Goal: Task Accomplishment & Management: Manage account settings

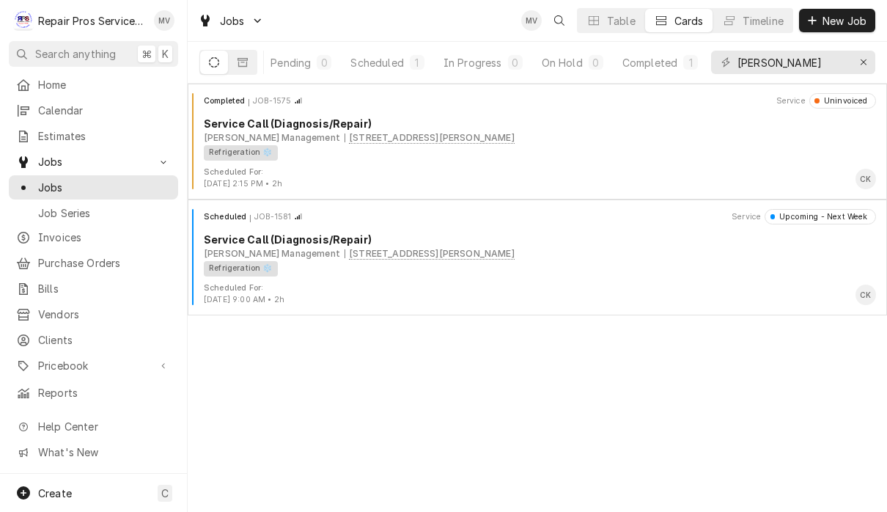
scroll to position [0, 89]
click at [865, 60] on icon "Erase input" at bounding box center [864, 62] width 8 height 10
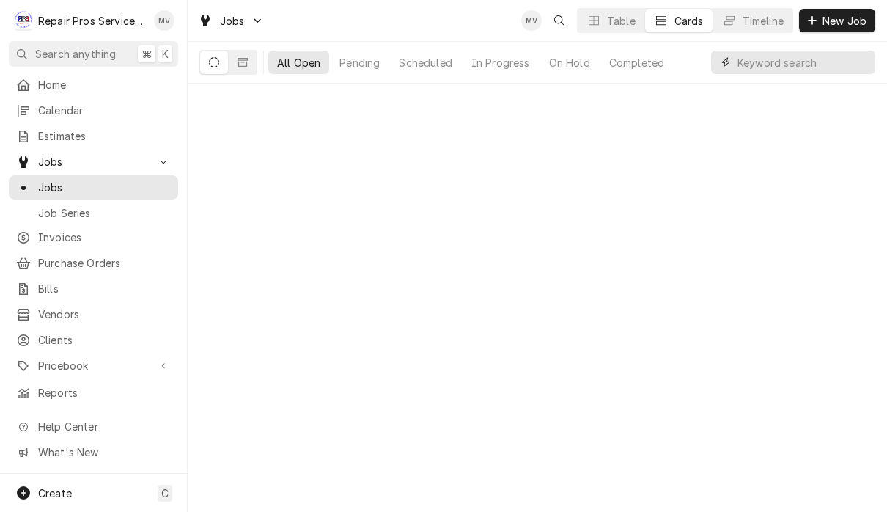
scroll to position [0, 0]
click at [590, 60] on div "On Hold" at bounding box center [569, 62] width 41 height 15
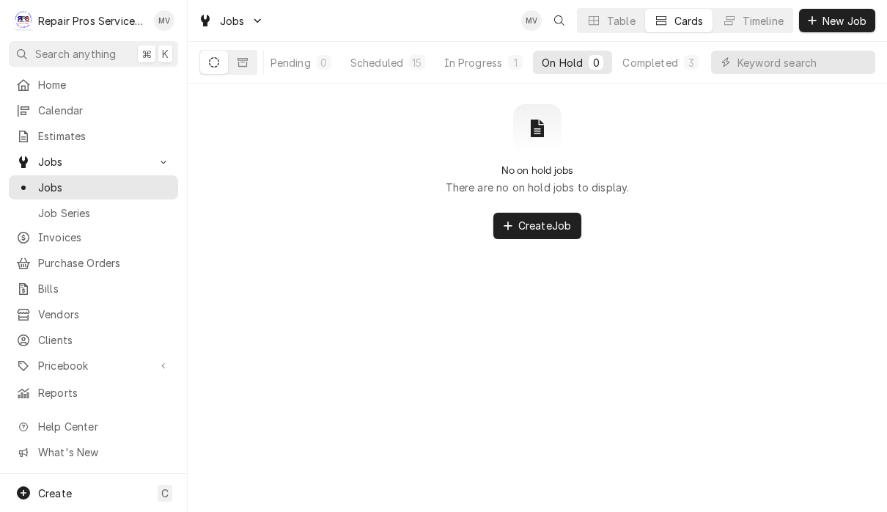
scroll to position [0, 90]
click at [670, 65] on div "Completed" at bounding box center [650, 62] width 55 height 15
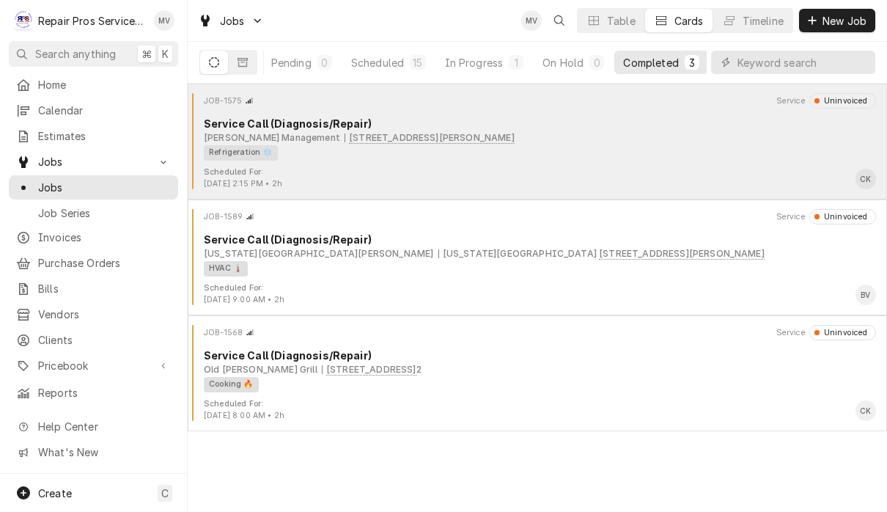
click at [714, 175] on div "Scheduled For: Sep 25th, 2025 - 2:15 PM • 2h CK" at bounding box center [538, 177] width 688 height 23
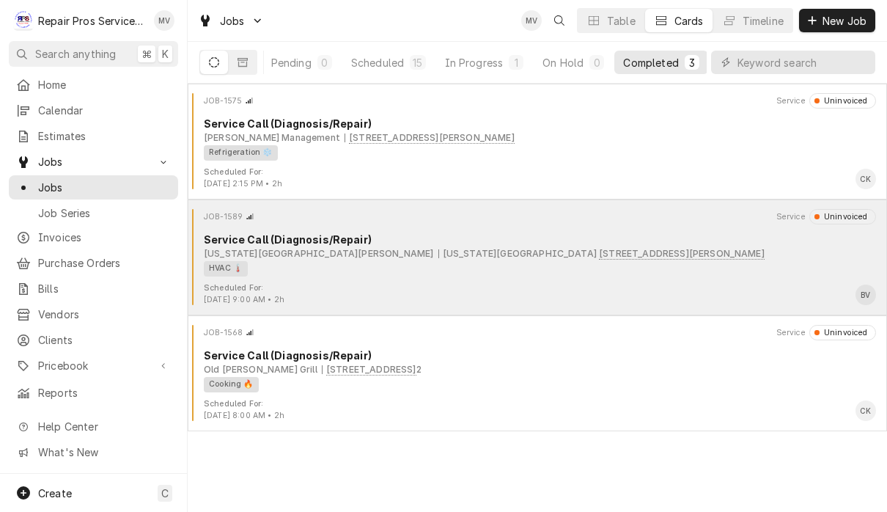
click at [690, 270] on div "HVAC 🌡️" at bounding box center [535, 268] width 662 height 15
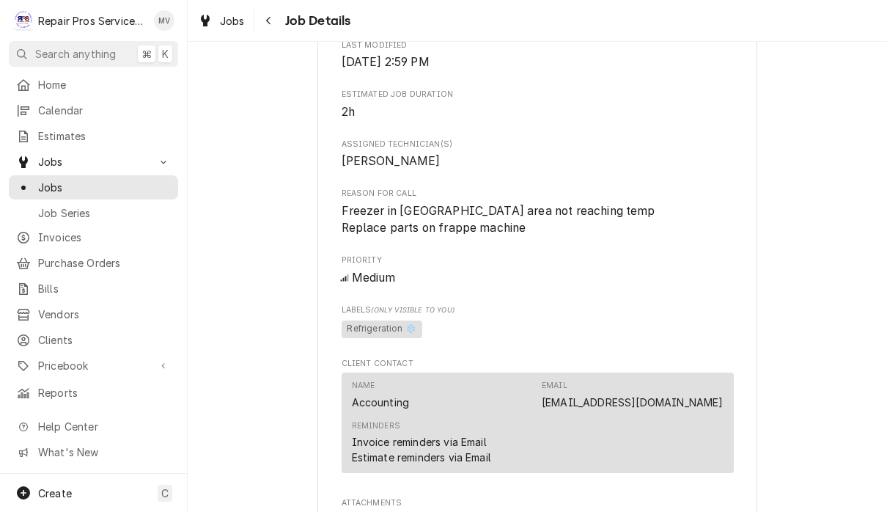
scroll to position [553, 0]
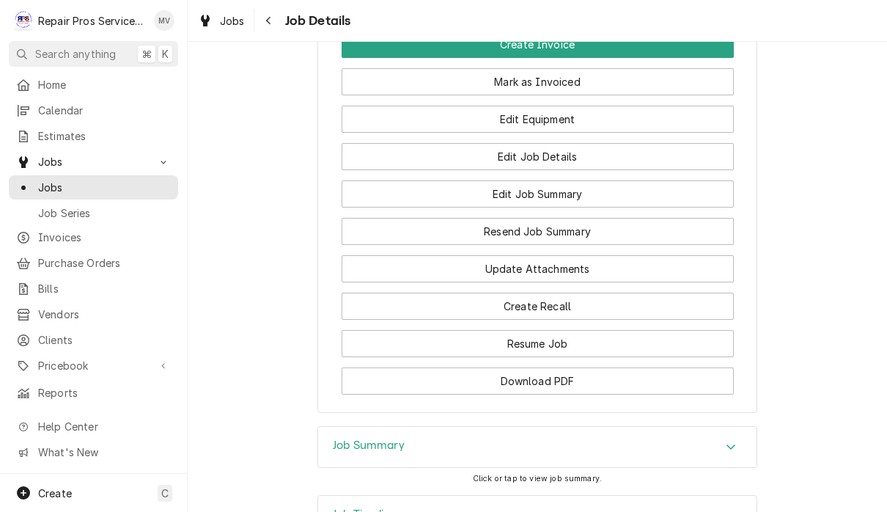
scroll to position [1134, 0]
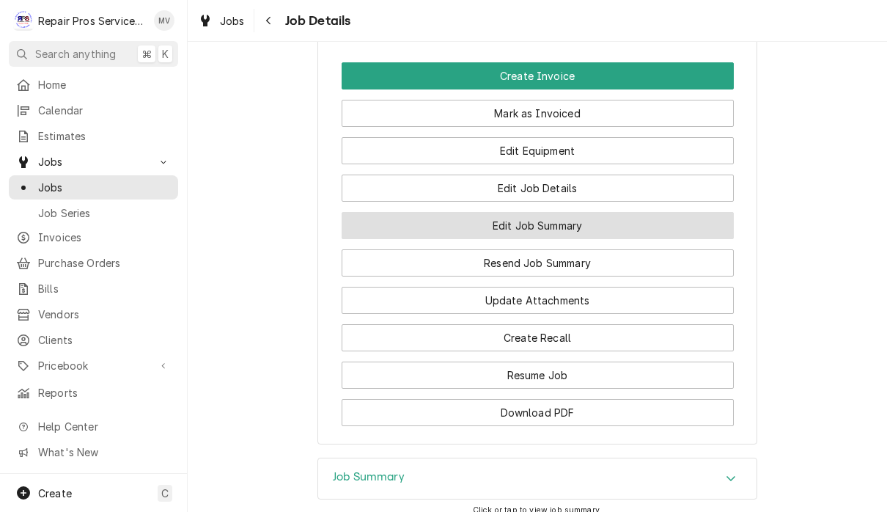
click at [654, 212] on button "Edit Job Summary" at bounding box center [538, 225] width 392 height 27
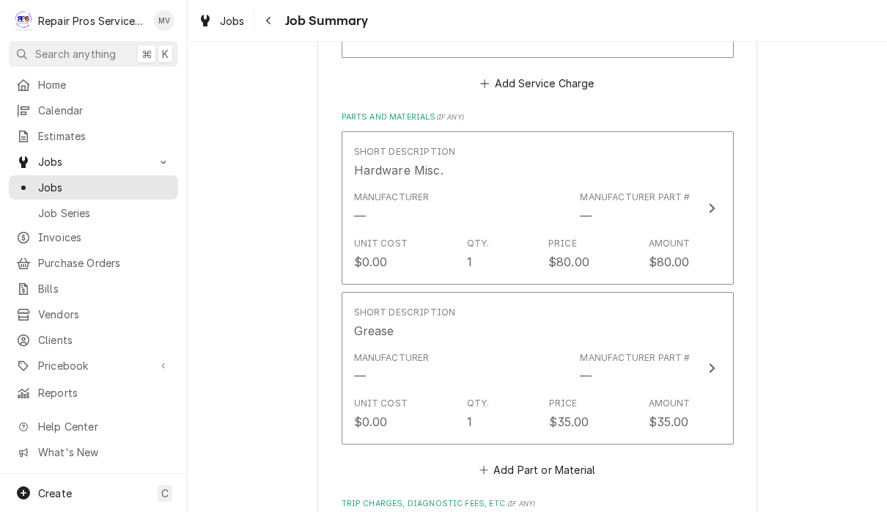
scroll to position [1671, 0]
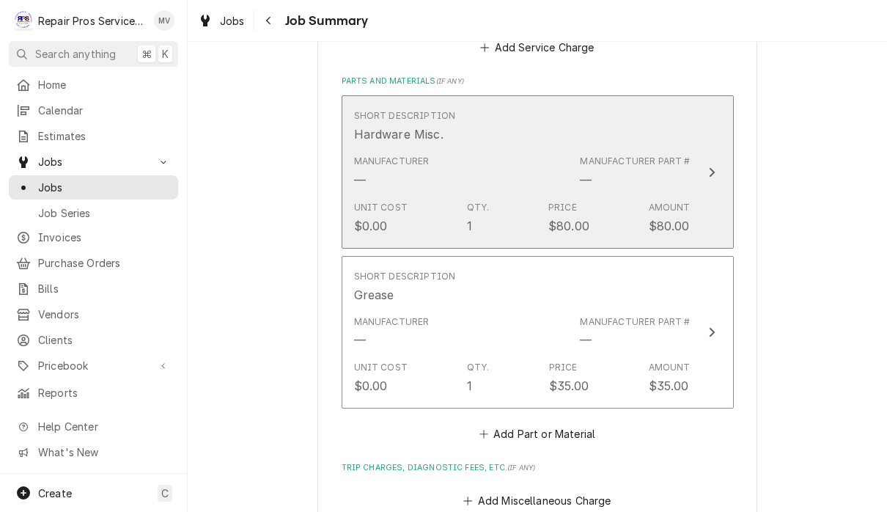
click at [712, 181] on button "Short Description Hardware Misc. Manufacturer — Manufacturer Part # — Unit Cost…" at bounding box center [538, 171] width 392 height 153
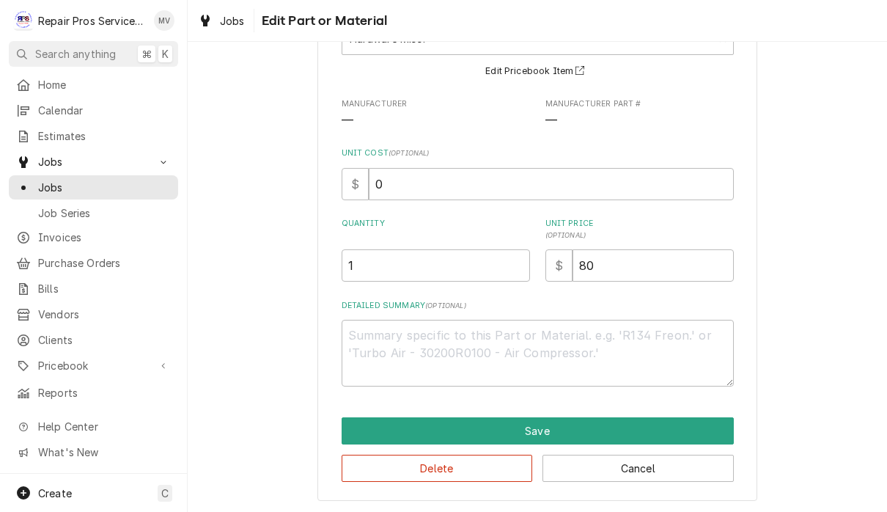
scroll to position [117, 0]
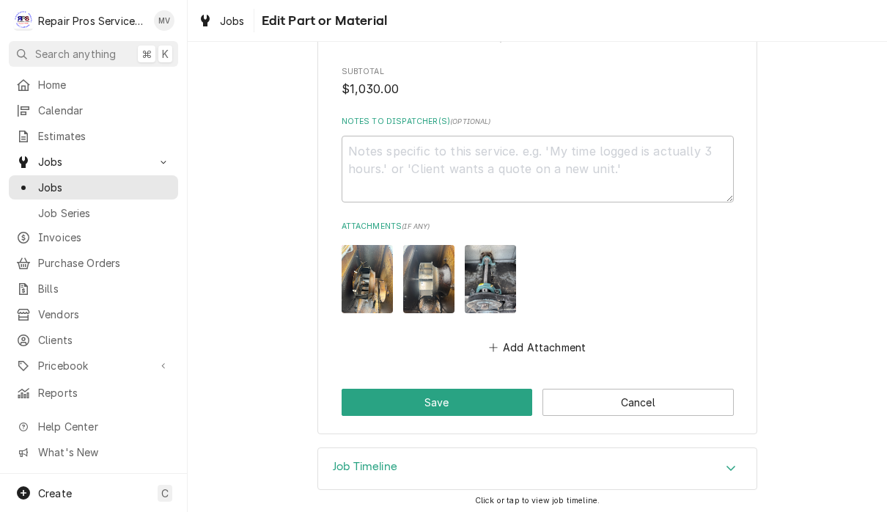
scroll to position [2199, 0]
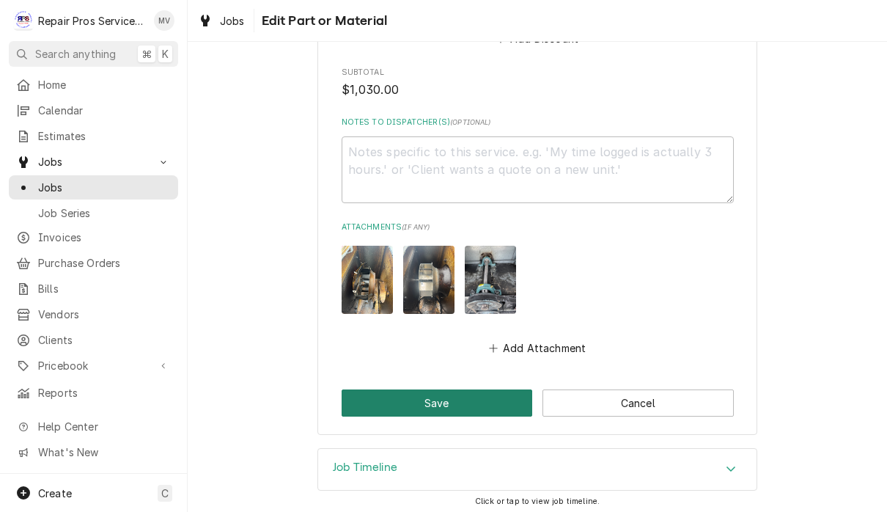
click at [468, 395] on button "Save" at bounding box center [437, 402] width 191 height 27
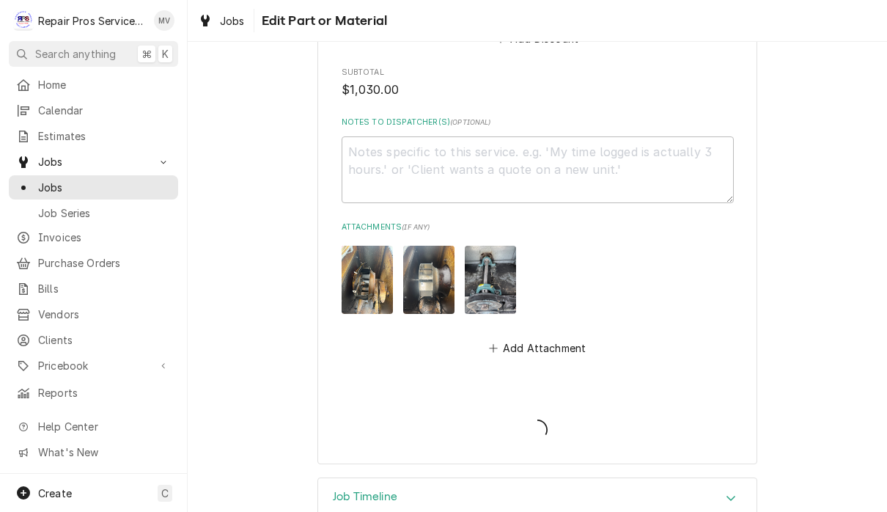
type textarea "x"
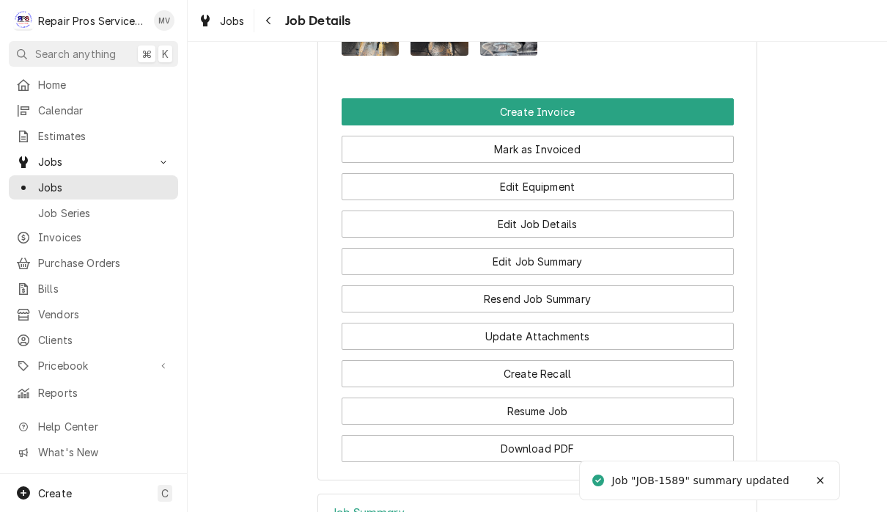
scroll to position [1096, 0]
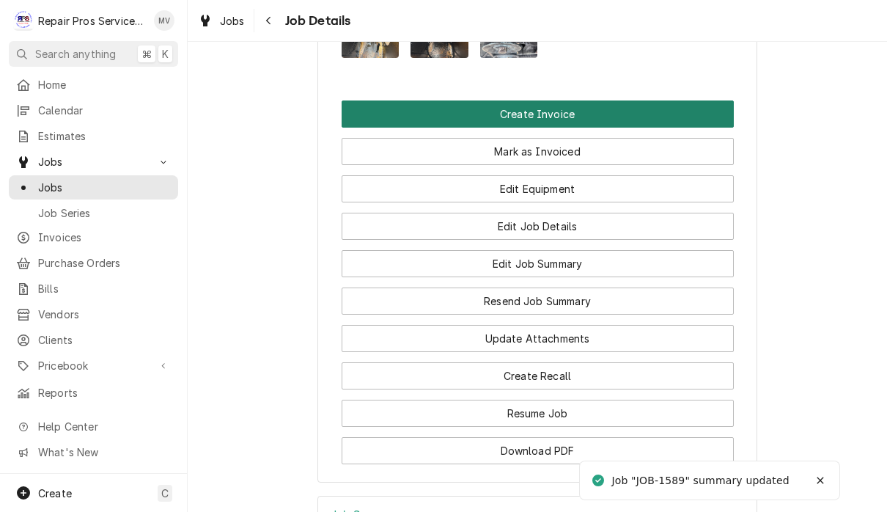
click at [639, 100] on button "Create Invoice" at bounding box center [538, 113] width 392 height 27
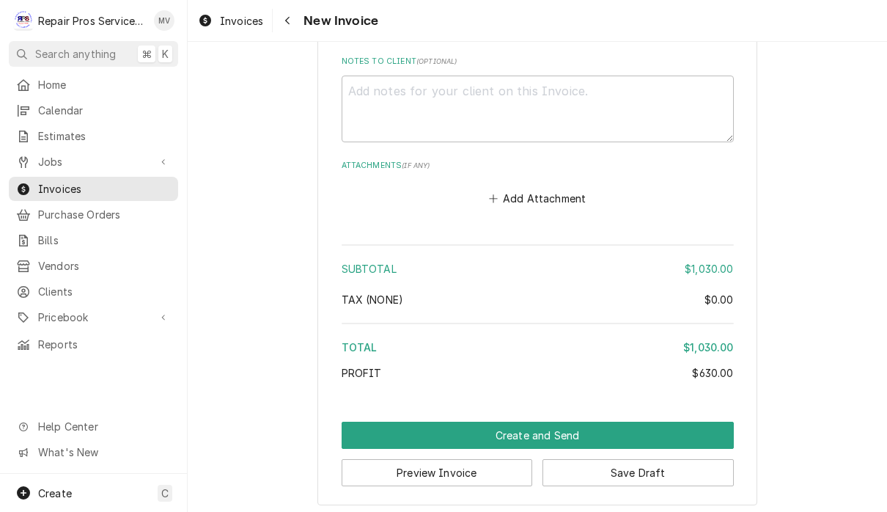
scroll to position [3412, 0]
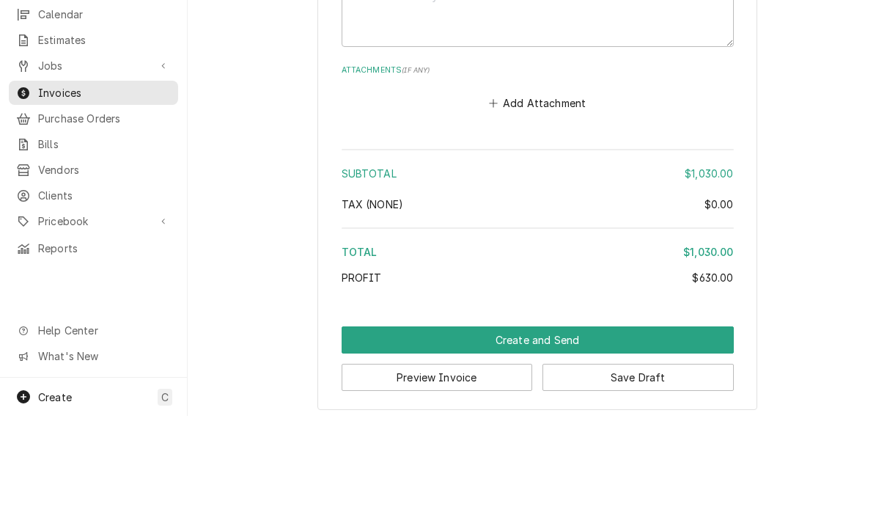
scroll to position [1, 0]
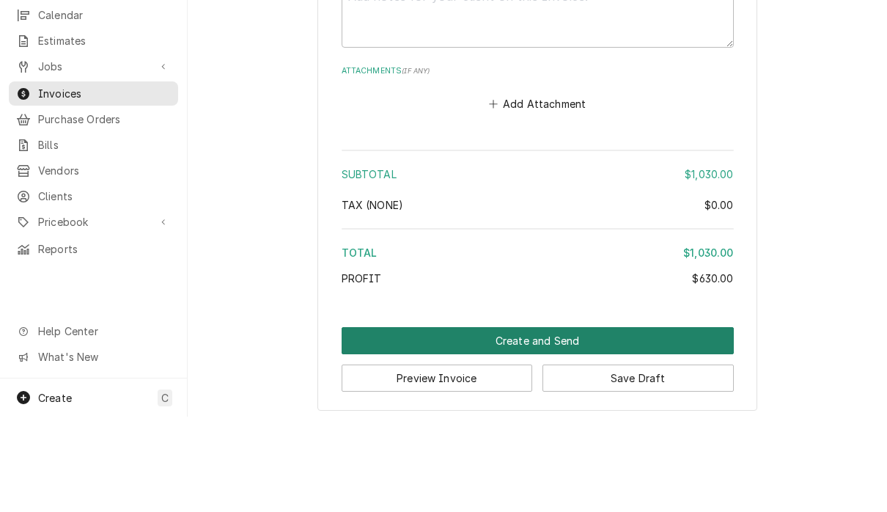
click at [683, 422] on button "Create and Send" at bounding box center [538, 435] width 392 height 27
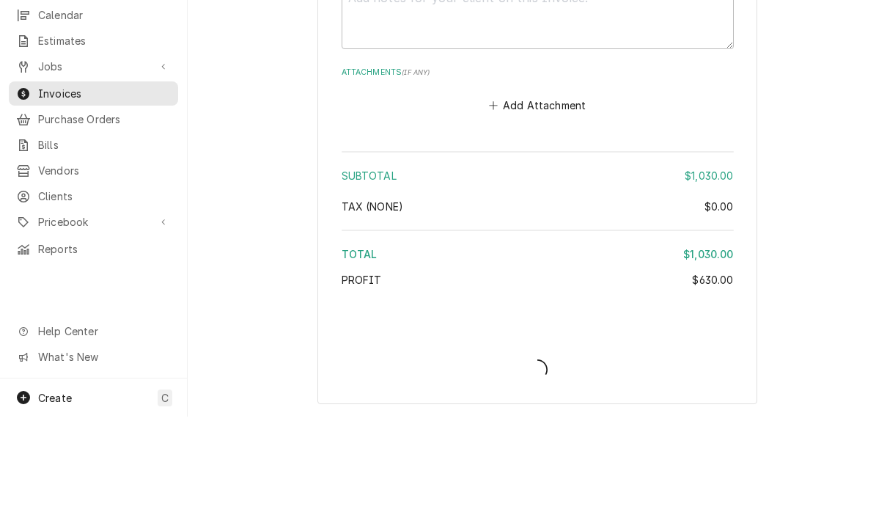
scroll to position [3403, 0]
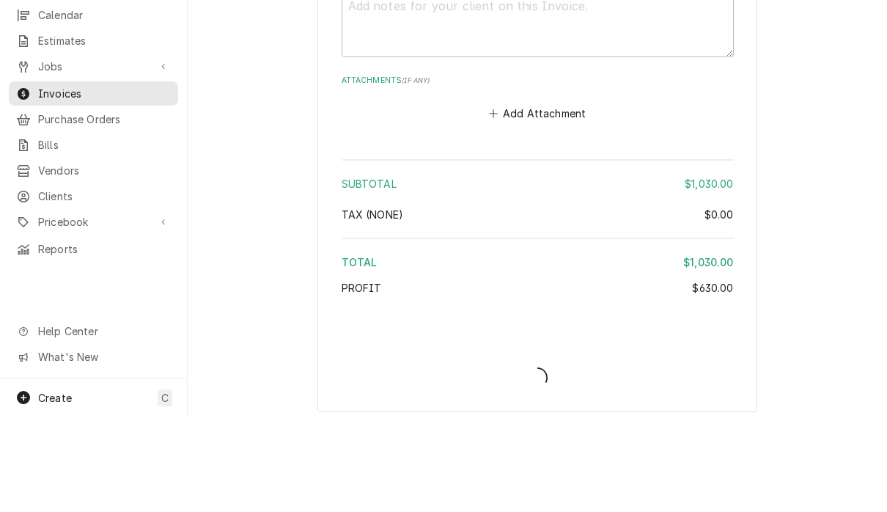
type textarea "x"
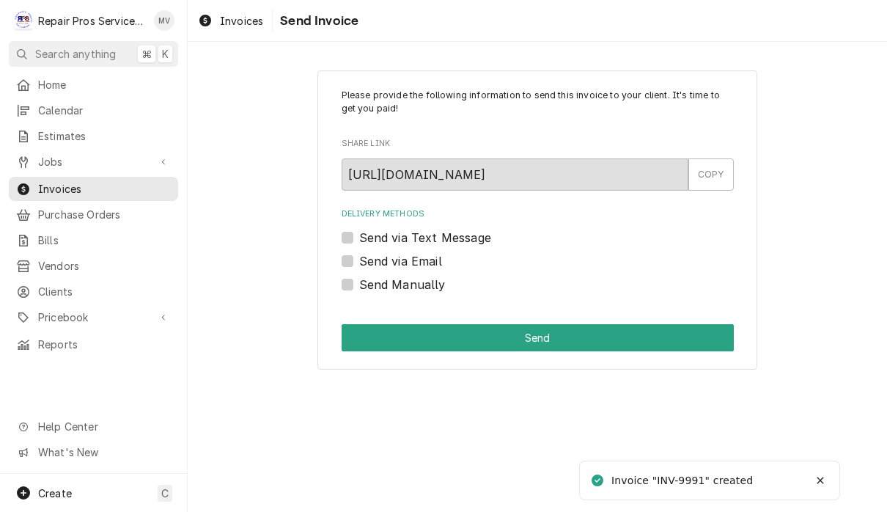
click at [421, 283] on label "Send Manually" at bounding box center [402, 285] width 87 height 18
click at [421, 283] on input "Send Manually" at bounding box center [555, 292] width 392 height 32
checkbox input "true"
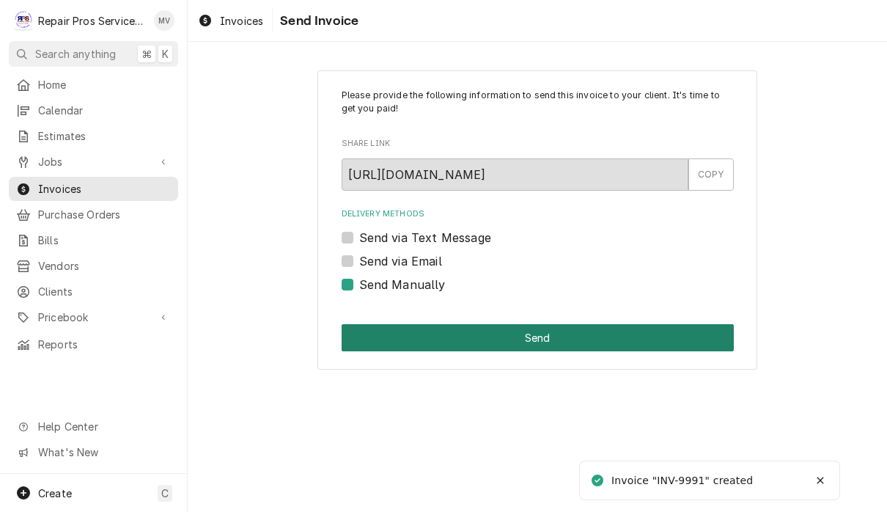
click at [621, 333] on button "Send" at bounding box center [538, 337] width 392 height 27
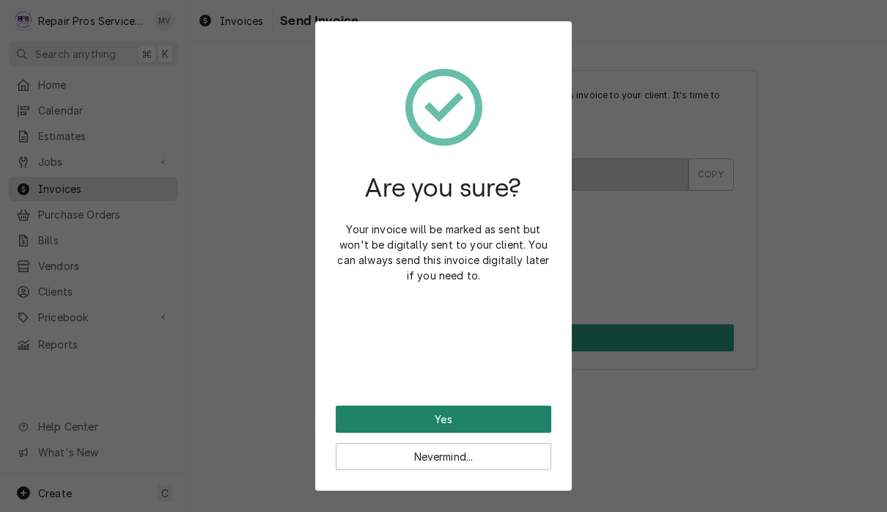
click at [517, 417] on button "Yes" at bounding box center [444, 419] width 216 height 27
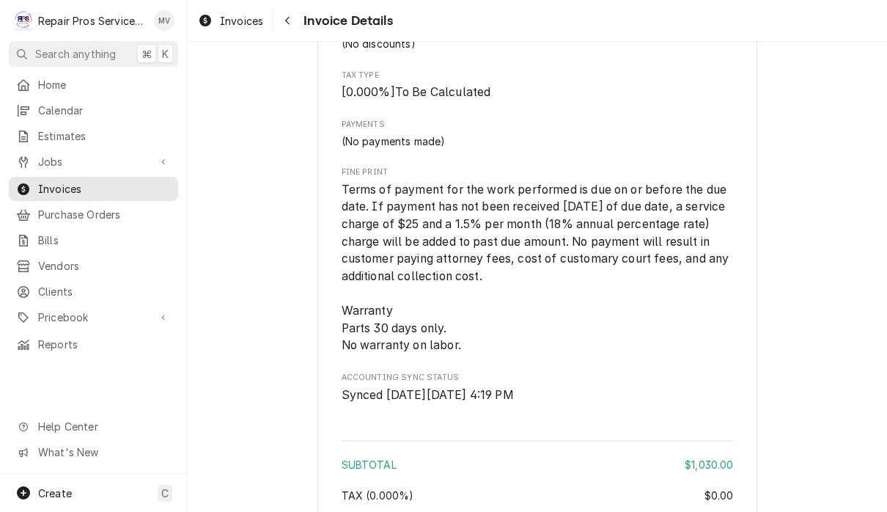
scroll to position [2630, 0]
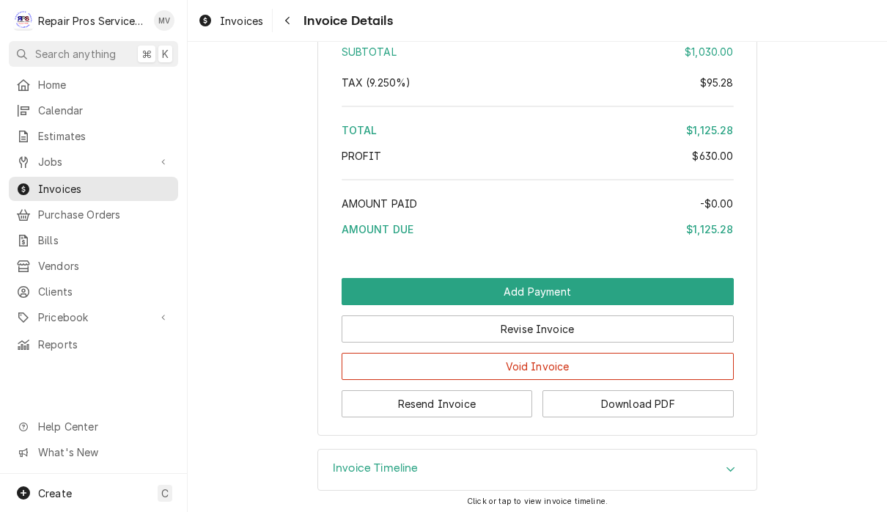
scroll to position [3035, 0]
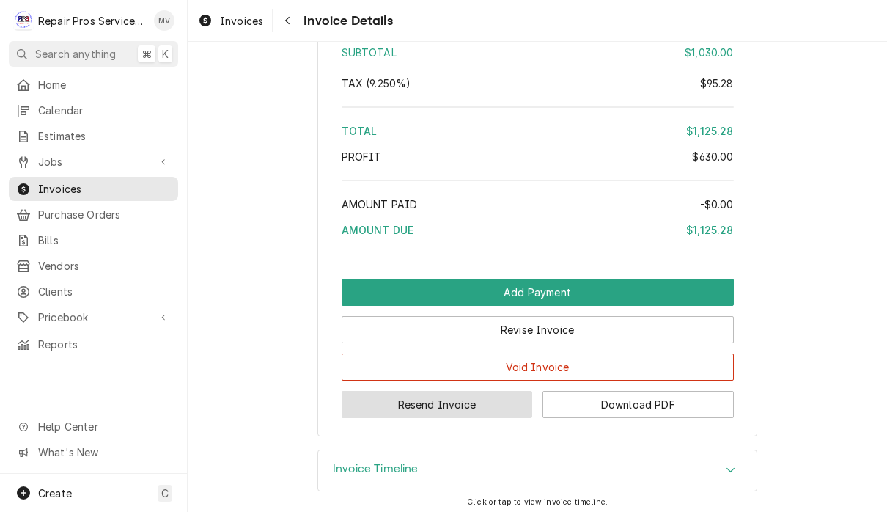
click at [460, 399] on button "Resend Invoice" at bounding box center [437, 404] width 191 height 27
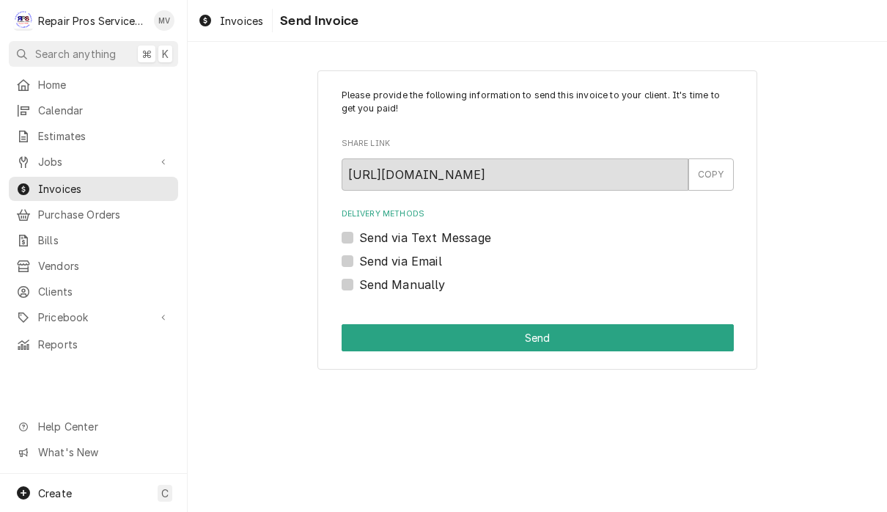
click at [433, 260] on label "Send via Email" at bounding box center [400, 261] width 83 height 18
click at [433, 260] on input "Send via Email" at bounding box center [555, 268] width 392 height 32
checkbox input "true"
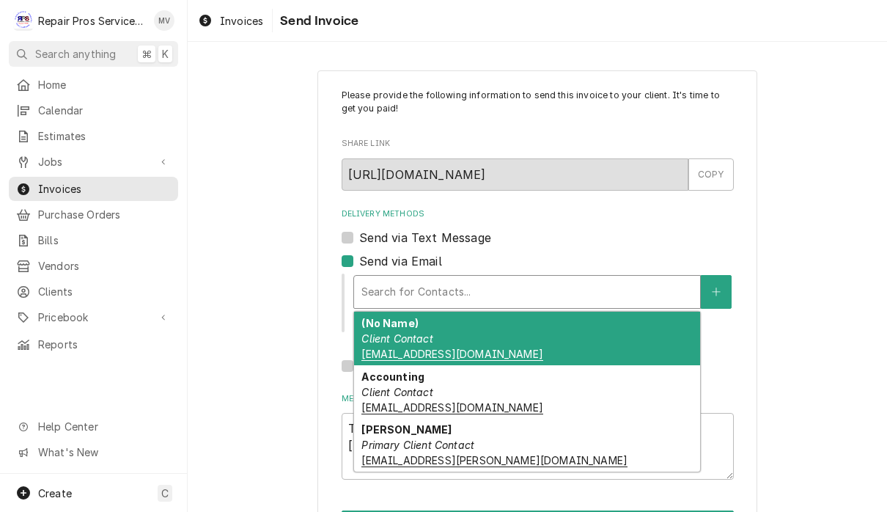
click at [493, 348] on span "store_Hixsontn@texasroadhouse.com" at bounding box center [452, 354] width 181 height 13
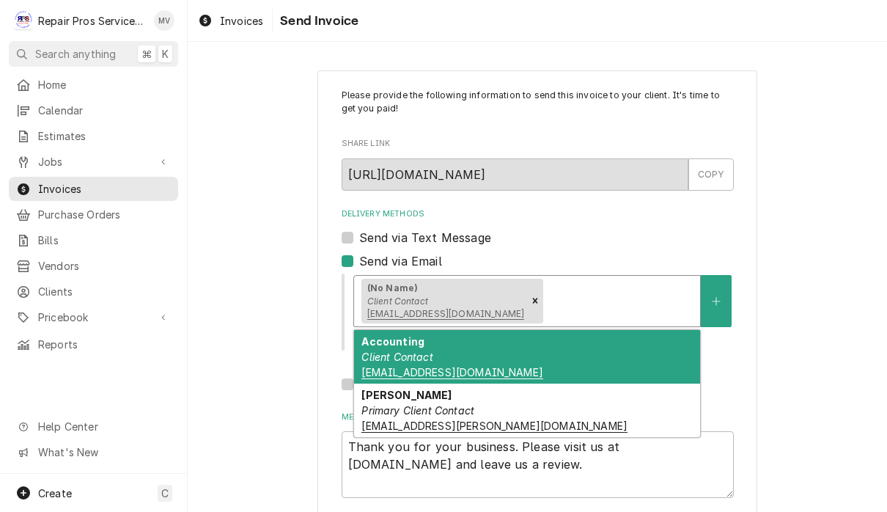
click at [562, 359] on div "Accounting Client Contact TXRH@pdf.basware.com" at bounding box center [527, 357] width 346 height 54
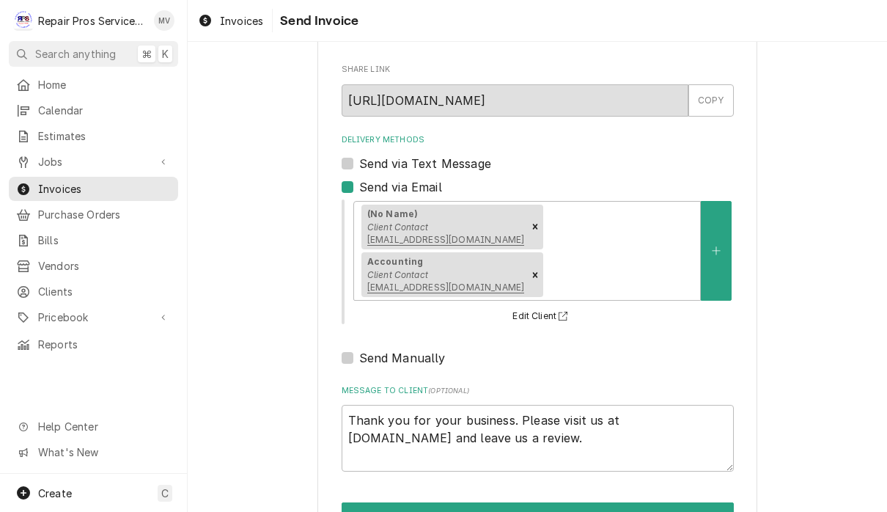
scroll to position [73, 0]
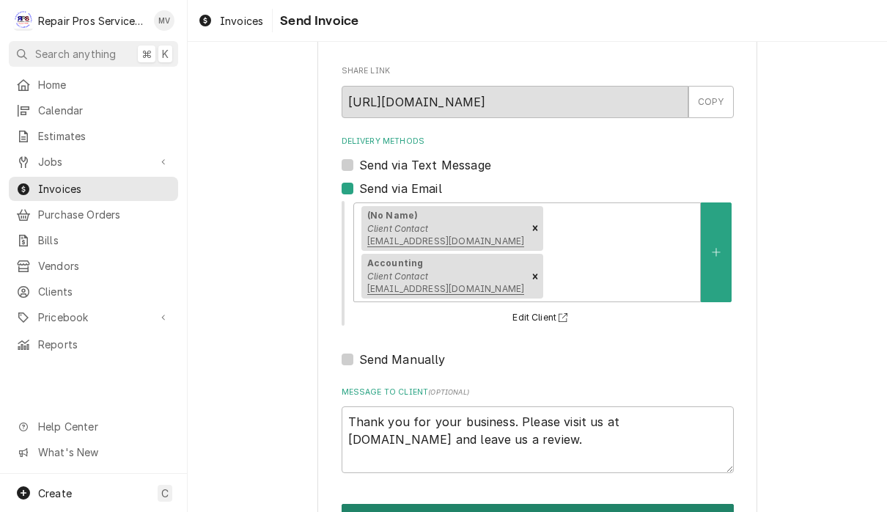
click at [628, 504] on button "Send" at bounding box center [538, 517] width 392 height 27
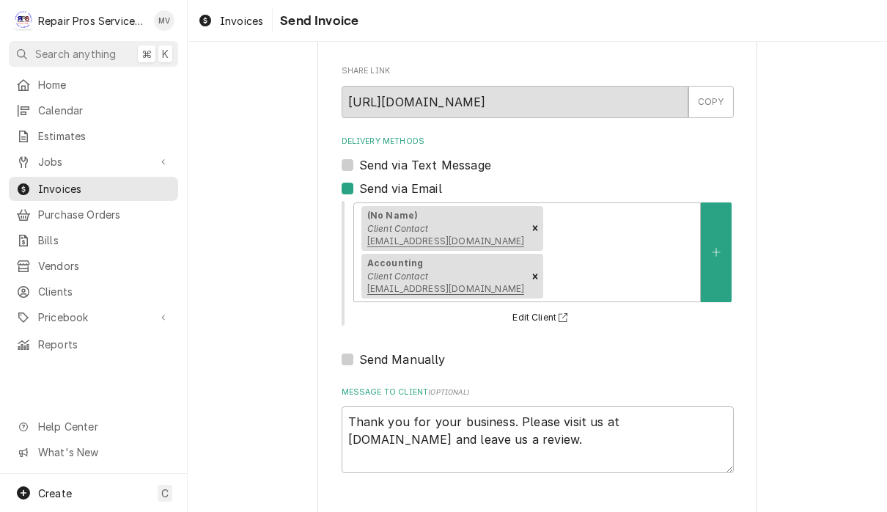
type textarea "x"
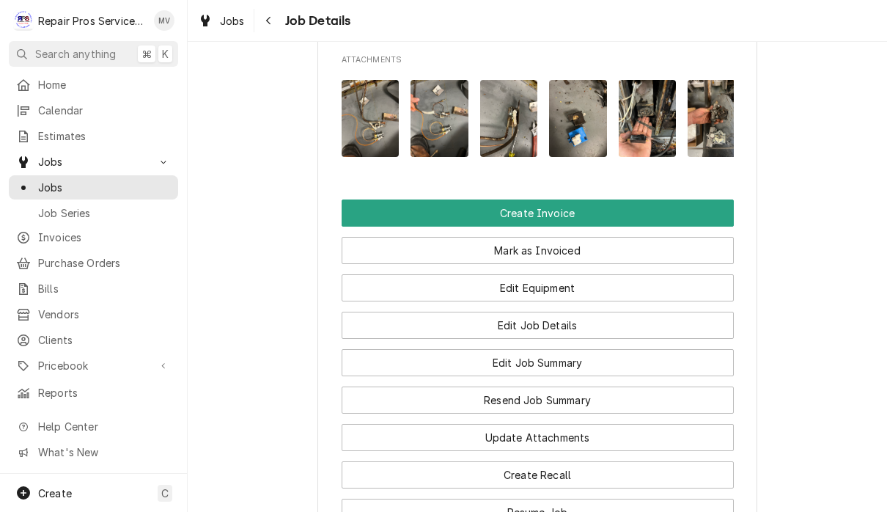
scroll to position [1021, 0]
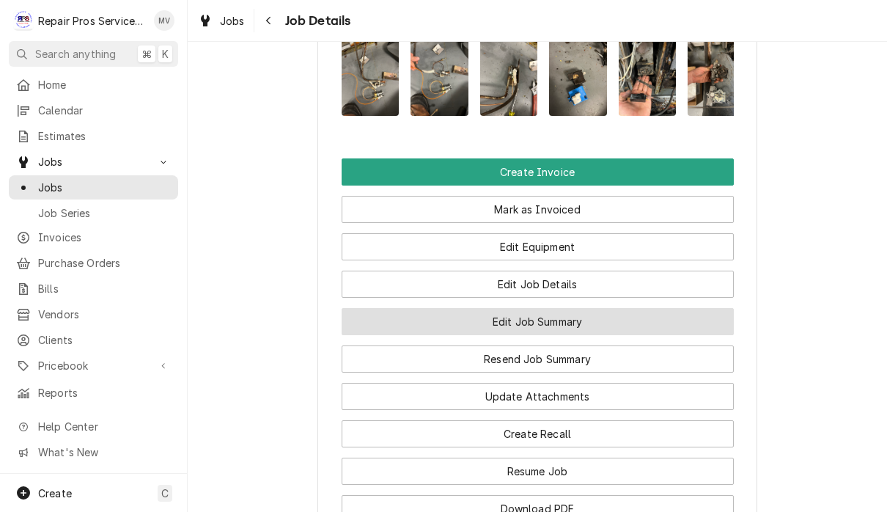
click at [693, 335] on button "Edit Job Summary" at bounding box center [538, 321] width 392 height 27
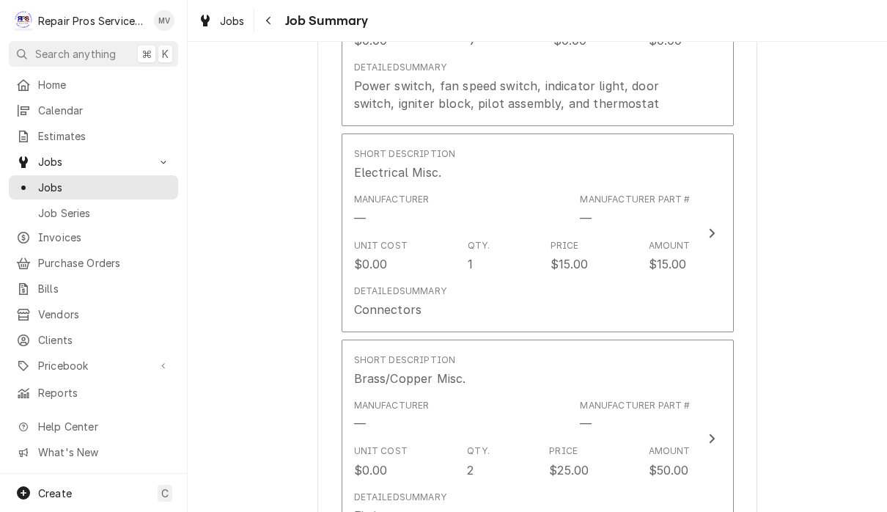
scroll to position [1604, 0]
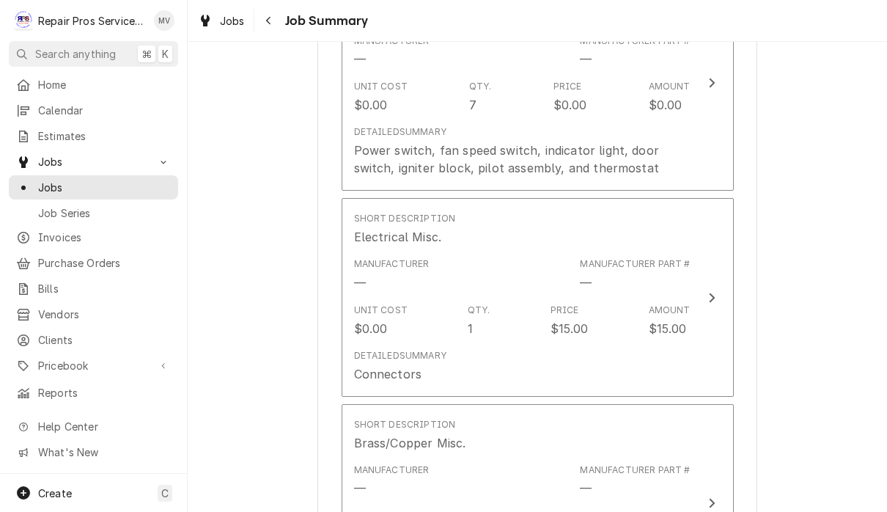
type textarea "x"
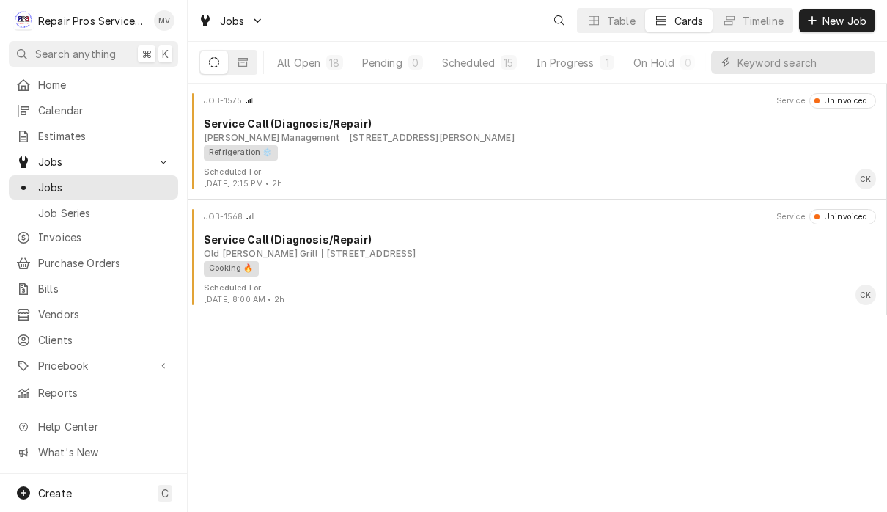
click at [778, 61] on input "Dynamic Content Wrapper" at bounding box center [803, 62] width 131 height 23
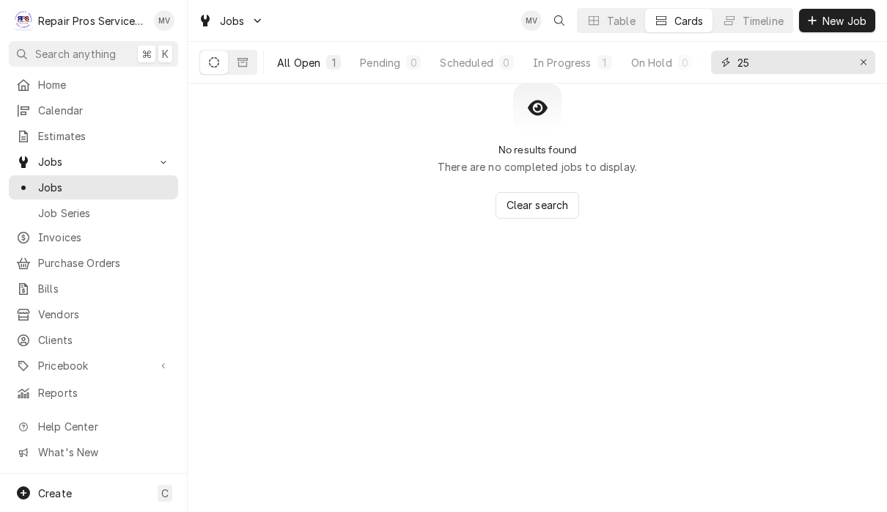
type input "25"
click at [296, 62] on div "All Open" at bounding box center [298, 62] width 43 height 15
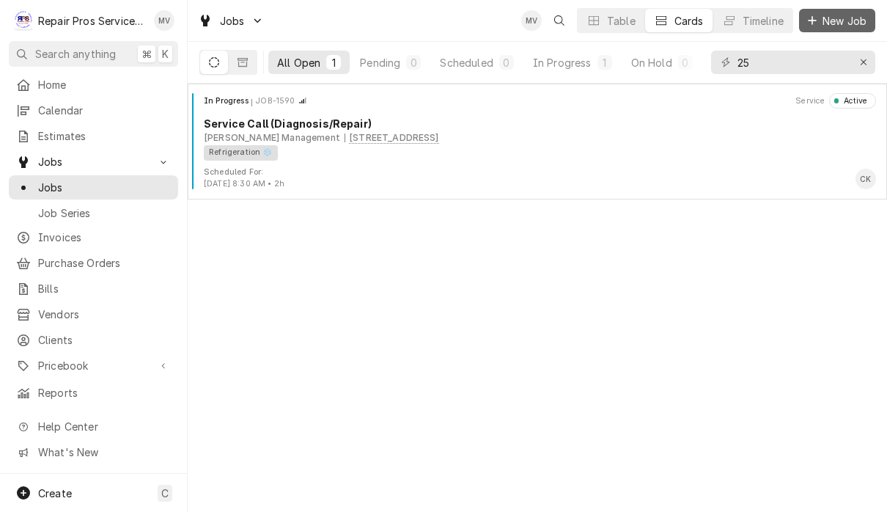
click at [843, 24] on span "New Job" at bounding box center [845, 20] width 50 height 15
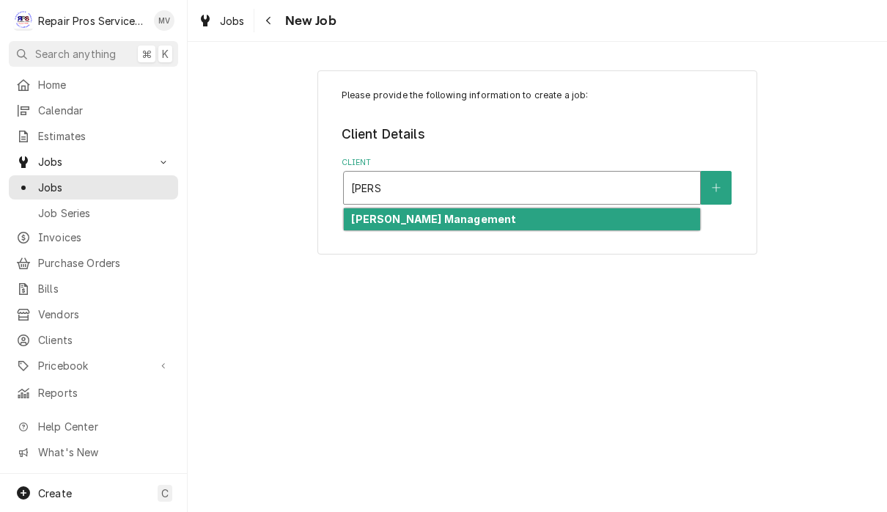
click at [595, 219] on div "[PERSON_NAME] Management" at bounding box center [522, 219] width 356 height 23
type input "smith"
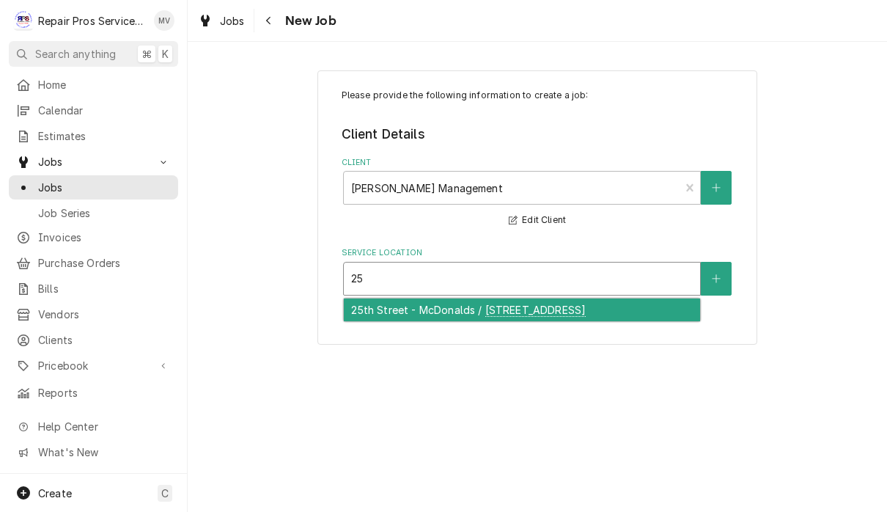
click at [584, 321] on div "25th Street - McDonalds / 1350 25th Street NW, Cleveland, TN 37312" at bounding box center [522, 309] width 356 height 23
type input "25"
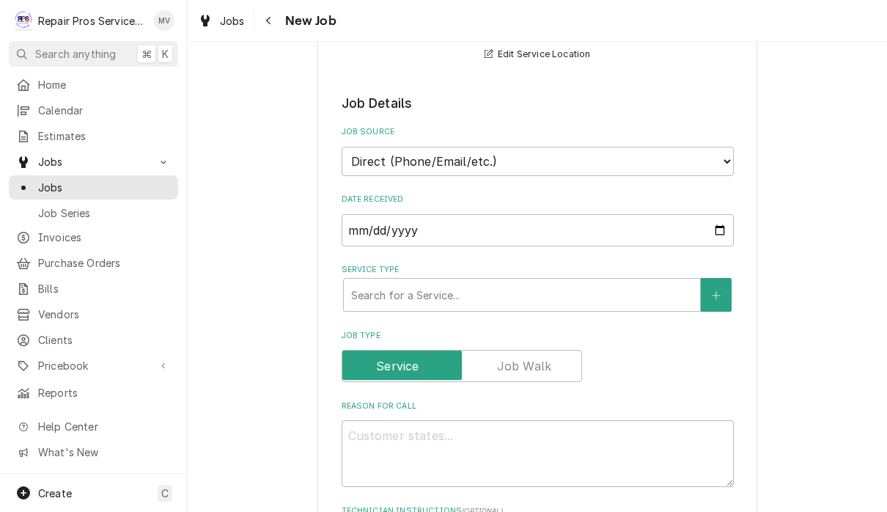
scroll to position [323, 0]
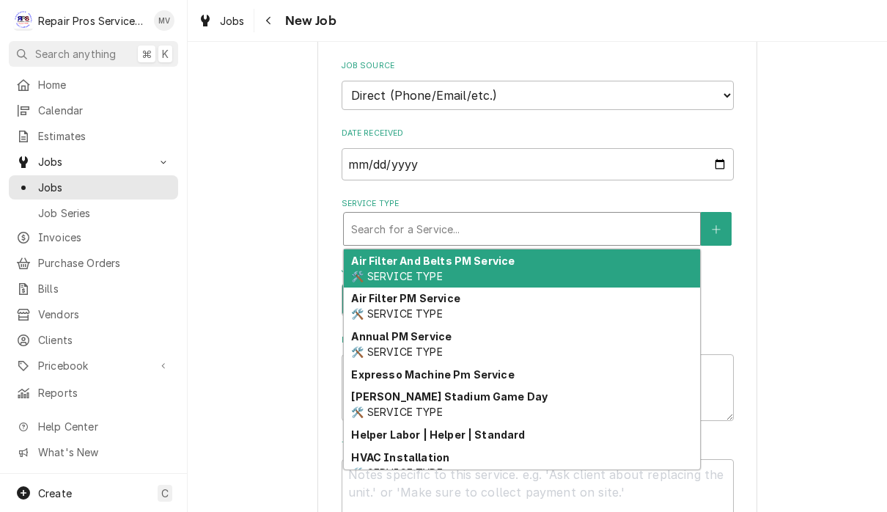
type textarea "x"
type input "d"
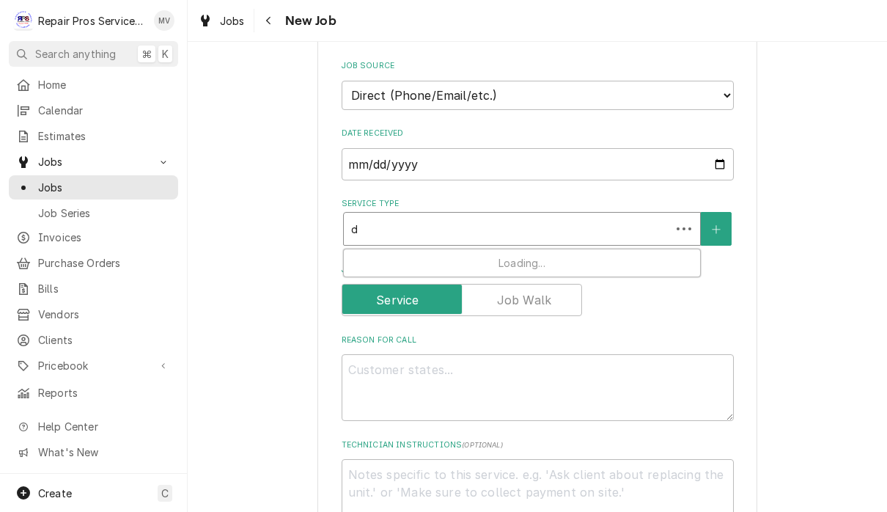
type textarea "x"
type input "di"
type textarea "x"
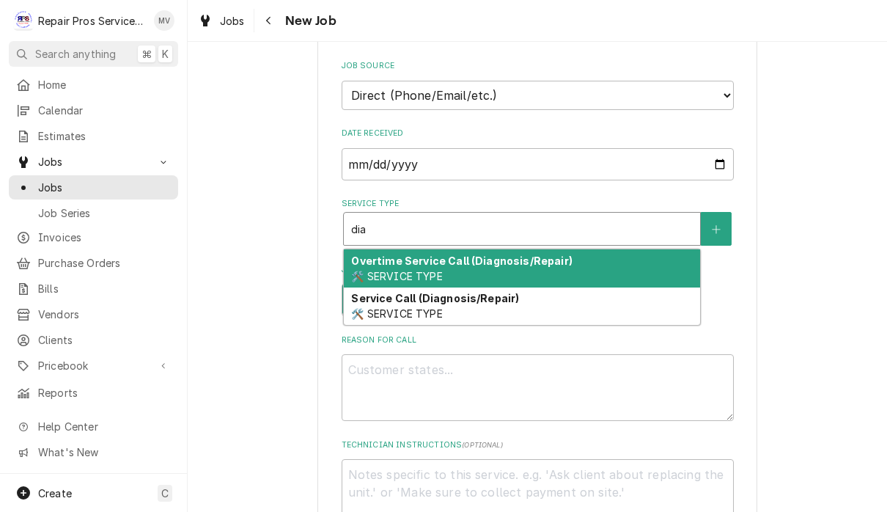
click at [581, 298] on div "Service Call (Diagnosis/Repair) 🛠️ SERVICE TYPE" at bounding box center [522, 306] width 356 height 38
type input "dia"
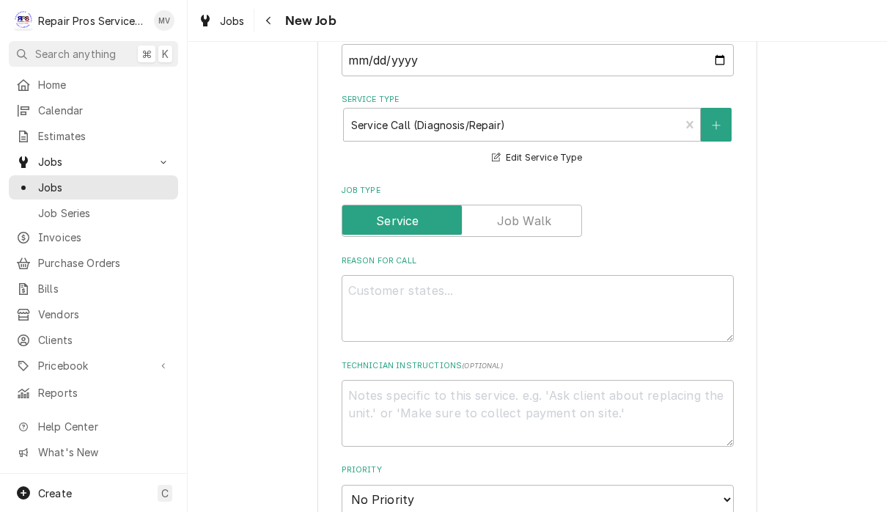
scroll to position [502, 0]
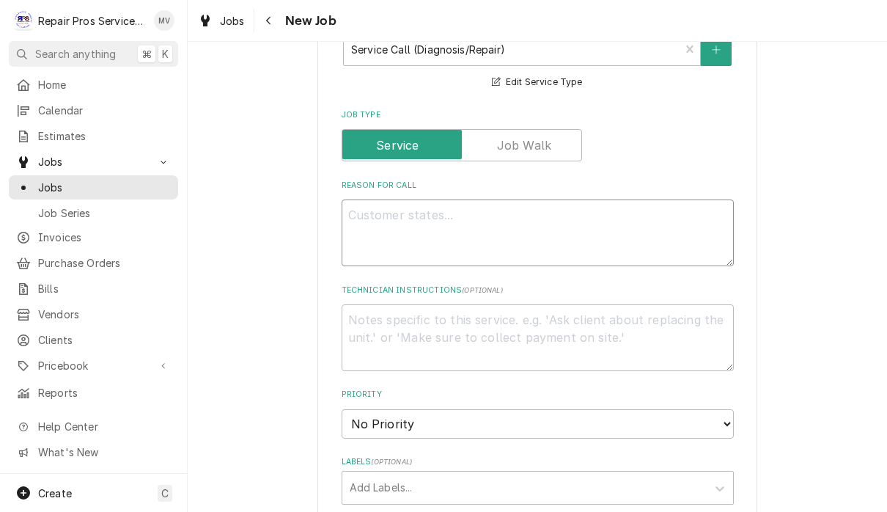
click at [536, 234] on textarea "Reason For Call" at bounding box center [538, 232] width 392 height 67
type textarea "x"
type textarea "M"
type textarea "x"
type textarea "Mc"
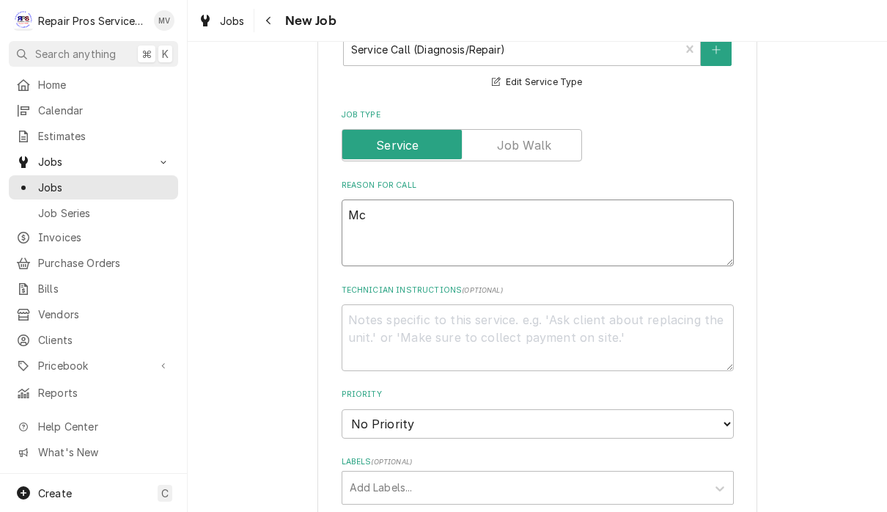
type textarea "x"
type textarea "McC"
type textarea "x"
type textarea "McCa"
type textarea "x"
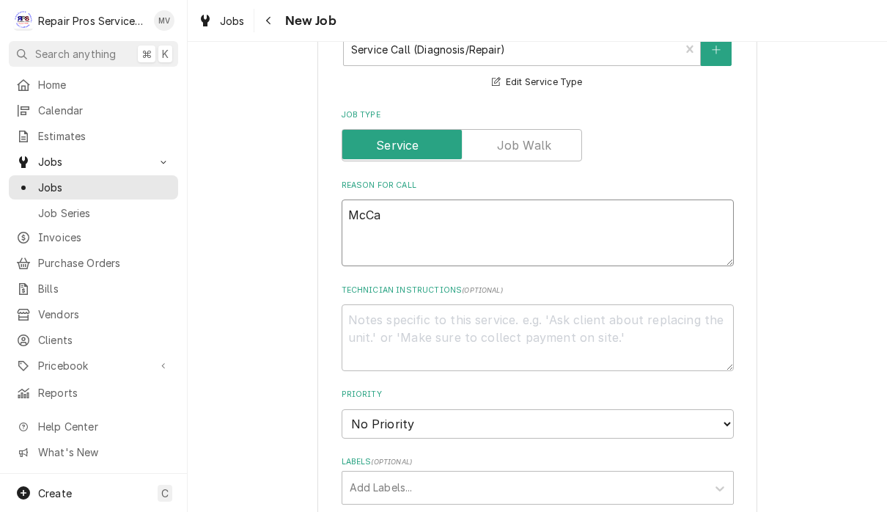
type textarea "McCaf"
type textarea "x"
type textarea "McCafe"
type textarea "x"
type textarea "McCafé"
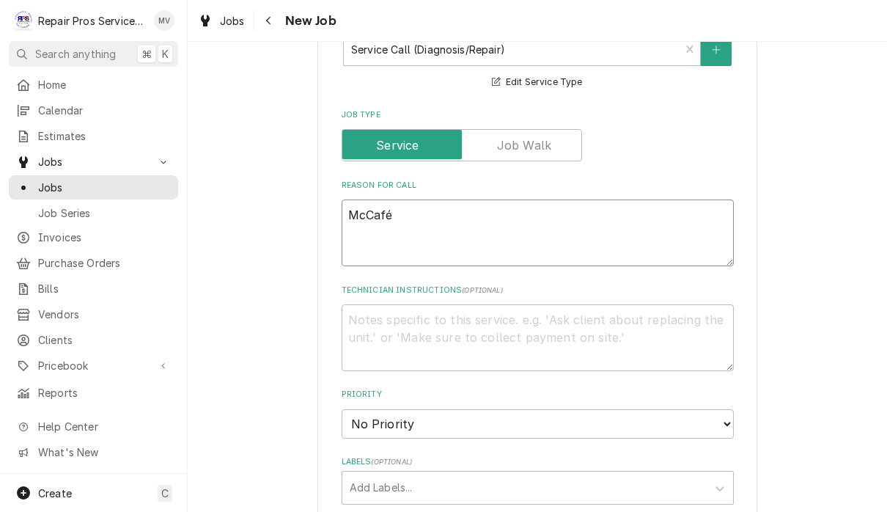
type textarea "x"
type textarea "McCafé"
type textarea "x"
type textarea "McCafé C"
type textarea "x"
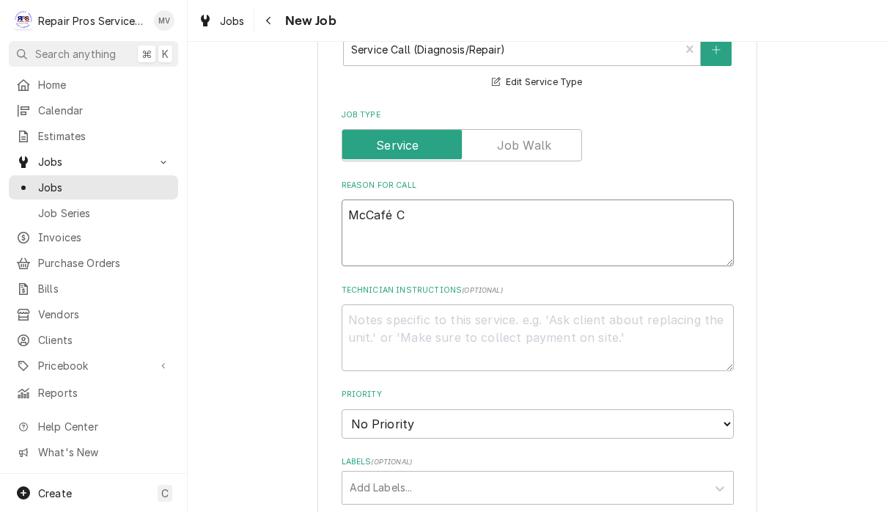
type textarea "McCafé Co"
type textarea "x"
type textarea "McCafé Coo"
type textarea "x"
type textarea "McCafé Cool"
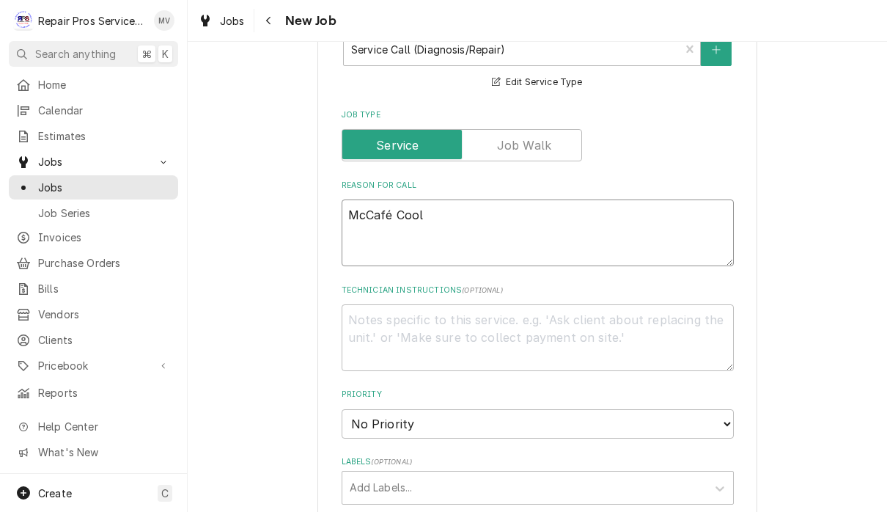
type textarea "x"
type textarea "McCafé Coole"
type textarea "x"
type textarea "McCafé Cooler"
type textarea "x"
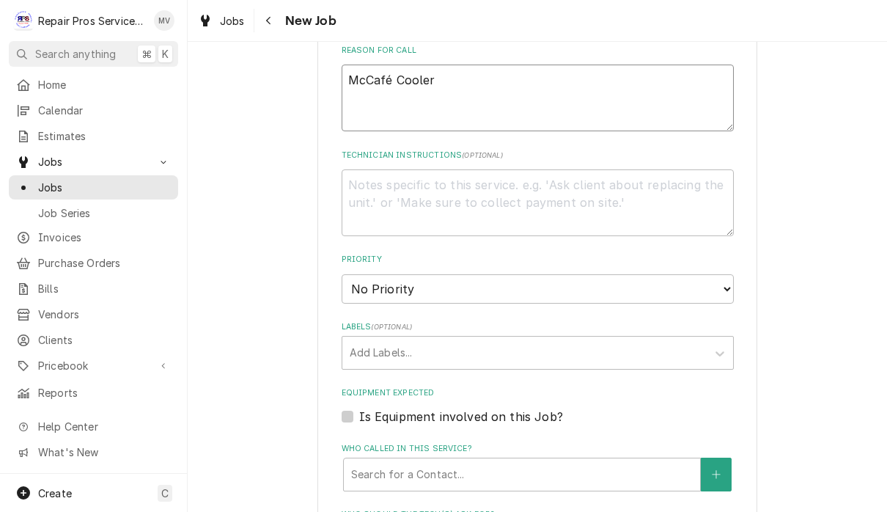
scroll to position [642, 0]
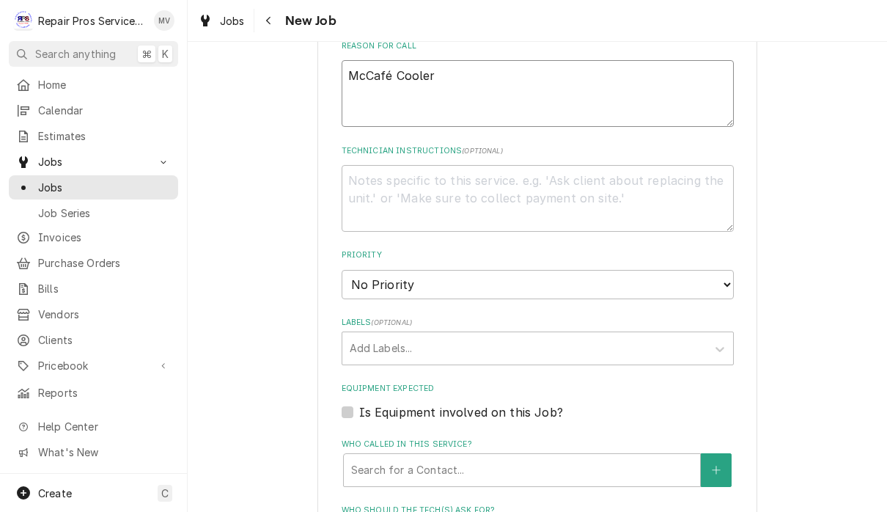
type textarea "McCafé Cooler"
click at [681, 276] on select "No Priority Urgent High Medium Low" at bounding box center [538, 284] width 392 height 29
select select "2"
type textarea "x"
click at [678, 274] on select "No Priority Urgent High Medium Low" at bounding box center [538, 284] width 392 height 29
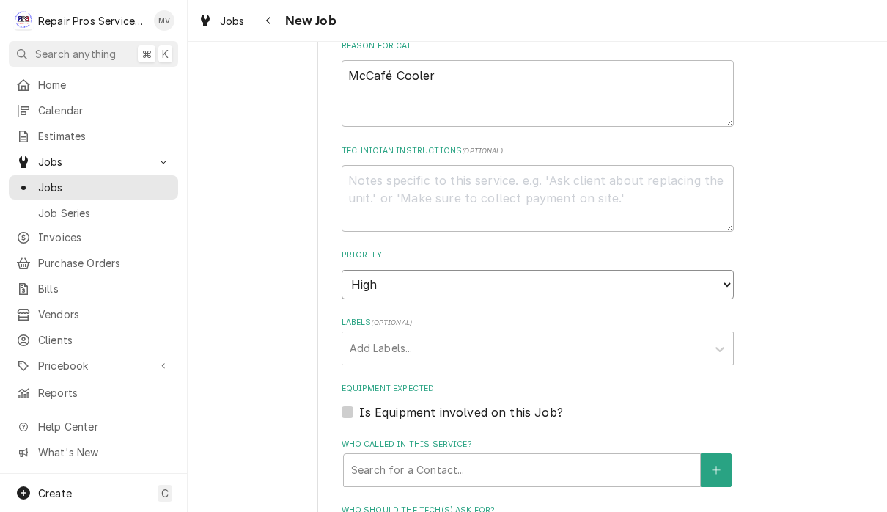
select select "3"
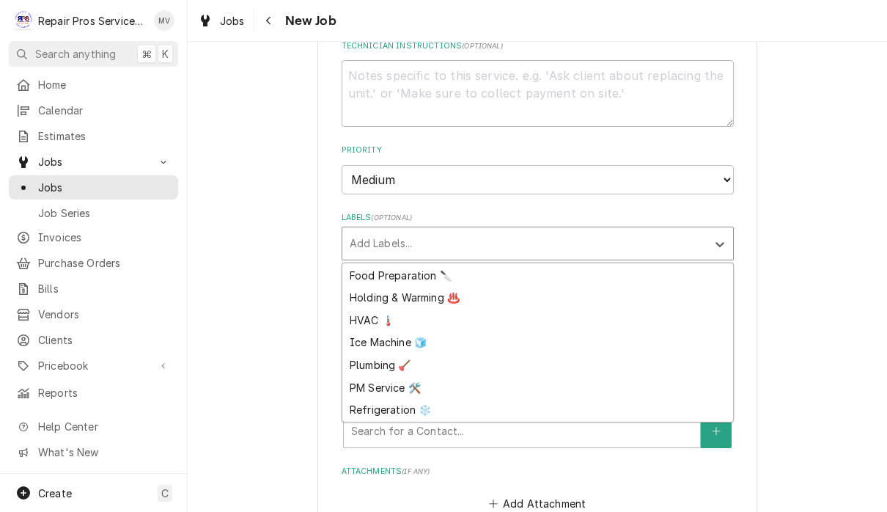
scroll to position [89, 0]
click at [406, 399] on div "Refrigeration ❄️" at bounding box center [537, 410] width 391 height 23
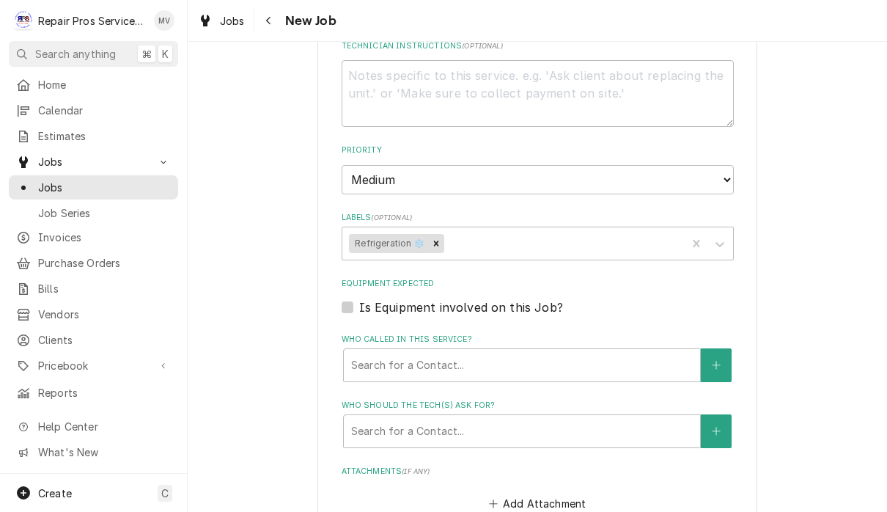
type textarea "x"
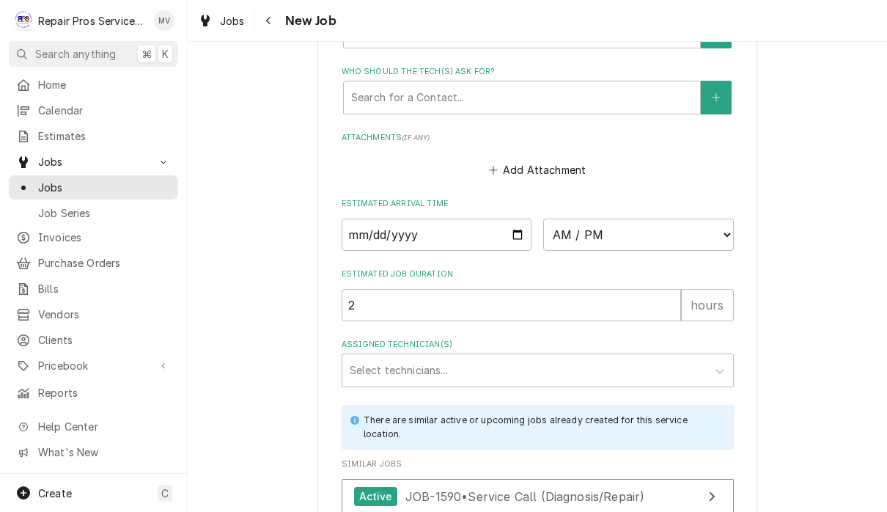
scroll to position [1108, 0]
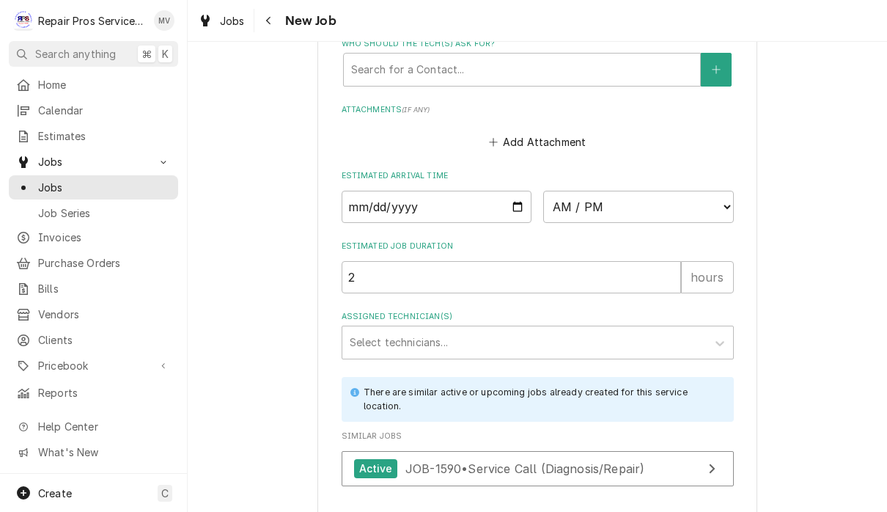
click at [471, 191] on input "Date" at bounding box center [437, 207] width 191 height 32
type input "[DATE]"
type textarea "x"
type input "2025-09-26"
type textarea "x"
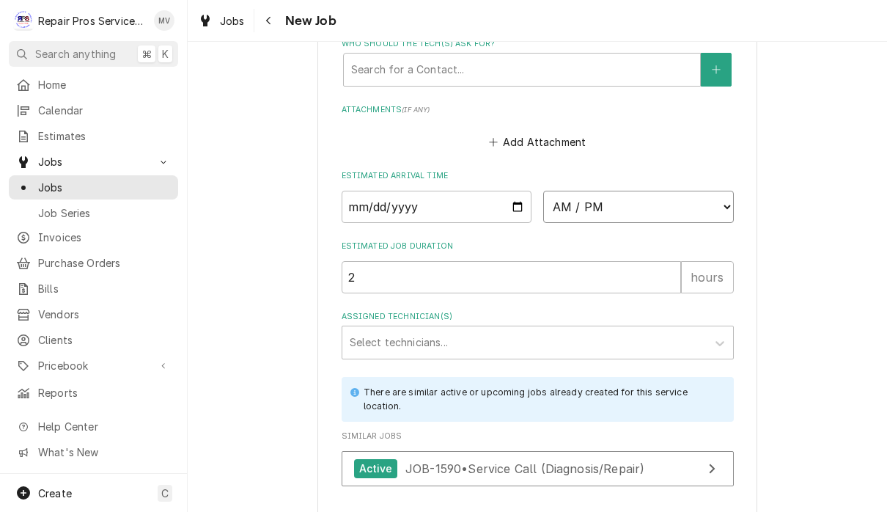
click at [555, 193] on select "AM / PM 6:00 AM 6:15 AM 6:30 AM 6:45 AM 7:00 AM 7:15 AM 7:30 AM 7:45 AM 8:00 AM…" at bounding box center [638, 207] width 191 height 32
select select "08:00:00"
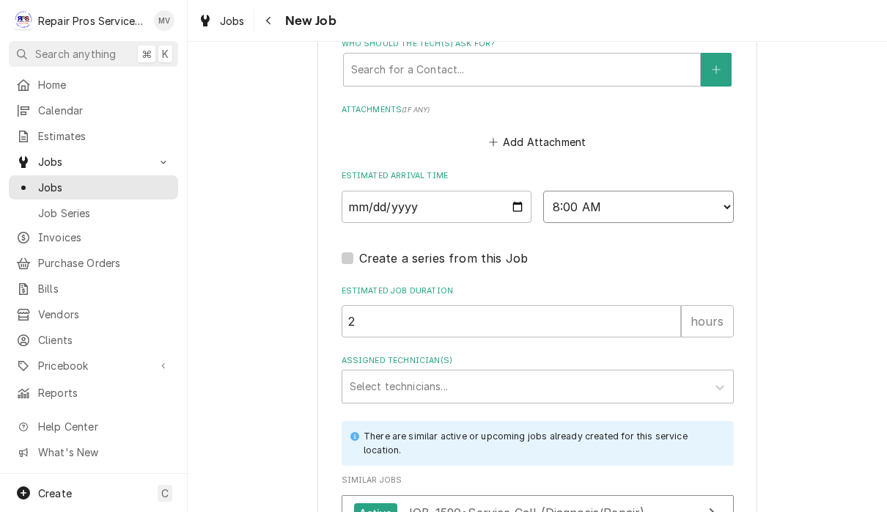
type textarea "x"
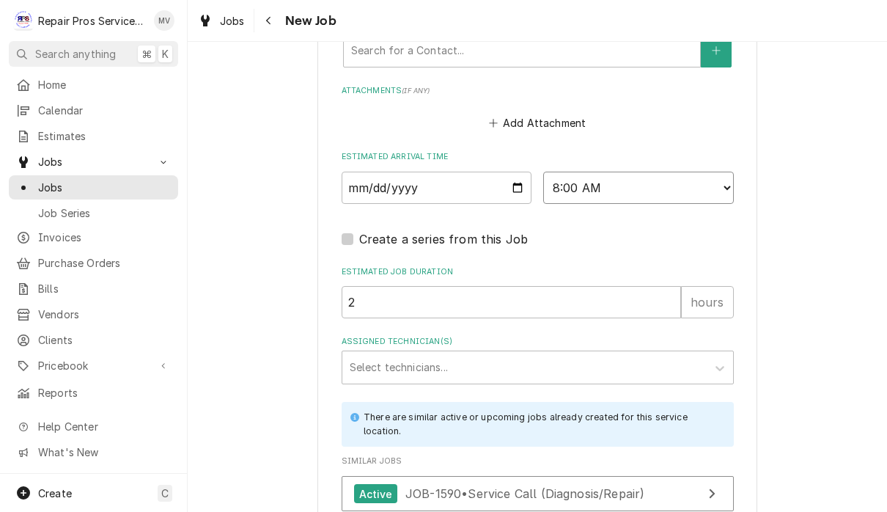
scroll to position [1126, 0]
click at [630, 180] on select "AM / PM 6:00 AM 6:15 AM 6:30 AM 6:45 AM 7:00 AM 7:15 AM 7:30 AM 7:45 AM 8:00 AM…" at bounding box center [638, 188] width 191 height 32
select select "08:30:00"
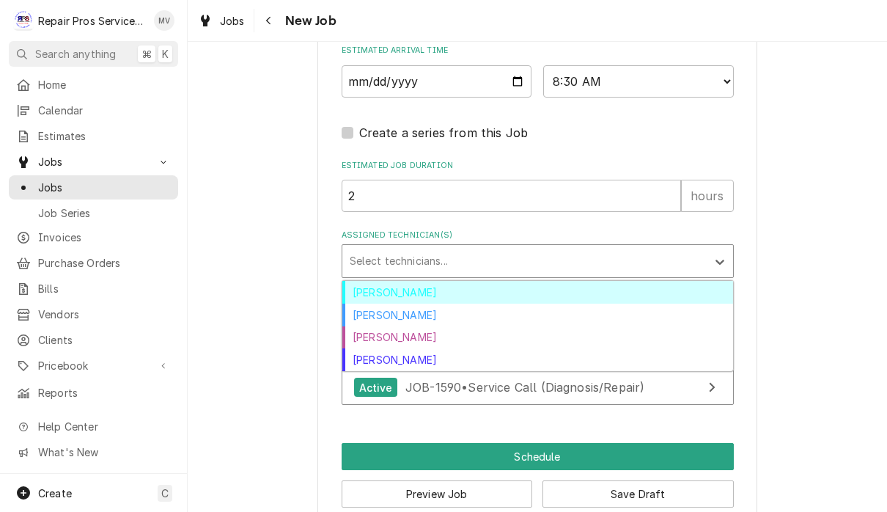
scroll to position [1236, 0]
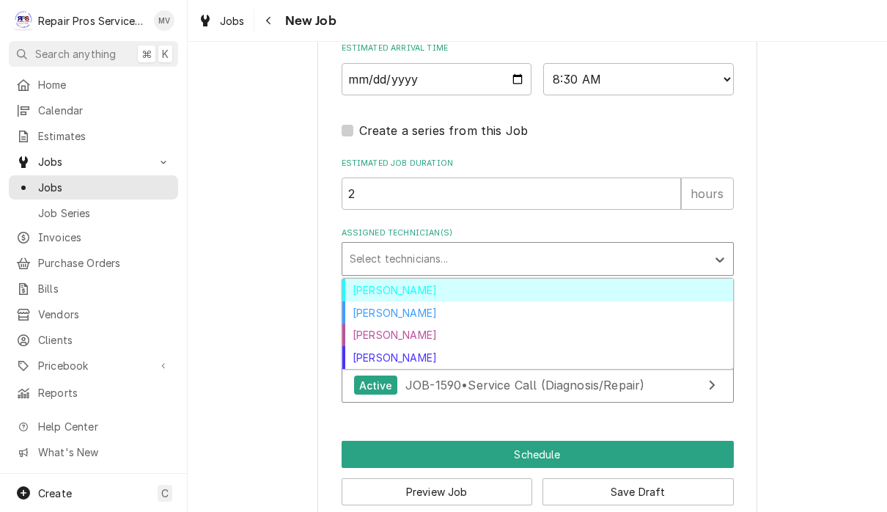
click at [403, 303] on div "Caleb Kvale" at bounding box center [537, 312] width 391 height 23
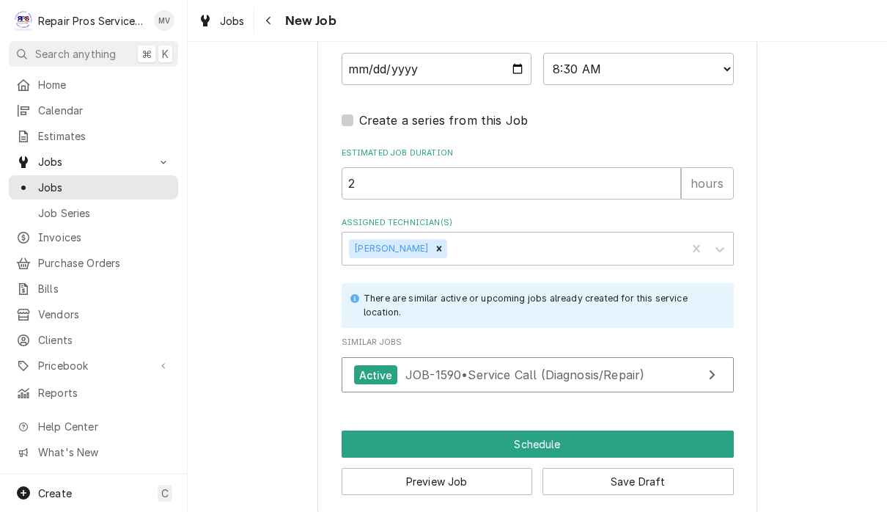
scroll to position [1245, 0]
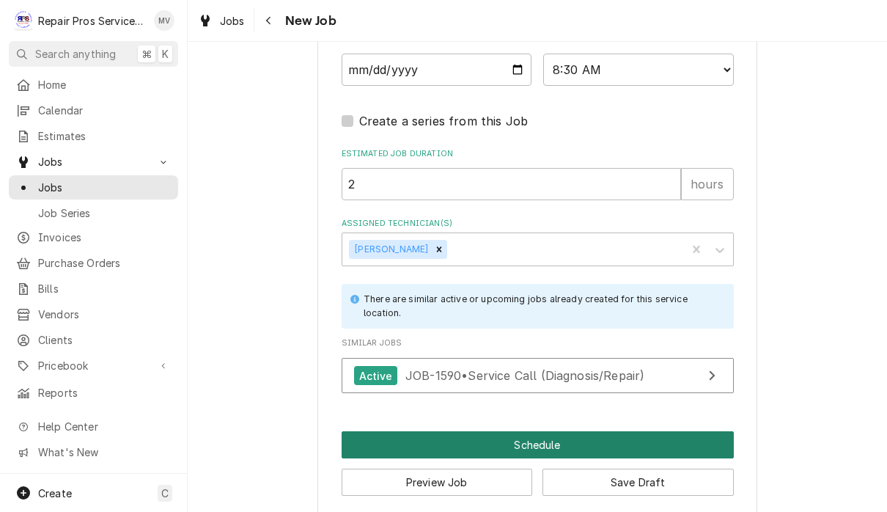
click at [635, 435] on button "Schedule" at bounding box center [538, 444] width 392 height 27
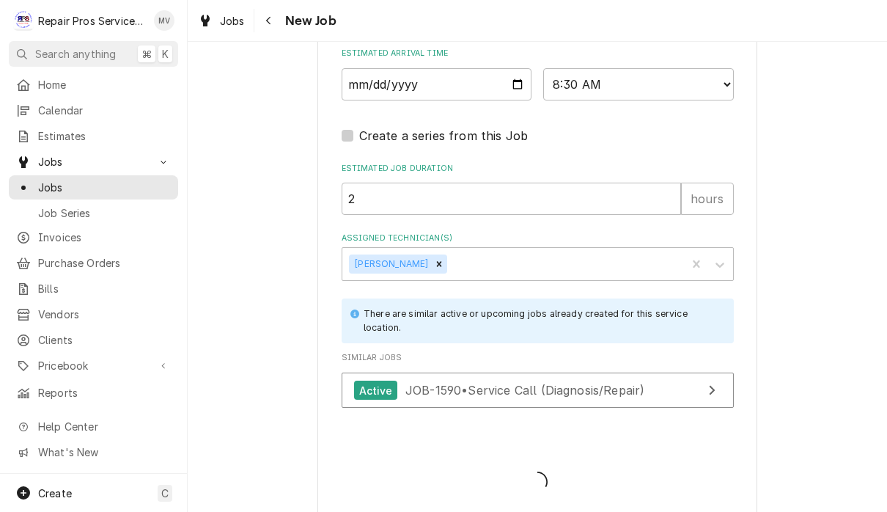
type textarea "x"
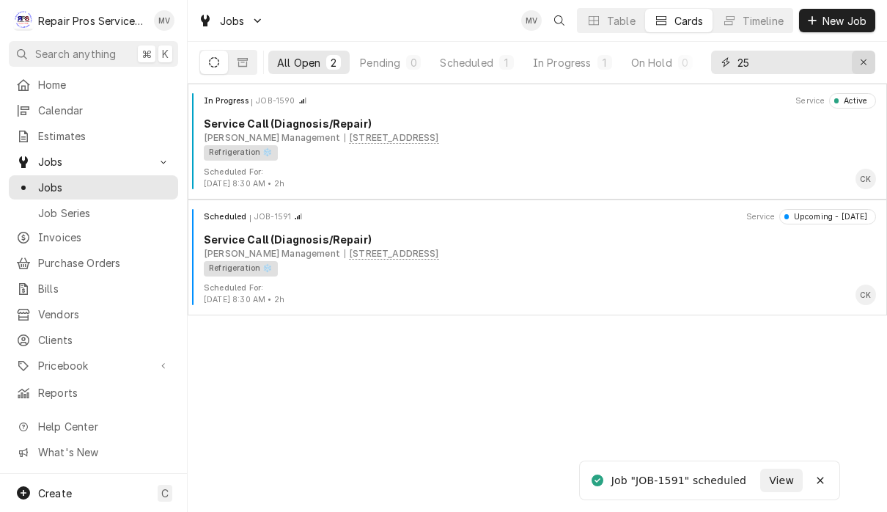
click at [865, 70] on button "Erase input" at bounding box center [863, 62] width 23 height 23
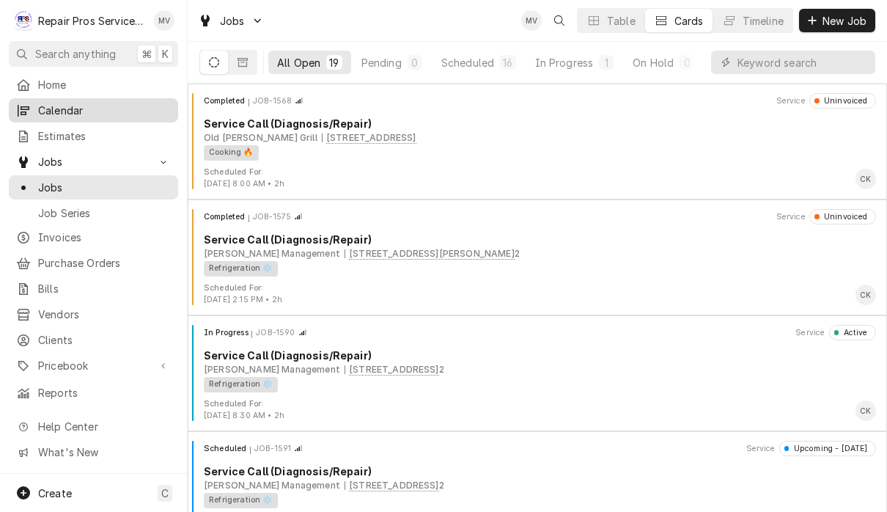
click at [59, 116] on link "Calendar" at bounding box center [93, 110] width 169 height 24
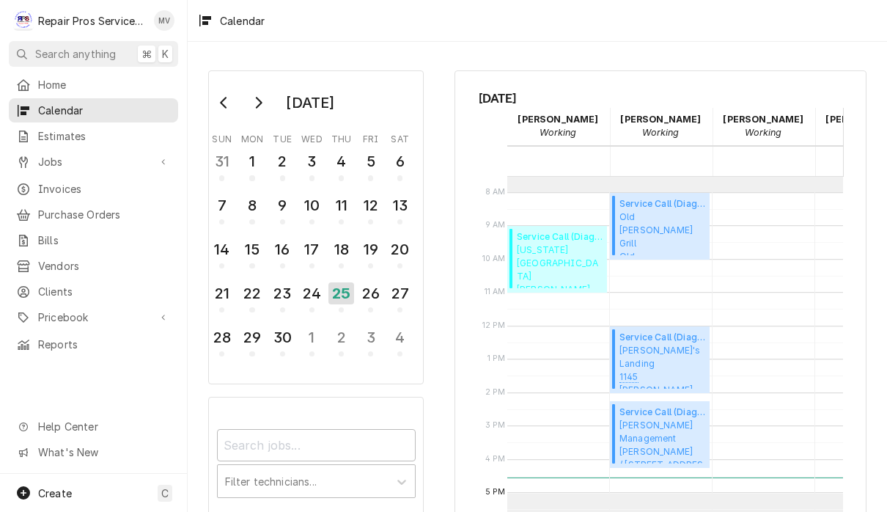
scroll to position [261, 1]
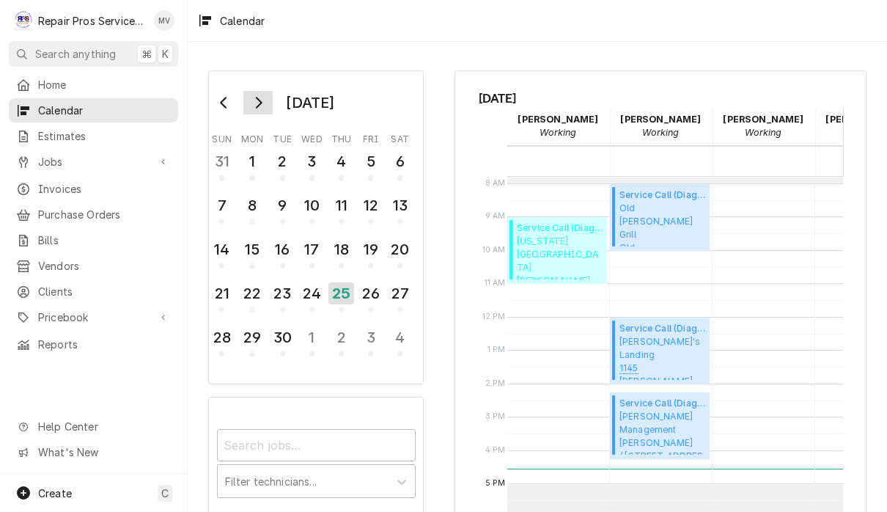
click at [259, 109] on button "Go to next month" at bounding box center [257, 102] width 29 height 23
click at [223, 114] on button "Go to previous month" at bounding box center [224, 102] width 29 height 23
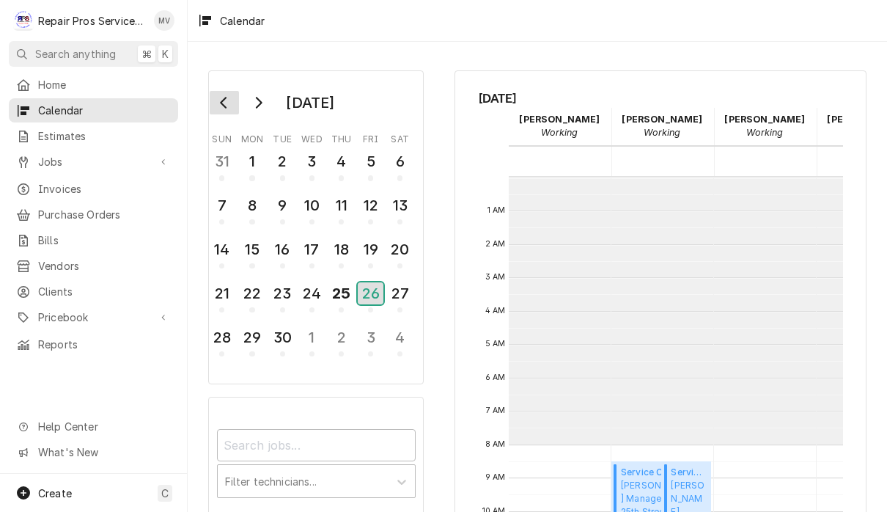
scroll to position [267, 0]
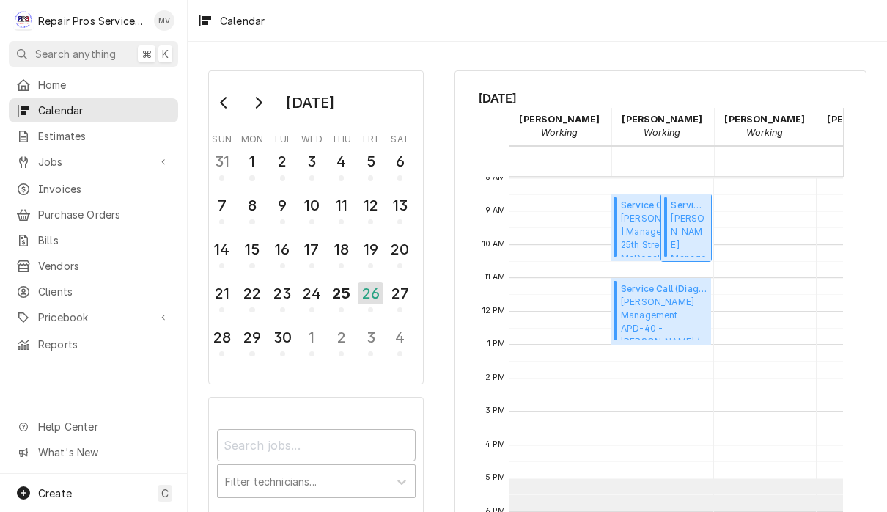
click at [687, 240] on span "Smith Management 25th Street - McDonalds / 1350 25th Street NW, Cleveland, TN 3…" at bounding box center [689, 234] width 36 height 45
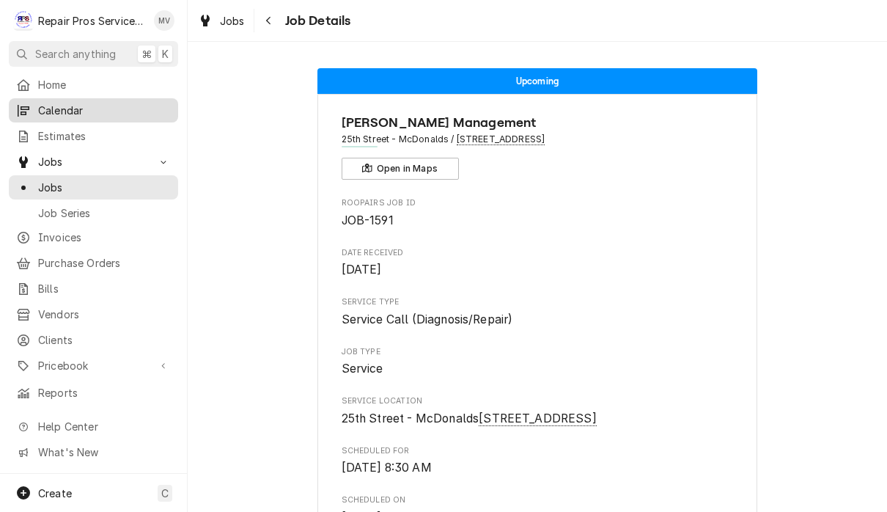
click at [77, 112] on span "Calendar" at bounding box center [104, 110] width 133 height 15
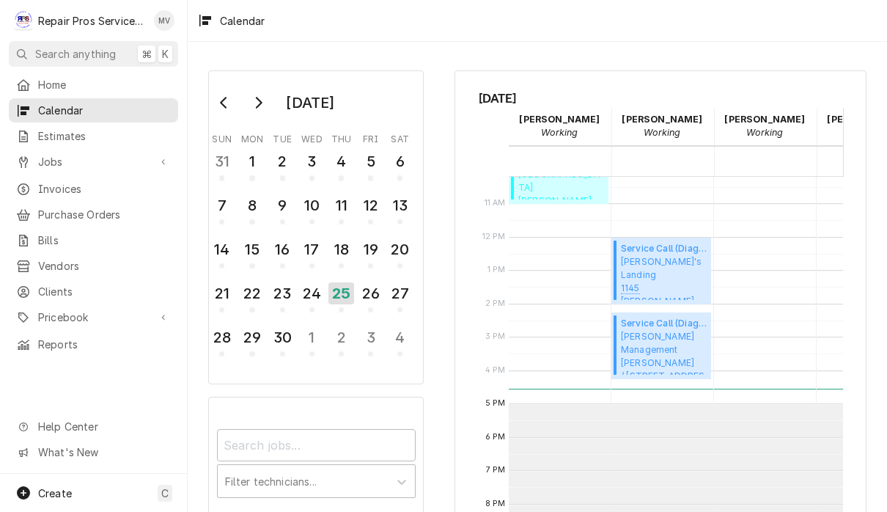
scroll to position [342, 0]
click at [369, 293] on div "26" at bounding box center [371, 293] width 26 height 25
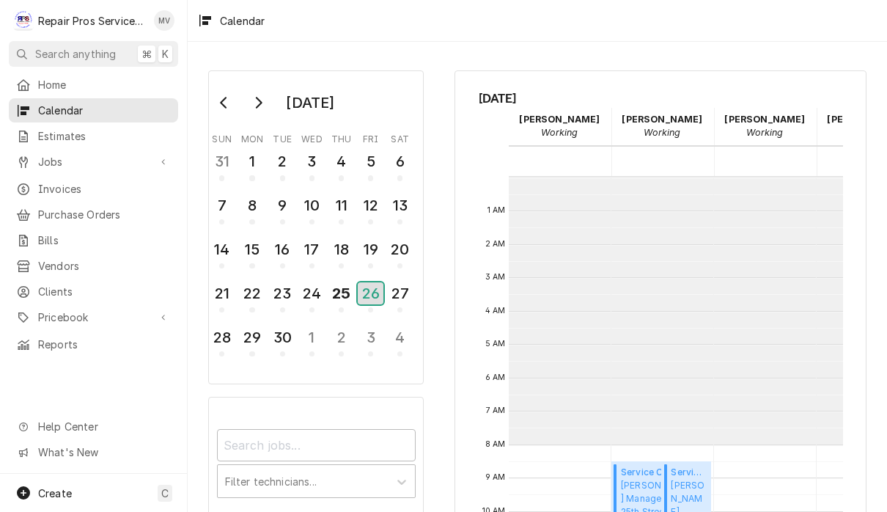
scroll to position [267, 0]
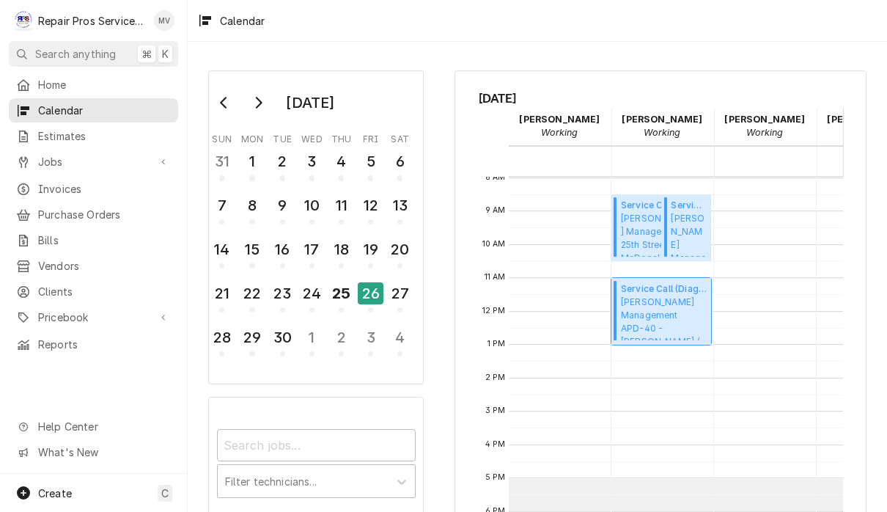
click at [672, 319] on span "Smith Management APD-40 - McDonald's / 2365 APD 40, Cleveland, TN 37323" at bounding box center [664, 318] width 86 height 45
click at [692, 243] on span "Smith Management 25th Street - McDonalds / 1350 25th Street NW, Cleveland, TN 3…" at bounding box center [689, 234] width 36 height 45
click at [640, 221] on span "Smith Management 25th Street - McDonalds / 1350 25th Street NW, Cleveland, TN 3…" at bounding box center [656, 234] width 71 height 45
click at [87, 188] on span "Invoices" at bounding box center [104, 188] width 133 height 15
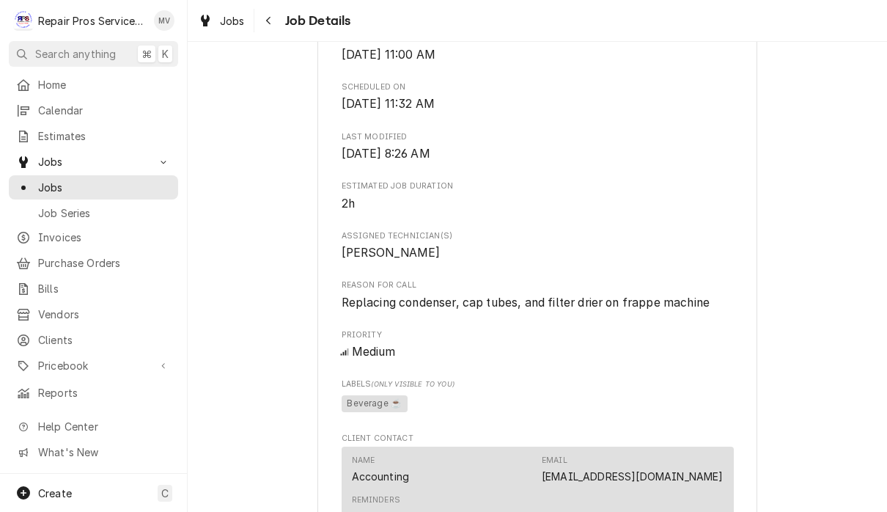
scroll to position [430, 0]
click at [886, 7] on div "Jobs Job Details" at bounding box center [538, 20] width 700 height 41
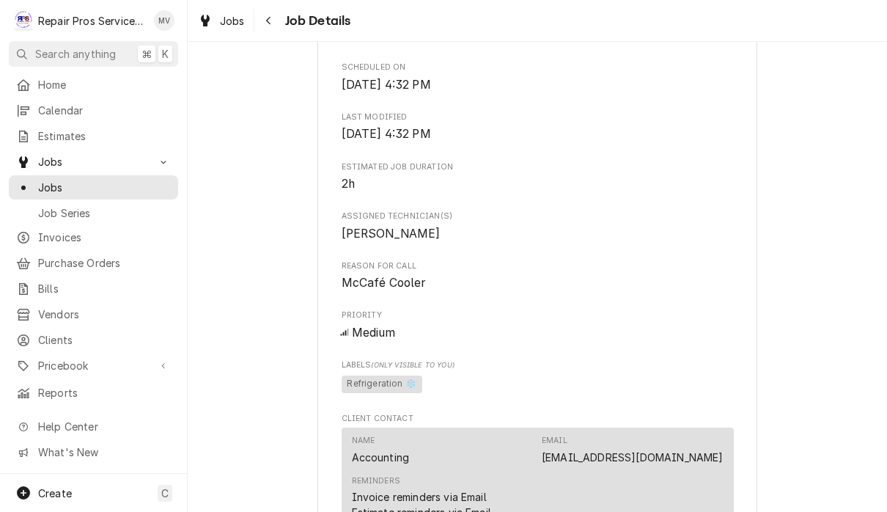
scroll to position [408, 0]
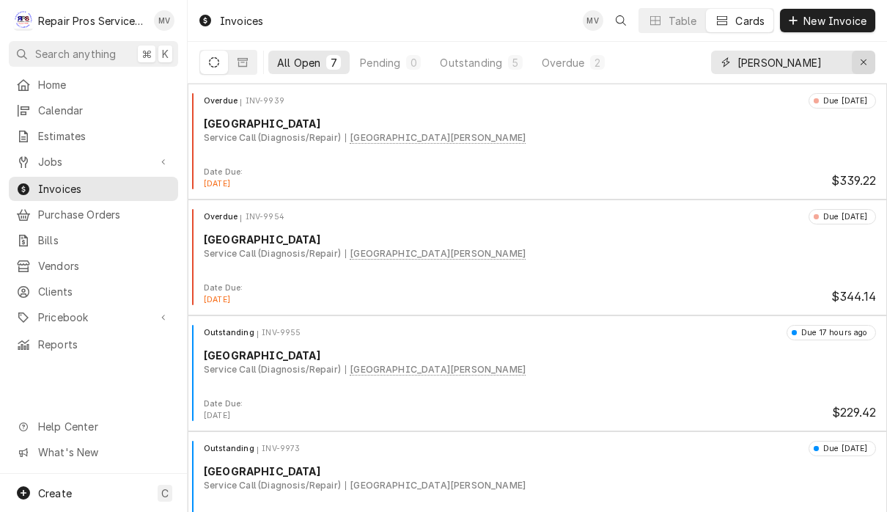
click at [870, 62] on div "Erase input" at bounding box center [863, 62] width 15 height 15
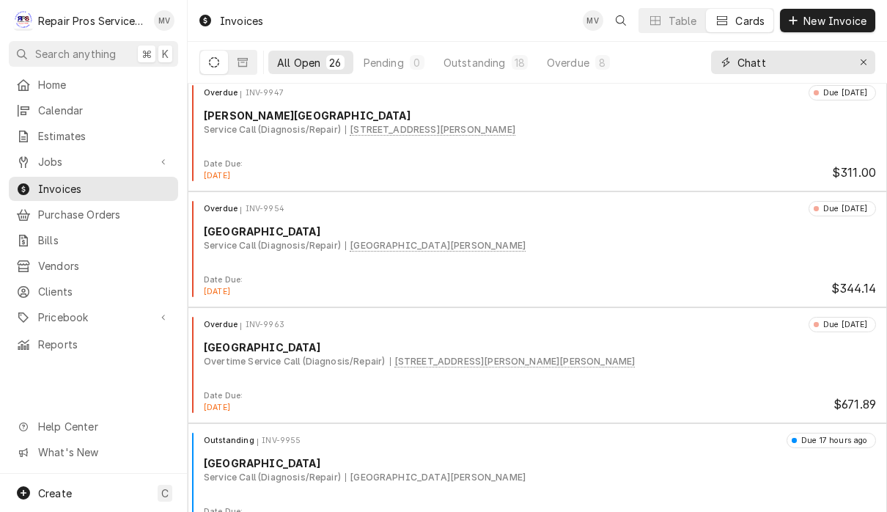
click at [796, 60] on input "Chatt" at bounding box center [793, 62] width 110 height 23
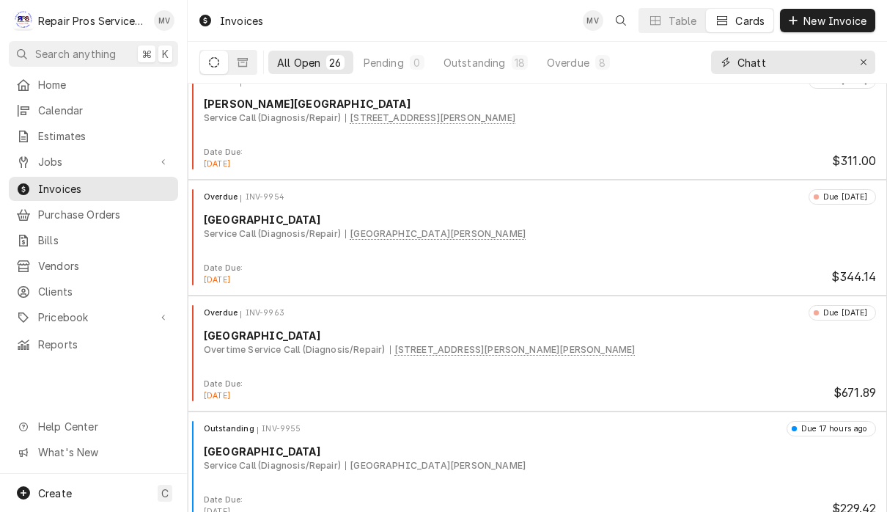
scroll to position [600, 0]
type input "C"
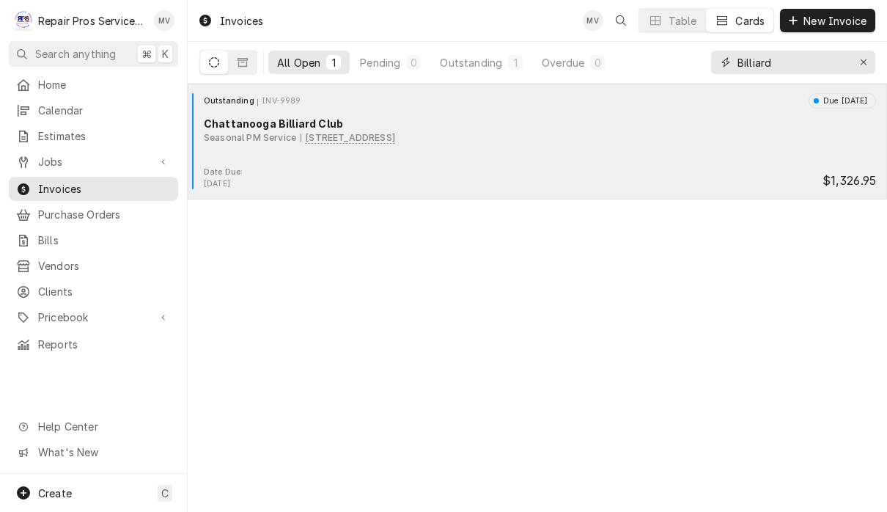
type input "Billiard"
click at [662, 177] on div "Date Due: Oct 9, 2025 $1,326.95" at bounding box center [538, 177] width 688 height 23
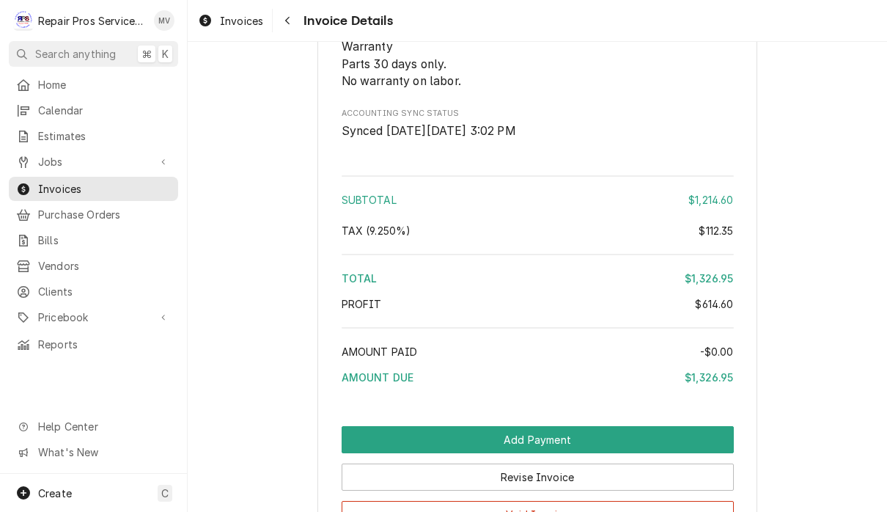
scroll to position [3036, 0]
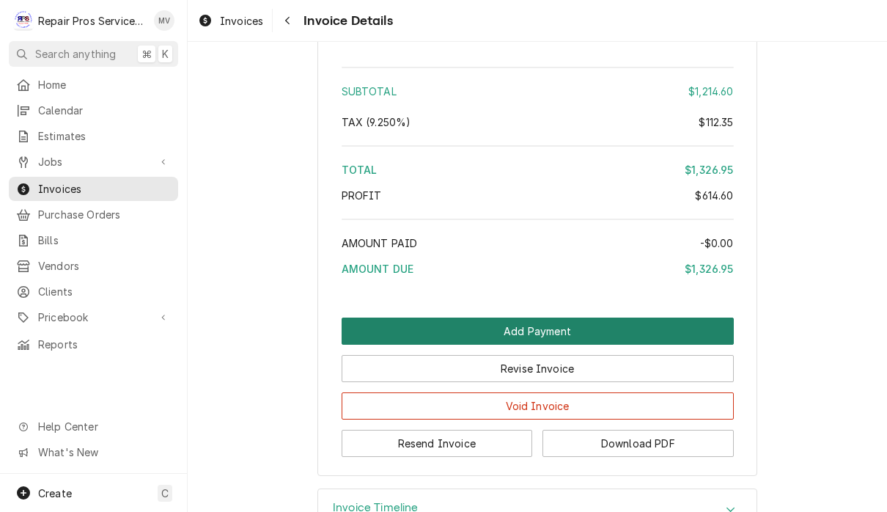
click at [640, 331] on button "Add Payment" at bounding box center [538, 331] width 392 height 27
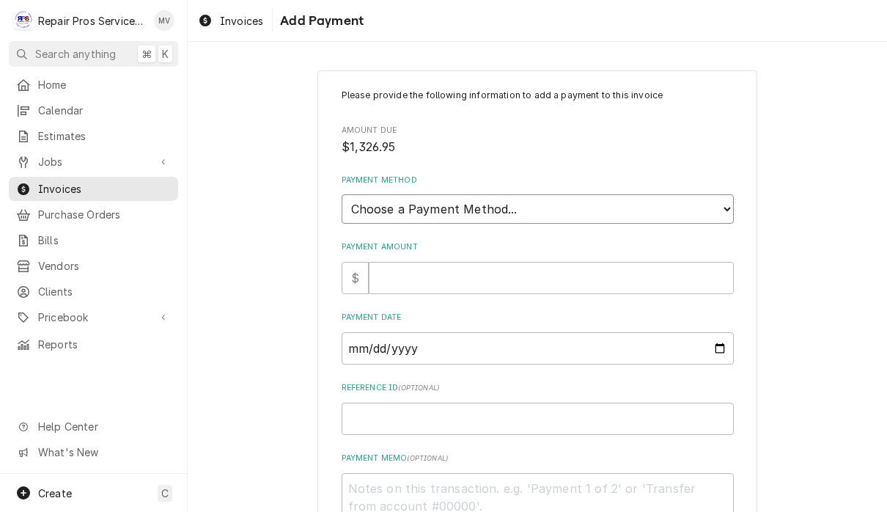
click at [601, 202] on select "Choose a Payment Method... Cash Check Credit/Debit Card ACH/eCheck Other" at bounding box center [538, 208] width 392 height 29
select select "2"
click at [606, 276] on input "Payment Amount" at bounding box center [551, 278] width 365 height 32
type textarea "x"
type input "8"
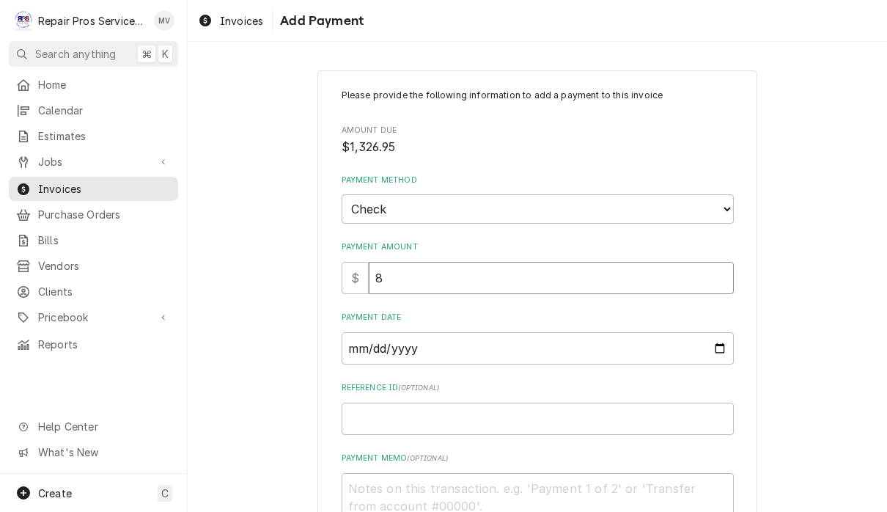
type textarea "x"
type input "89"
type textarea "x"
type input "892"
type textarea "x"
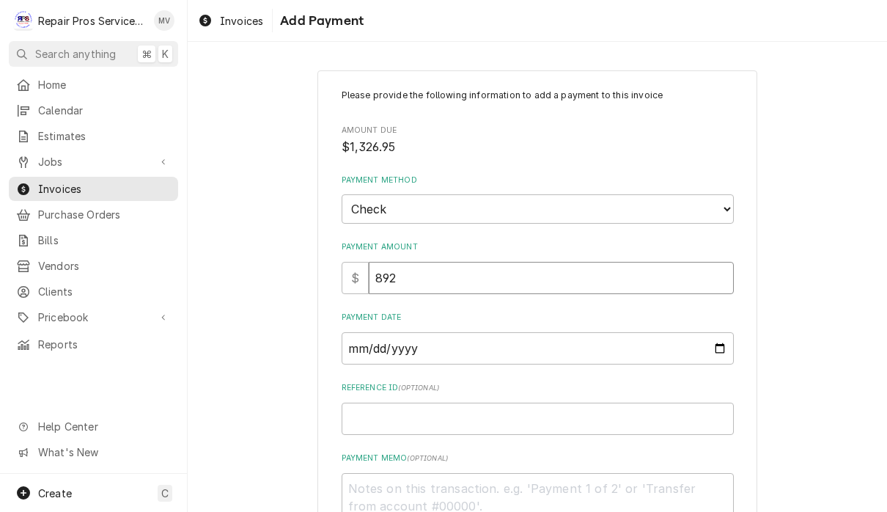
type input "8920"
type textarea "x"
type input "89208"
type textarea "x"
type input "8920"
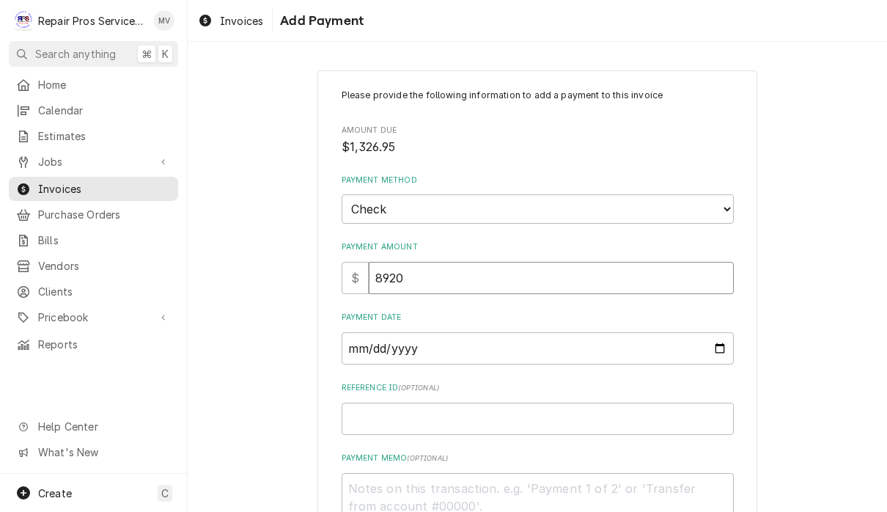
type textarea "x"
type input "892"
type textarea "x"
type input "89"
type textarea "x"
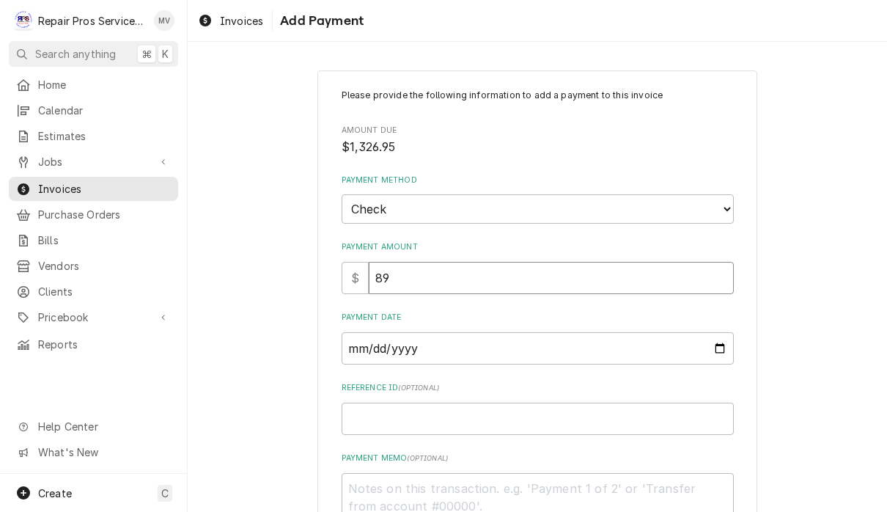
type input "8"
type textarea "x"
type input "1"
type textarea "x"
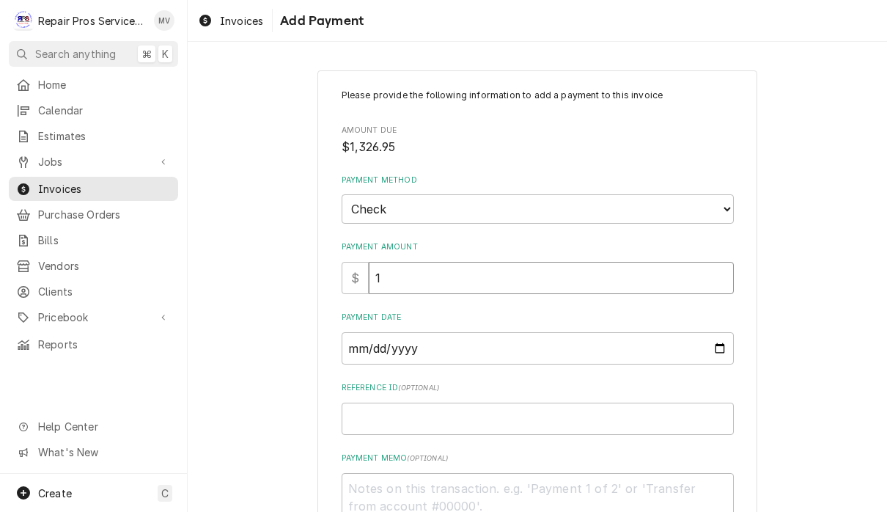
type input "13"
type textarea "x"
type input "132"
type textarea "x"
type input "1325"
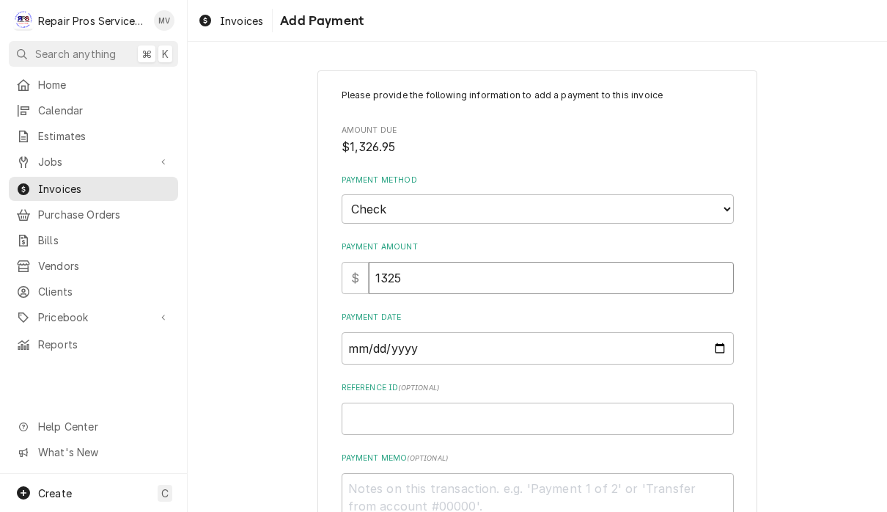
type textarea "x"
type input "132"
type textarea "x"
type input "1326"
type textarea "x"
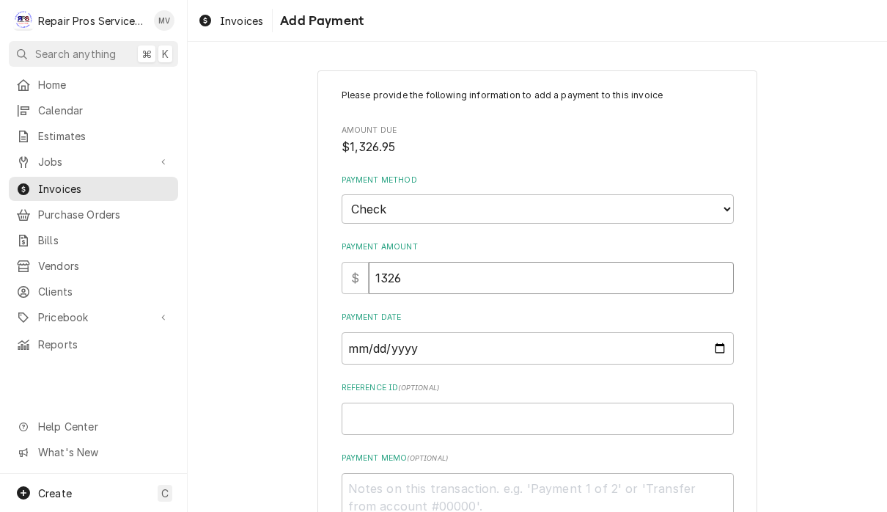
type input "1326.9"
type textarea "x"
type input "1326.95"
click at [538, 354] on input "Payment Date" at bounding box center [538, 348] width 392 height 32
type input "2025-09-25"
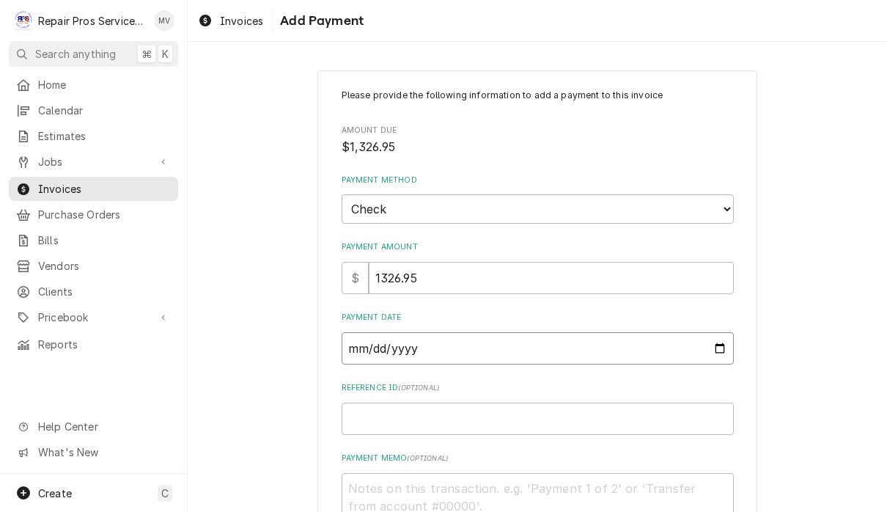
type textarea "x"
type input "2025-09-24"
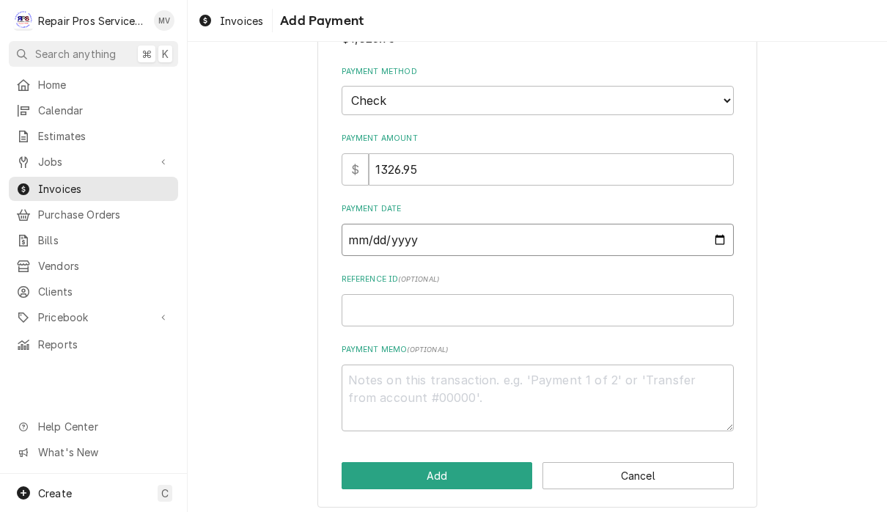
scroll to position [108, 0]
click at [631, 305] on input "Reference ID ( optional )" at bounding box center [538, 311] width 392 height 32
click at [503, 301] on input "Reference ID ( optional )" at bounding box center [538, 311] width 392 height 32
type textarea "x"
type input "9"
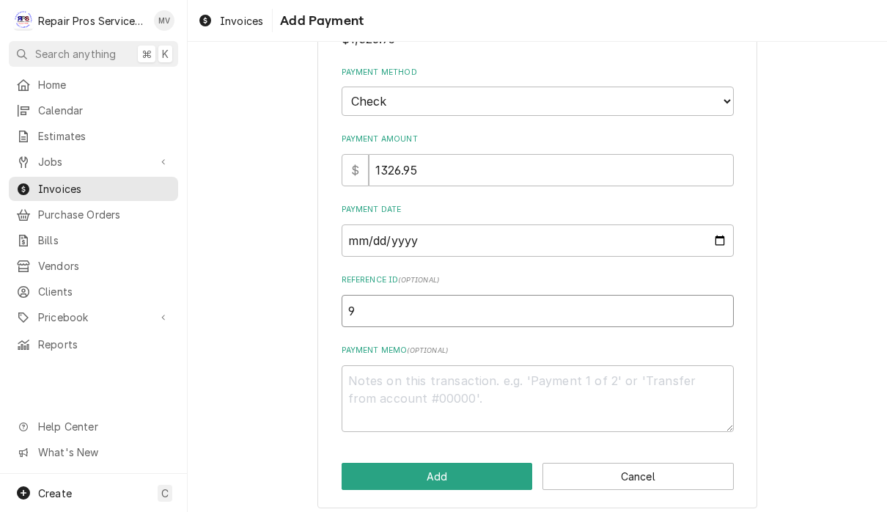
type textarea "x"
type input "99"
type textarea "x"
type input "998"
type textarea "x"
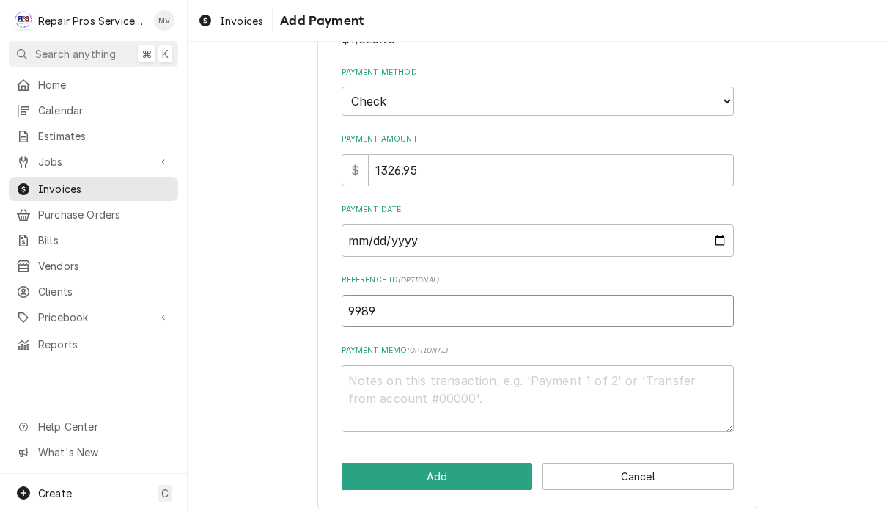
type input "9989"
click at [502, 376] on textarea "Payment Memo ( optional )" at bounding box center [538, 398] width 392 height 67
type textarea "x"
type textarea "8"
type textarea "x"
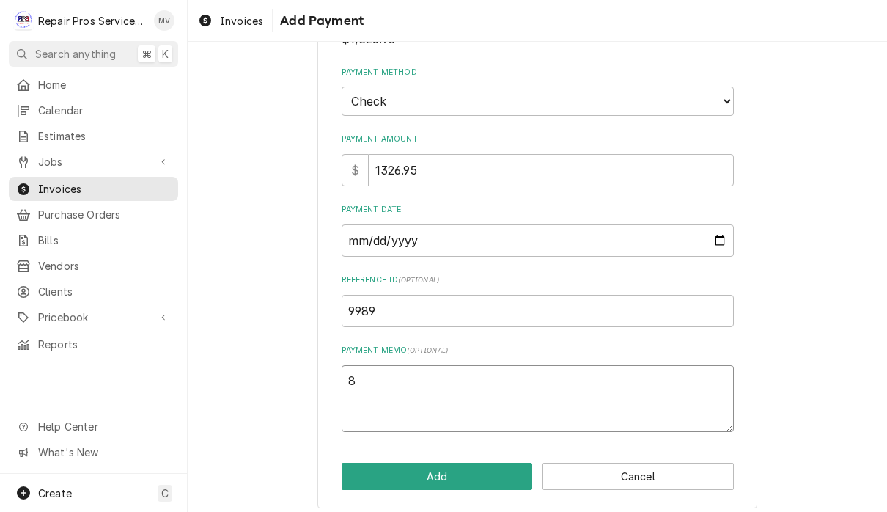
type textarea "89"
type textarea "x"
type textarea "892"
type textarea "x"
type textarea "8920"
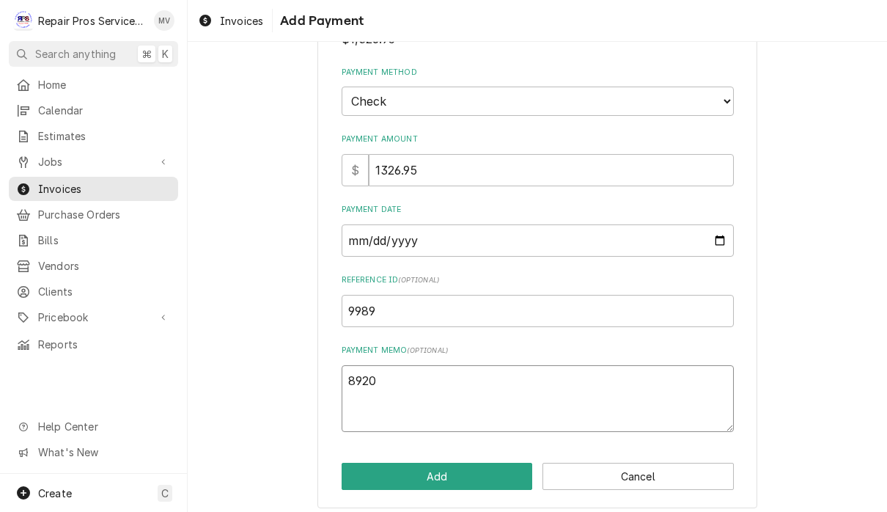
type textarea "x"
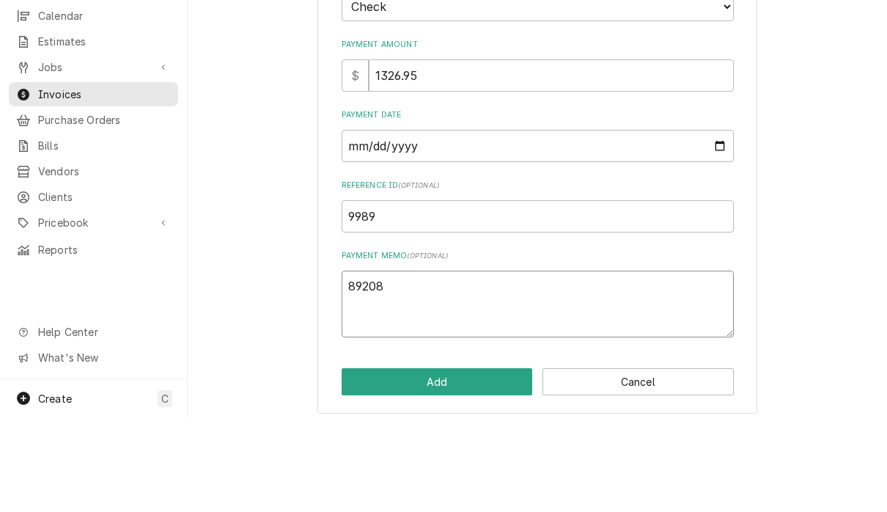
scroll to position [1, 0]
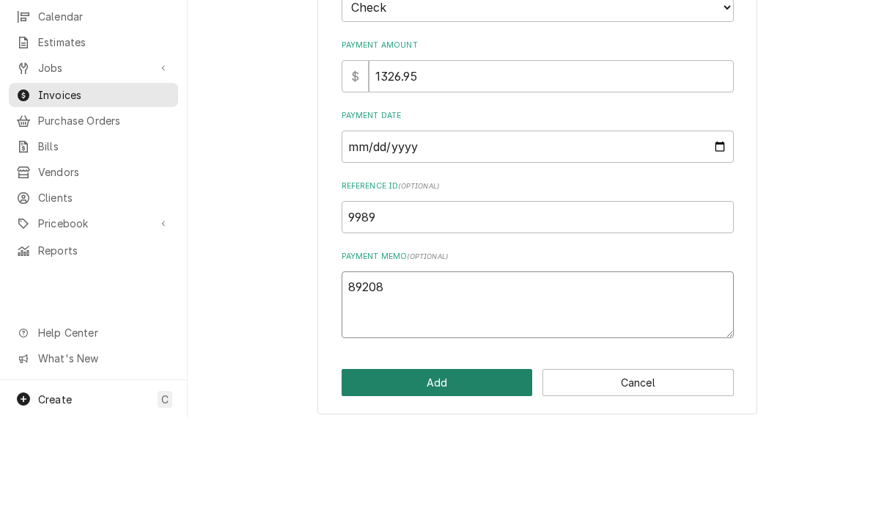
type textarea "89208"
click at [503, 463] on button "Add" at bounding box center [437, 476] width 191 height 27
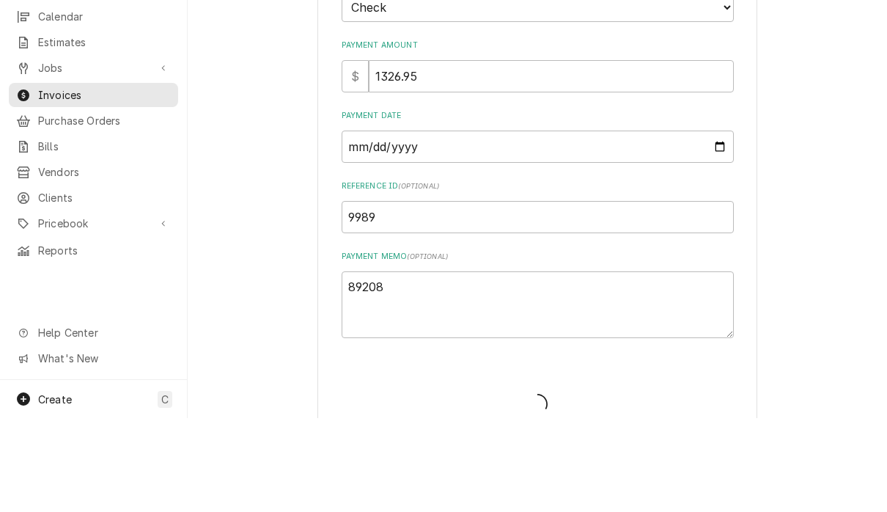
type textarea "x"
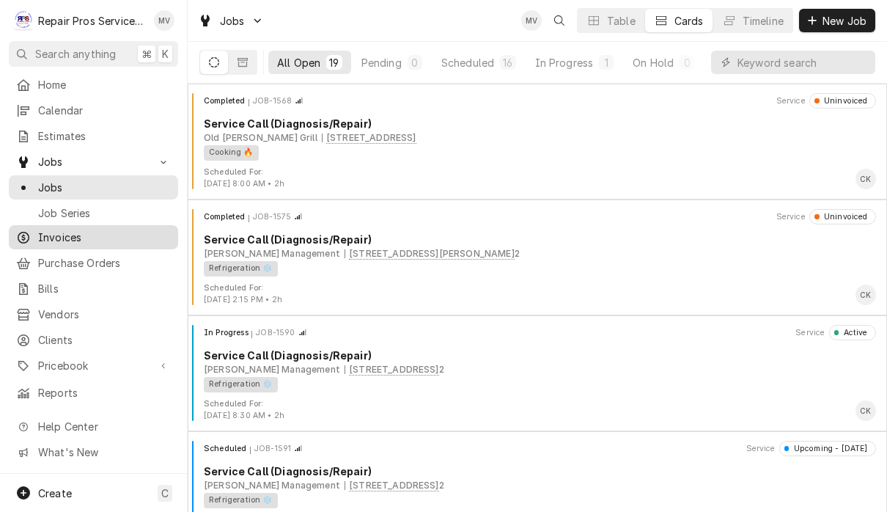
click at [69, 231] on span "Invoices" at bounding box center [104, 237] width 133 height 15
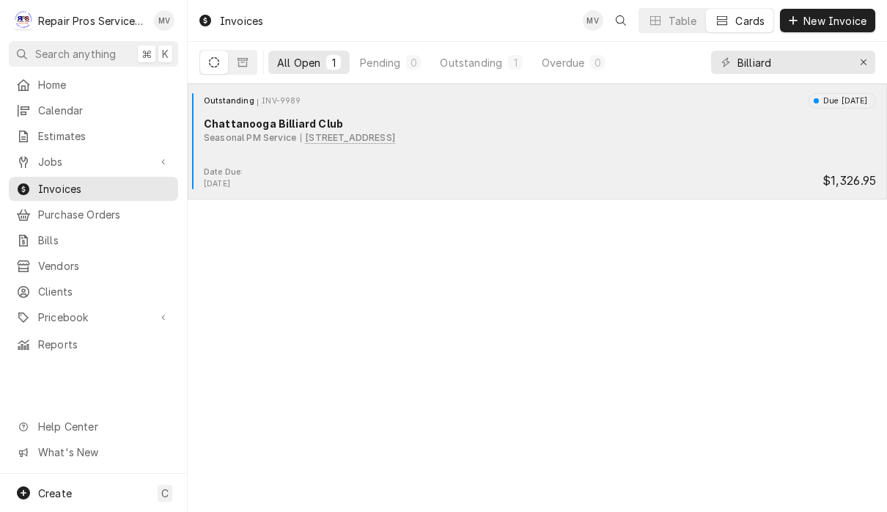
click at [672, 166] on div "Outstanding INV-9989 Due [DATE] Chattanooga Billiard Club Seasonal PM Service […" at bounding box center [538, 129] width 688 height 73
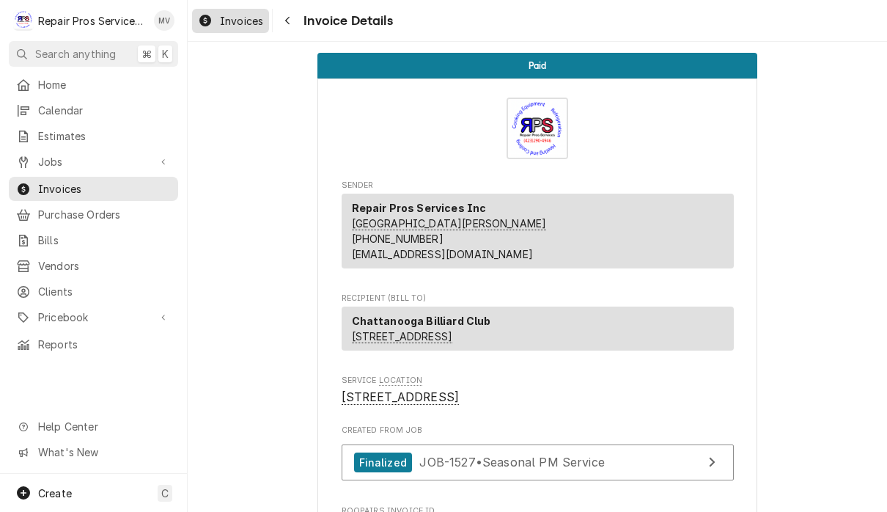
click at [234, 26] on span "Invoices" at bounding box center [241, 20] width 43 height 15
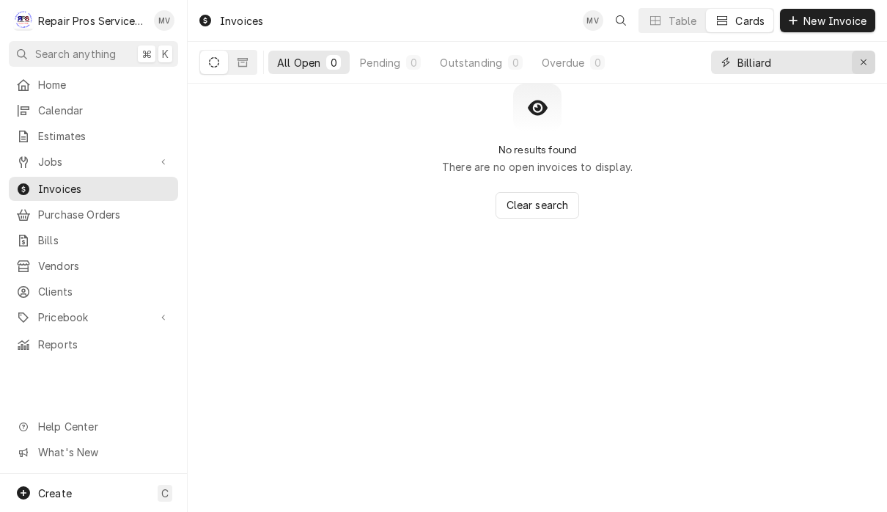
click at [860, 67] on icon "Erase input" at bounding box center [864, 62] width 8 height 10
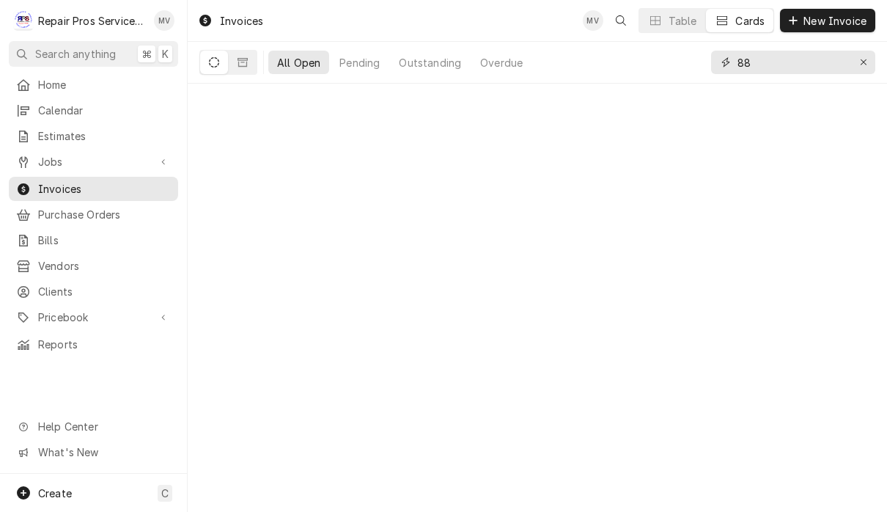
type input "8"
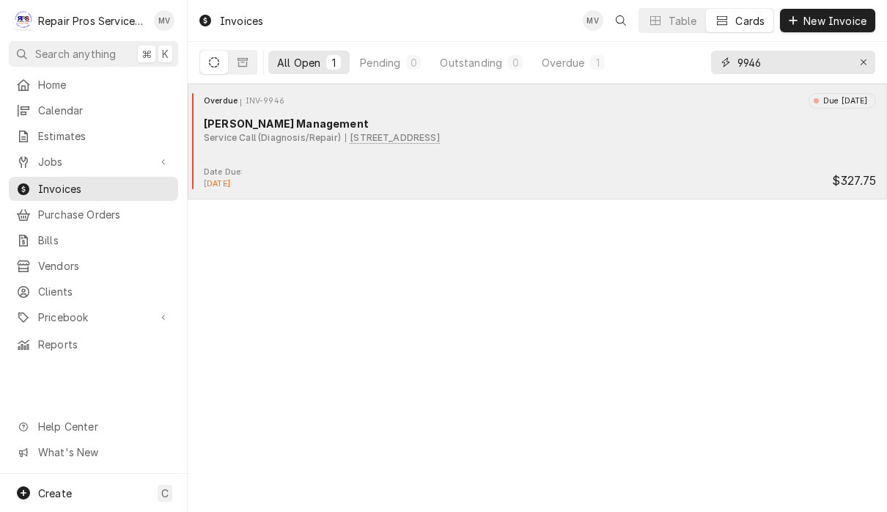
type input "9946"
click at [527, 169] on div "Date Due: Sep 22, 2025 $327.75" at bounding box center [538, 177] width 688 height 23
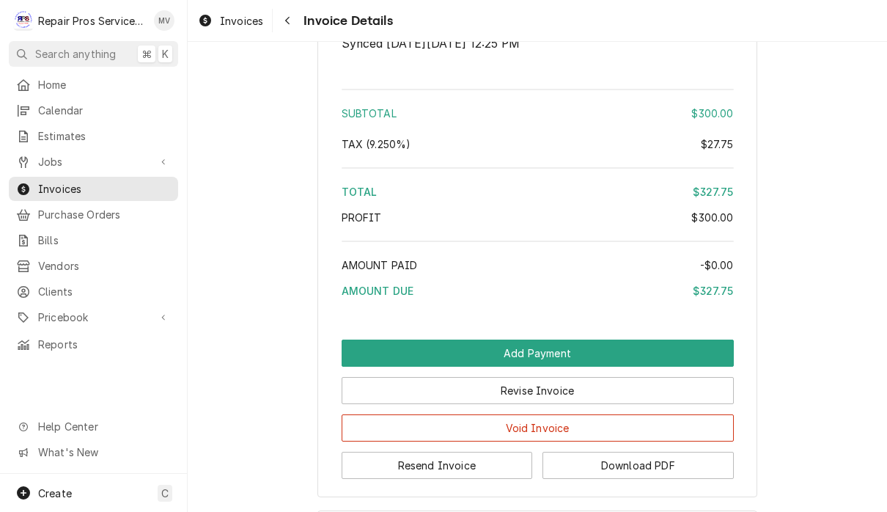
scroll to position [2223, 0]
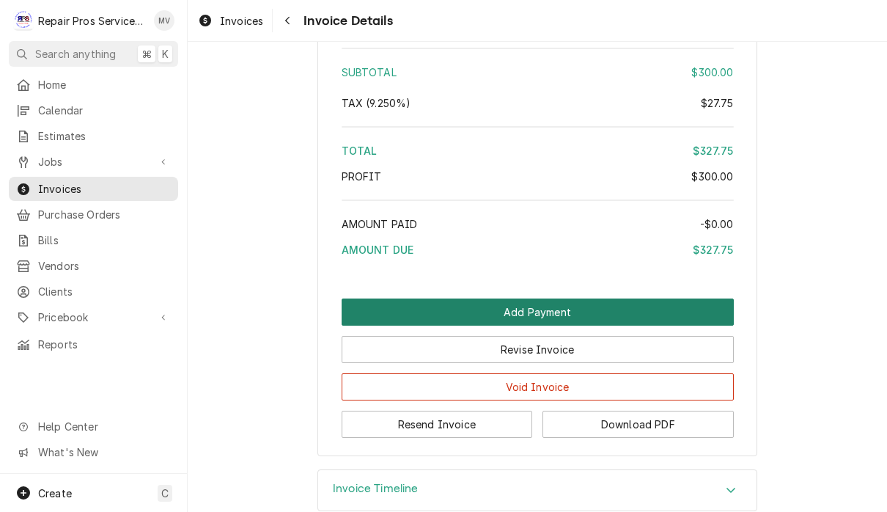
click at [660, 326] on button "Add Payment" at bounding box center [538, 311] width 392 height 27
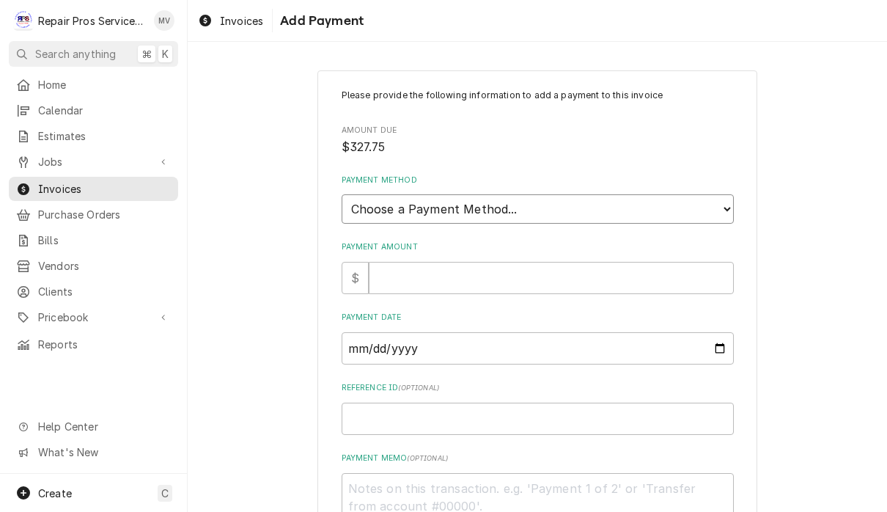
click at [585, 203] on select "Choose a Payment Method... Cash Check Credit/Debit Card ACH/eCheck Other" at bounding box center [538, 208] width 392 height 29
select select "2"
click at [582, 273] on input "Payment Amount" at bounding box center [551, 278] width 365 height 32
type textarea "x"
type input "3"
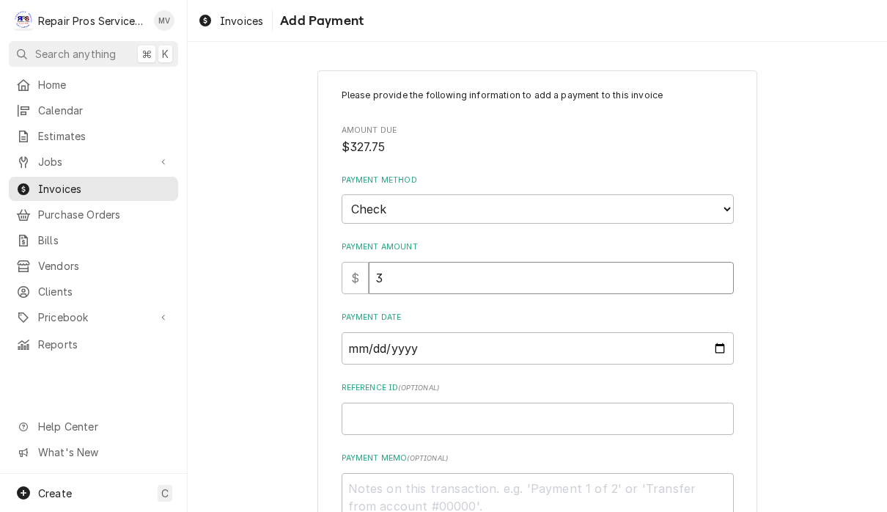
type textarea "x"
type input "32"
type textarea "x"
type input "327"
type textarea "x"
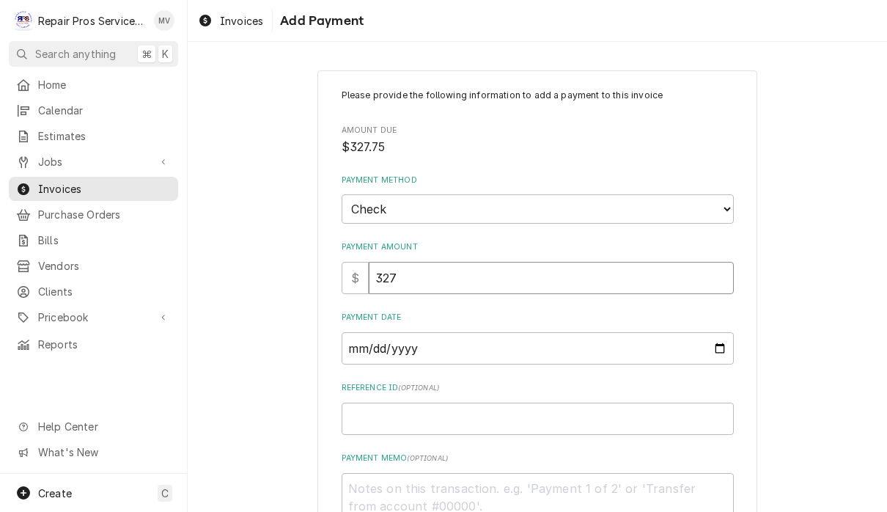
type input "327.7"
type textarea "x"
type input "327.75"
click at [510, 342] on input "Payment Date" at bounding box center [538, 348] width 392 height 32
type input "2025-09-25"
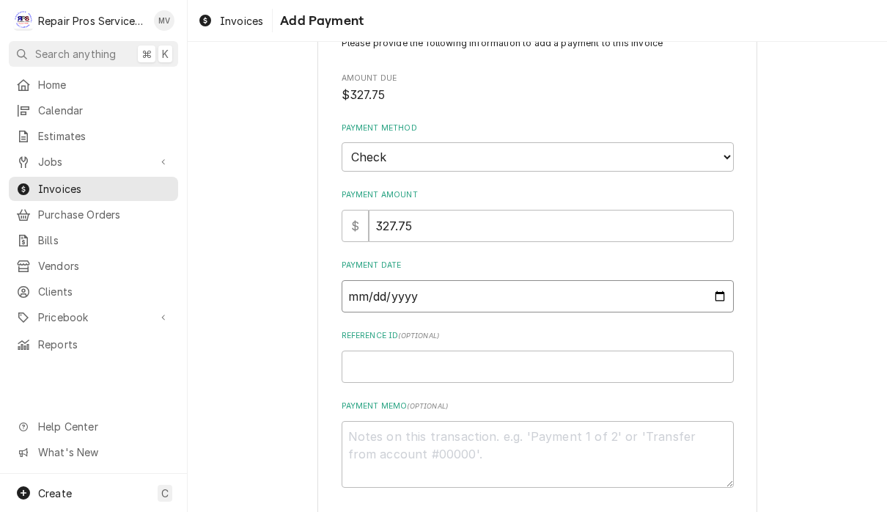
scroll to position [104, 0]
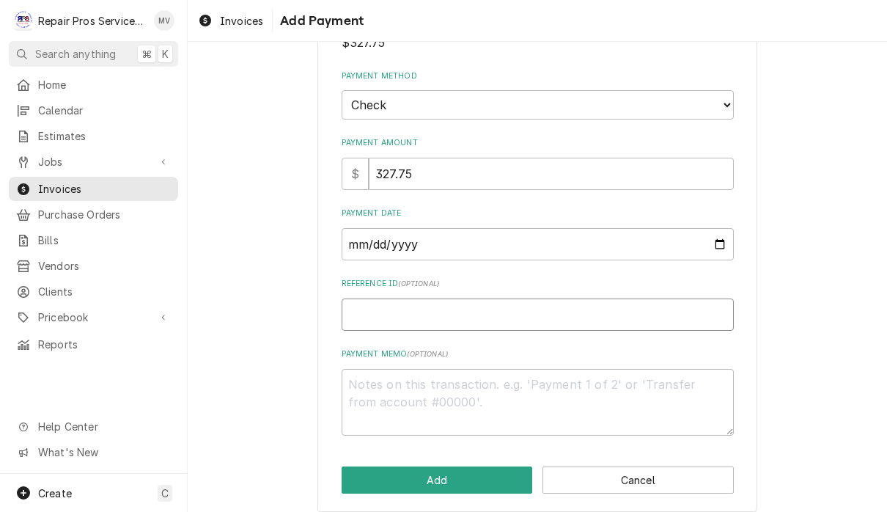
click at [582, 314] on input "Reference ID ( optional )" at bounding box center [538, 314] width 392 height 32
type textarea "x"
type input "9"
type textarea "x"
type input "99"
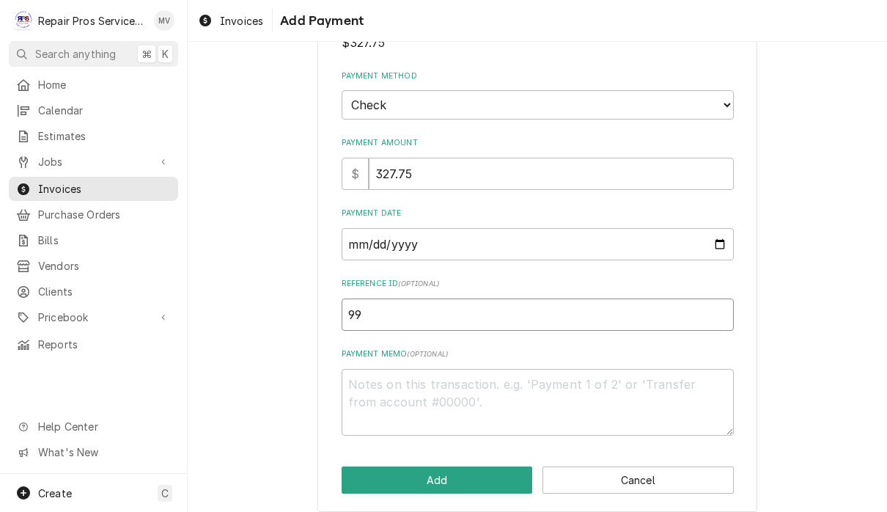
type textarea "x"
type input "994"
type textarea "x"
type input "9946"
click at [419, 383] on textarea "Payment Memo ( optional )" at bounding box center [538, 402] width 392 height 67
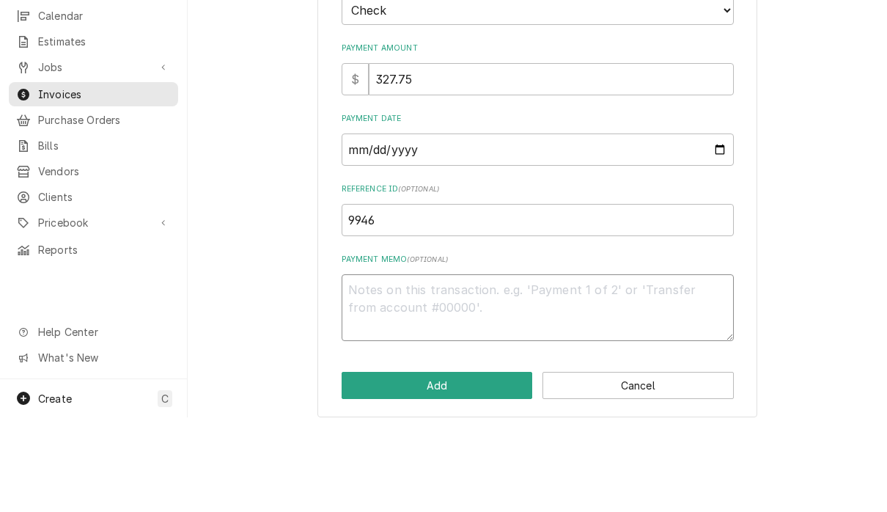
scroll to position [0, 0]
type textarea "x"
type textarea "1"
type textarea "x"
type textarea "11"
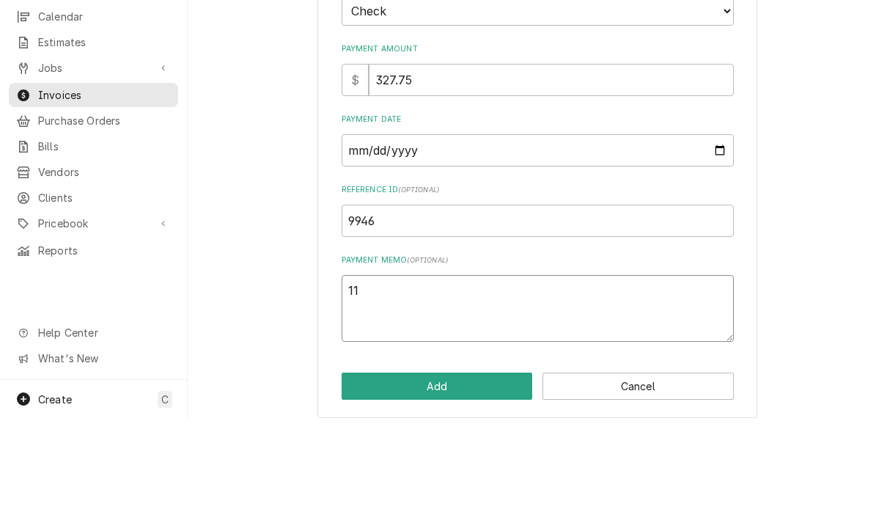
type textarea "x"
type textarea "111"
type textarea "x"
type textarea "1110"
type textarea "x"
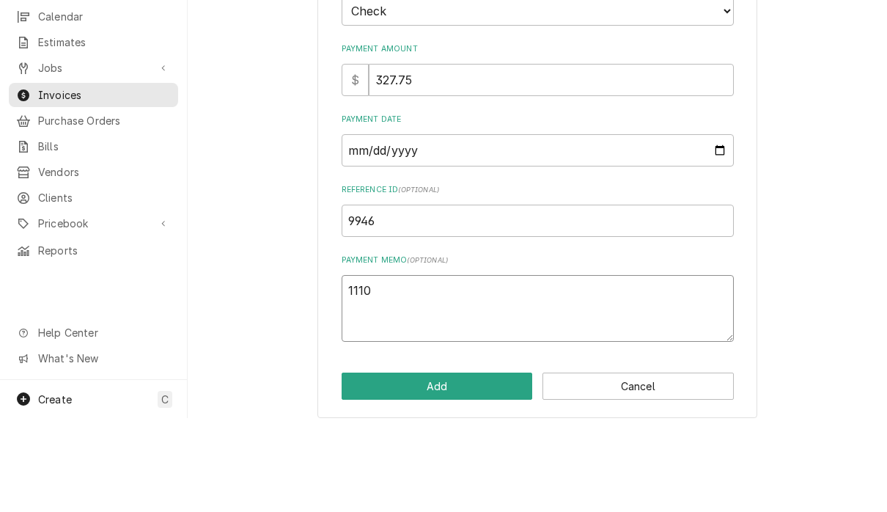
type textarea "11101"
type textarea "x"
type textarea "111014"
click at [474, 466] on button "Add" at bounding box center [437, 479] width 191 height 27
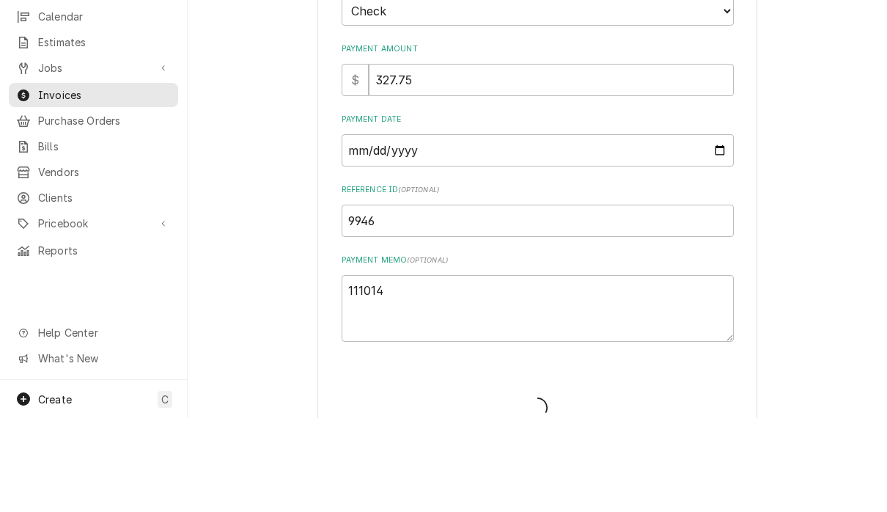
type textarea "x"
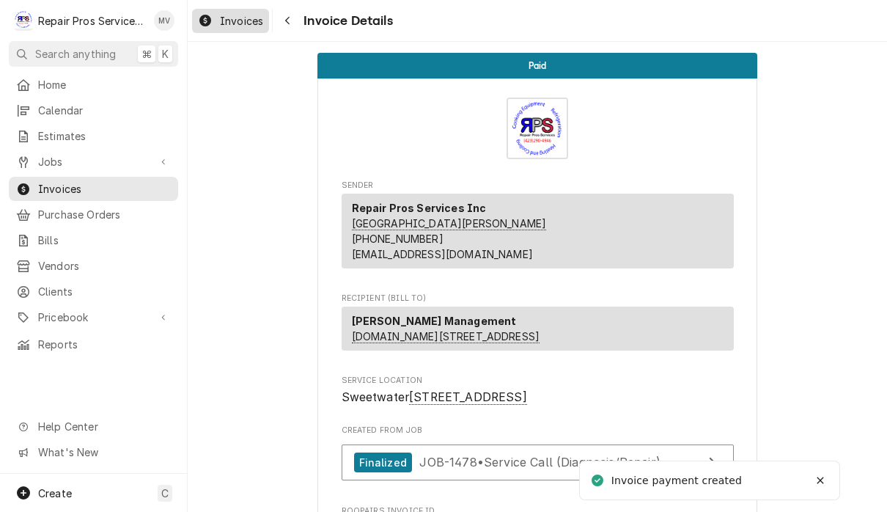
click at [238, 26] on span "Invoices" at bounding box center [241, 20] width 43 height 15
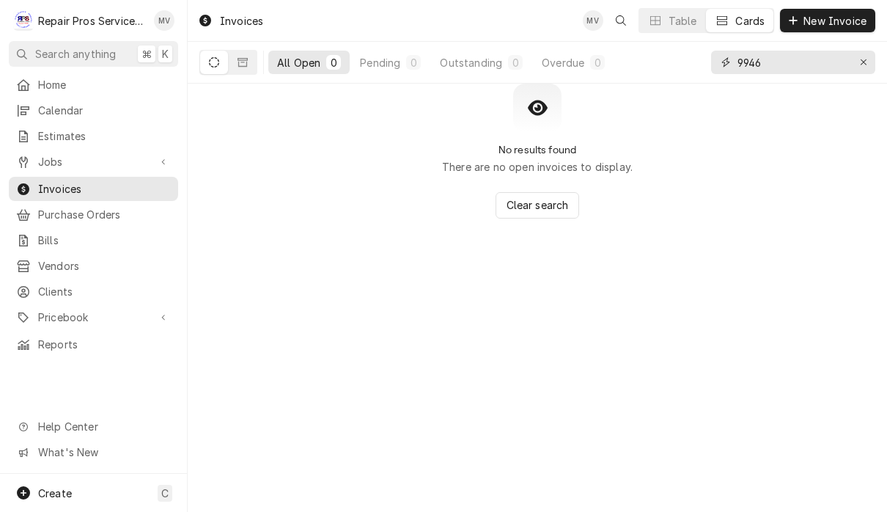
click at [805, 64] on input "9946" at bounding box center [793, 62] width 110 height 23
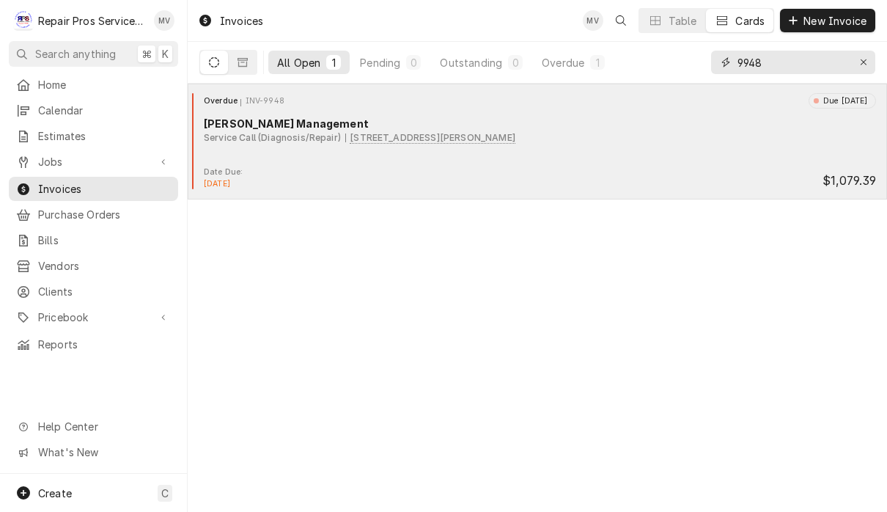
type input "9948"
click at [551, 178] on div "Date Due: [DATE] $1,079.39" at bounding box center [538, 177] width 688 height 23
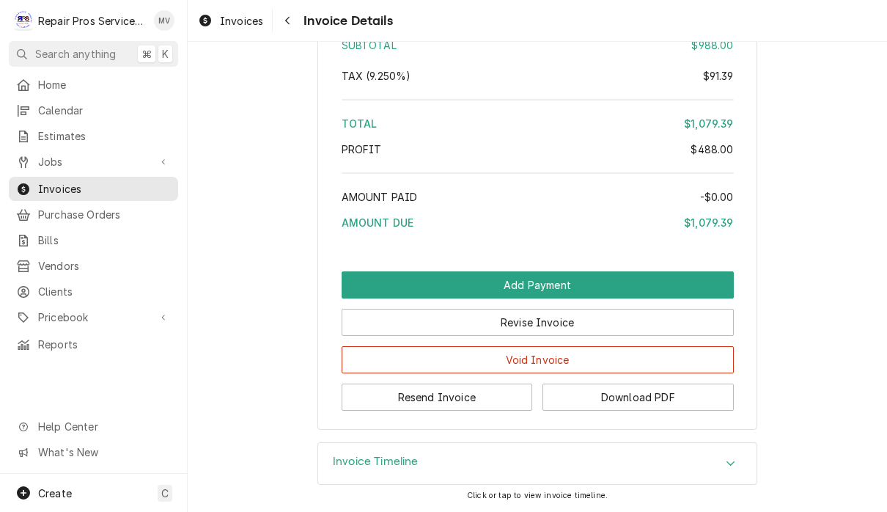
scroll to position [2997, 0]
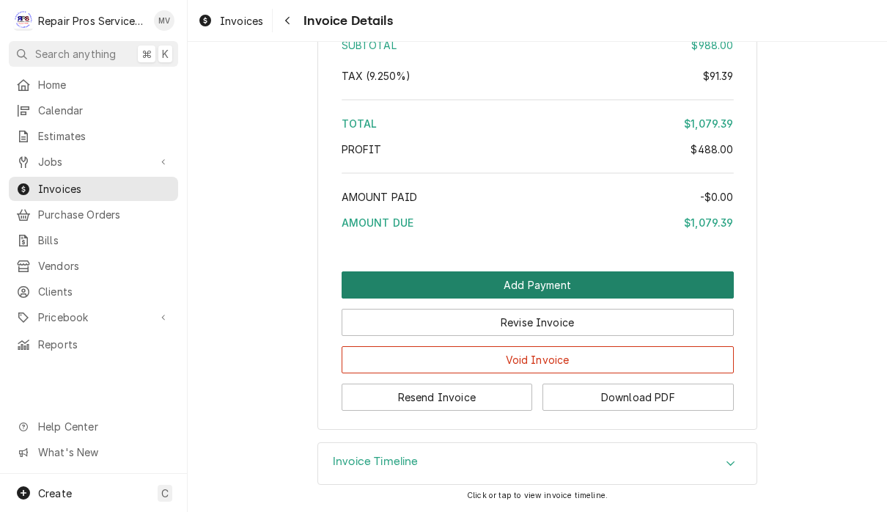
click at [661, 285] on button "Add Payment" at bounding box center [538, 284] width 392 height 27
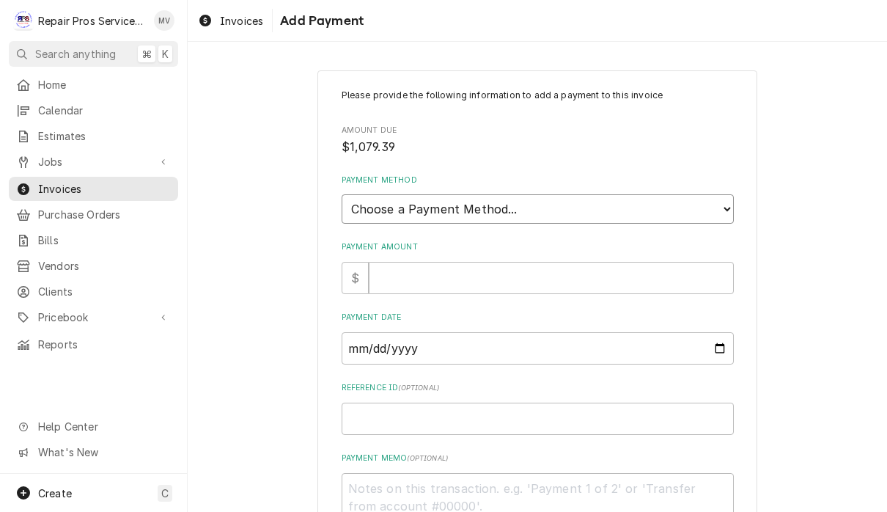
click at [650, 200] on select "Choose a Payment Method... Cash Check Credit/Debit Card ACH/eCheck Other" at bounding box center [538, 208] width 392 height 29
select select "2"
click at [615, 263] on input "Payment Amount" at bounding box center [551, 278] width 365 height 32
type textarea "x"
type input "1"
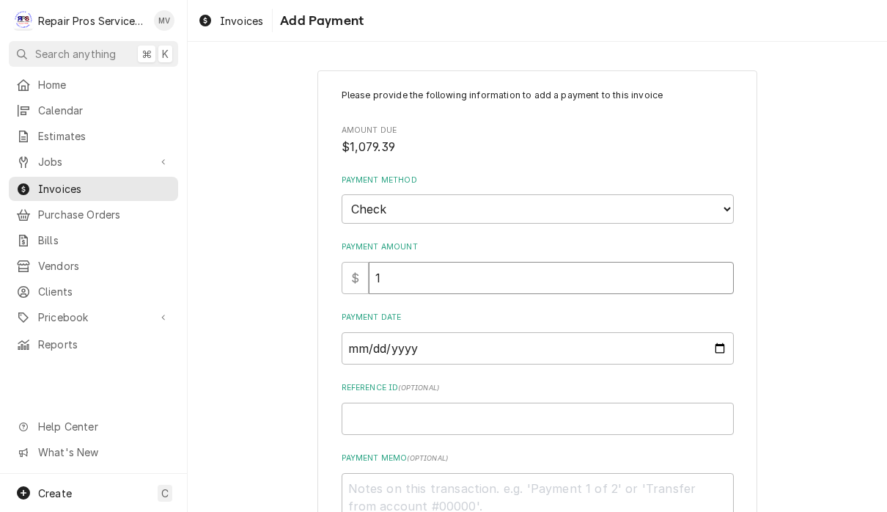
type textarea "x"
type input "10"
type textarea "x"
type input "107"
type textarea "x"
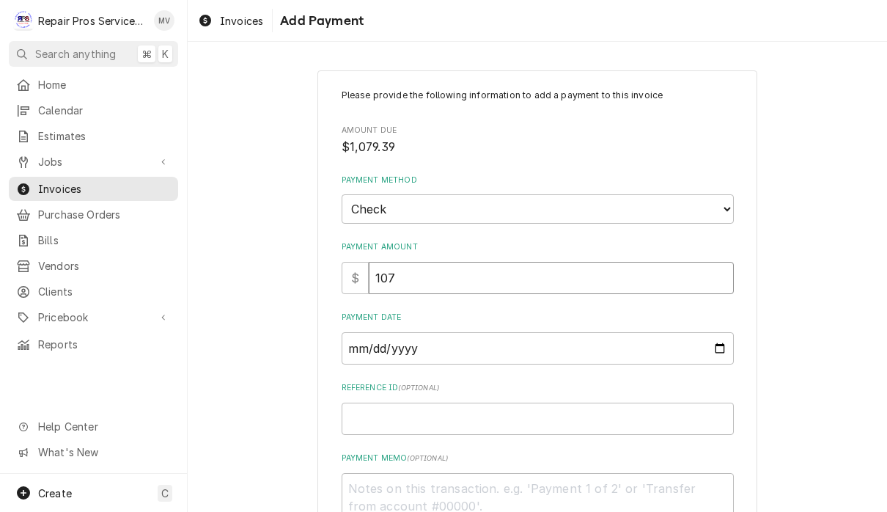
type input "1079"
type textarea "x"
type input "1079.3"
type textarea "x"
type input "1079.39"
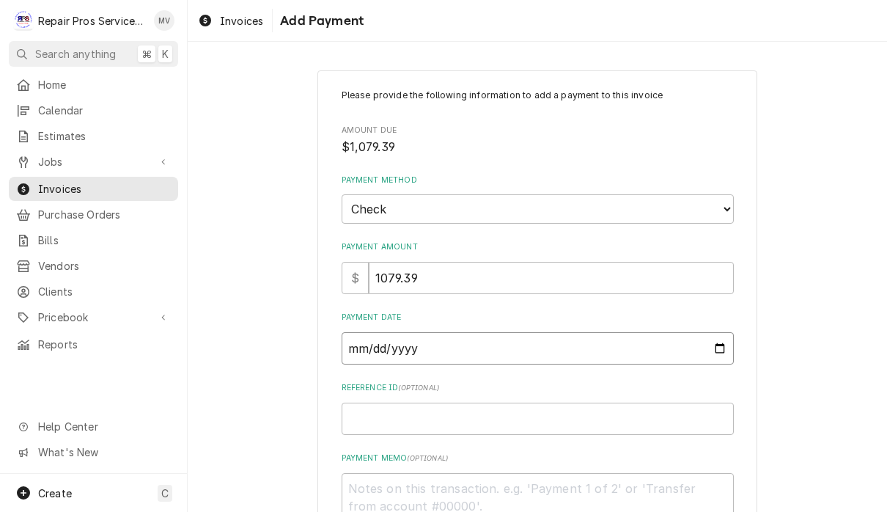
click at [606, 341] on input "Payment Date" at bounding box center [538, 348] width 392 height 32
type input "2025-09-25"
click at [601, 407] on input "Reference ID ( optional )" at bounding box center [538, 419] width 392 height 32
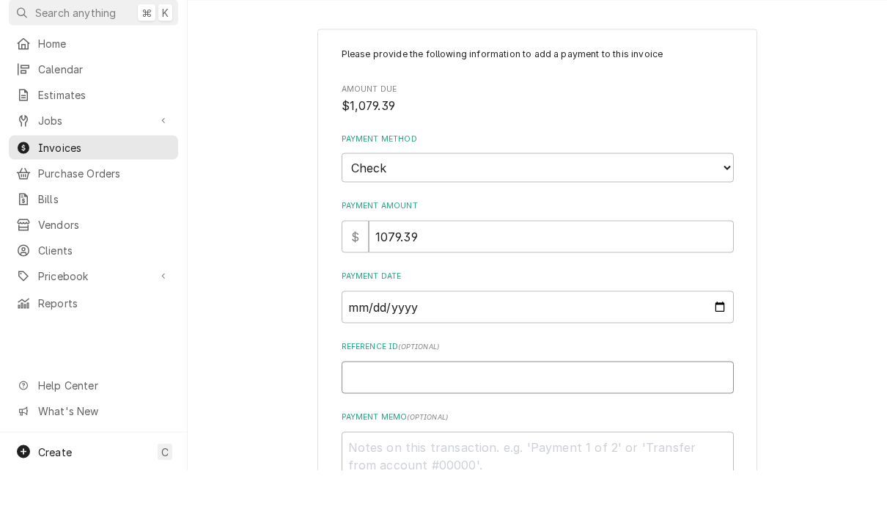
type textarea "x"
type input "9"
type textarea "x"
type input "99"
type textarea "x"
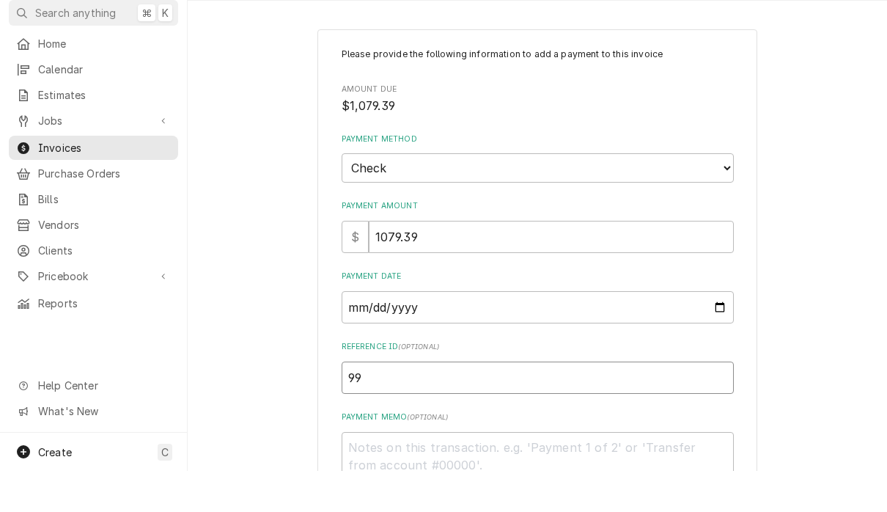
type input "994"
type textarea "x"
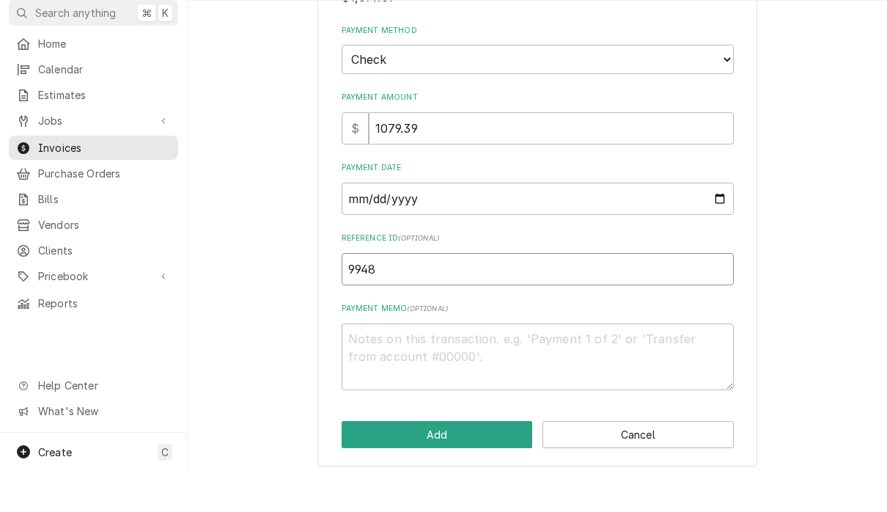
scroll to position [108, 0]
type input "9948"
click at [505, 365] on textarea "Payment Memo ( optional )" at bounding box center [538, 398] width 392 height 67
type textarea "x"
type textarea "1"
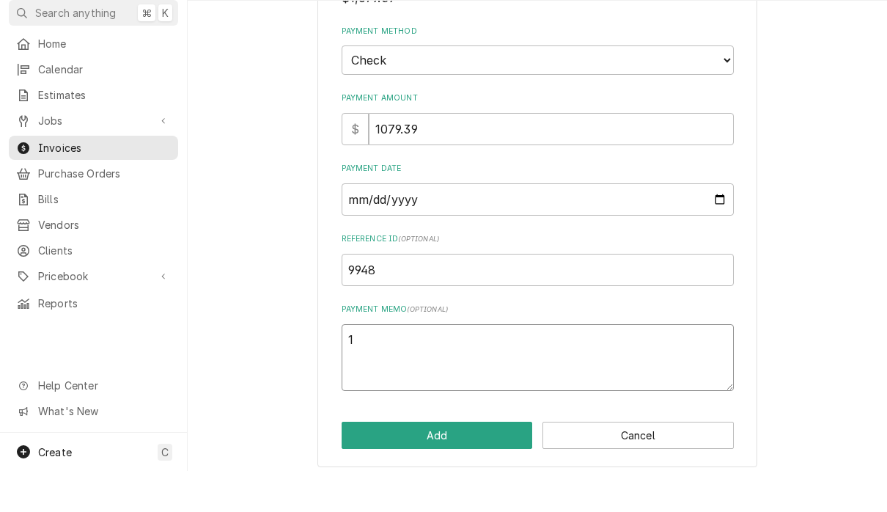
type textarea "x"
type textarea "11"
type textarea "x"
type textarea "111"
type textarea "x"
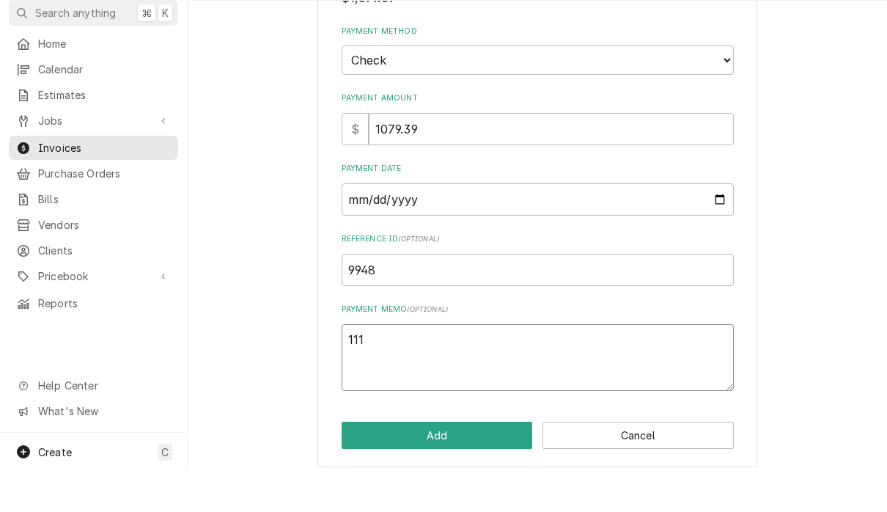
type textarea "1110"
type textarea "x"
type textarea "11101"
type textarea "x"
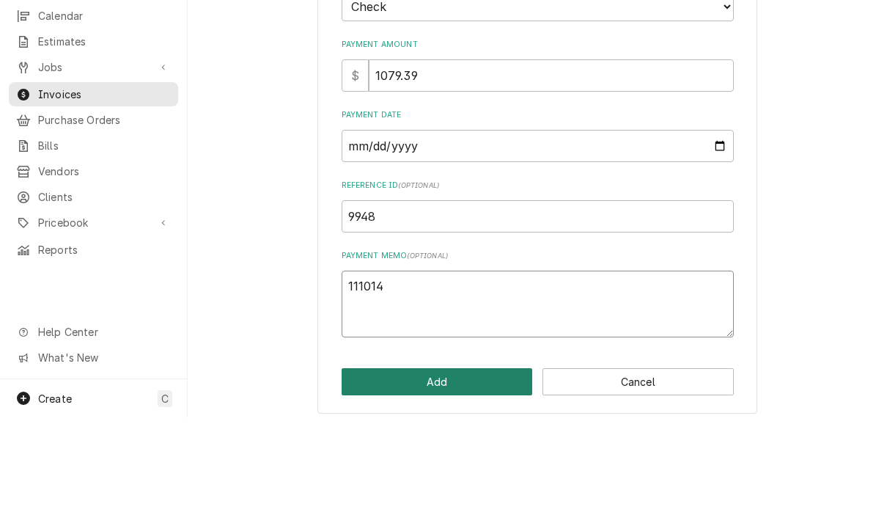
type textarea "111014"
click at [484, 463] on button "Add" at bounding box center [437, 476] width 191 height 27
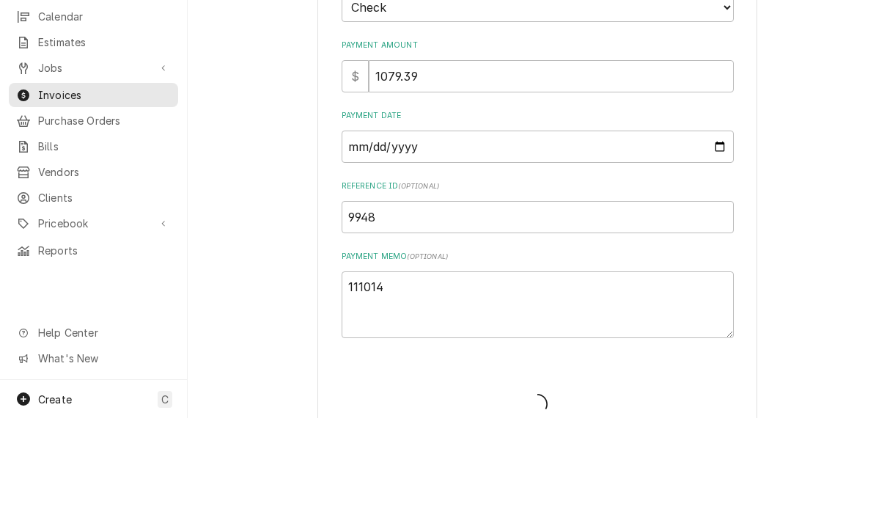
type textarea "x"
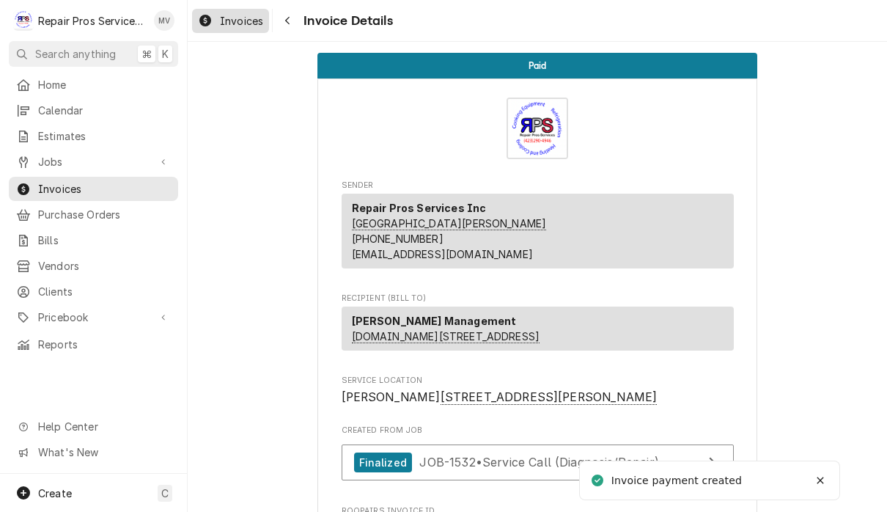
click at [243, 27] on span "Invoices" at bounding box center [241, 20] width 43 height 15
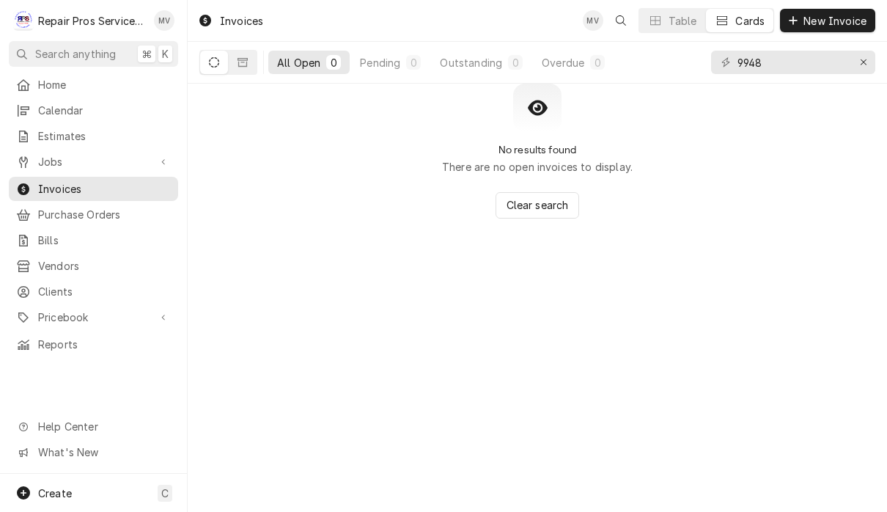
click at [812, 62] on input "9948" at bounding box center [793, 62] width 110 height 23
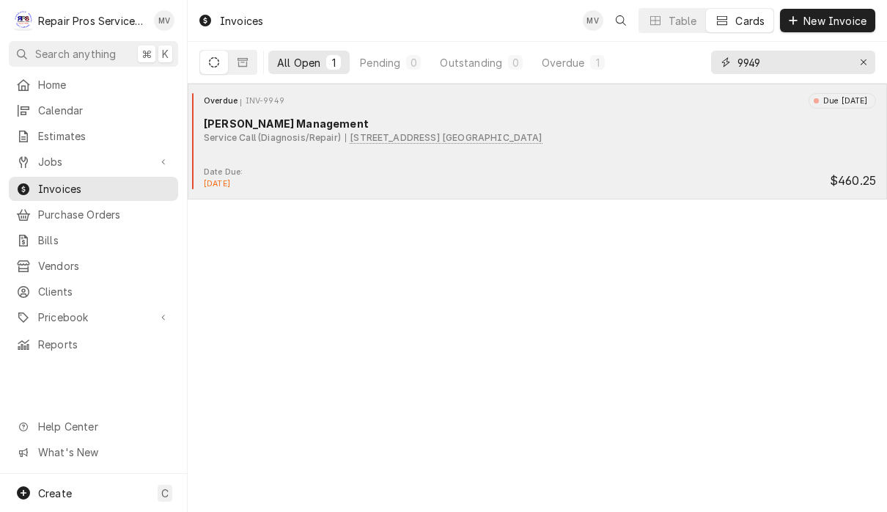
type input "9949"
click at [657, 146] on div "Overdue INV-9949 Due 4 days ago Smith Management Service Call (Diagnosis/Repair…" at bounding box center [538, 129] width 688 height 73
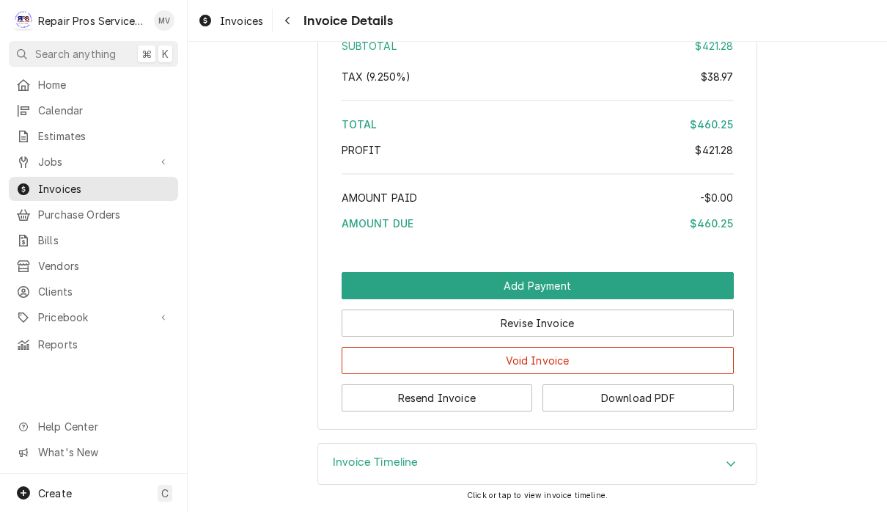
scroll to position [2500, 0]
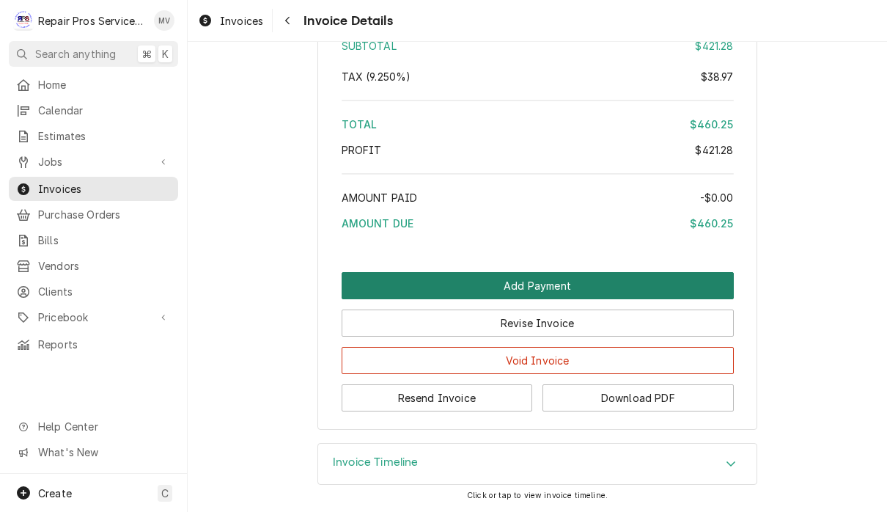
click at [670, 286] on button "Add Payment" at bounding box center [538, 285] width 392 height 27
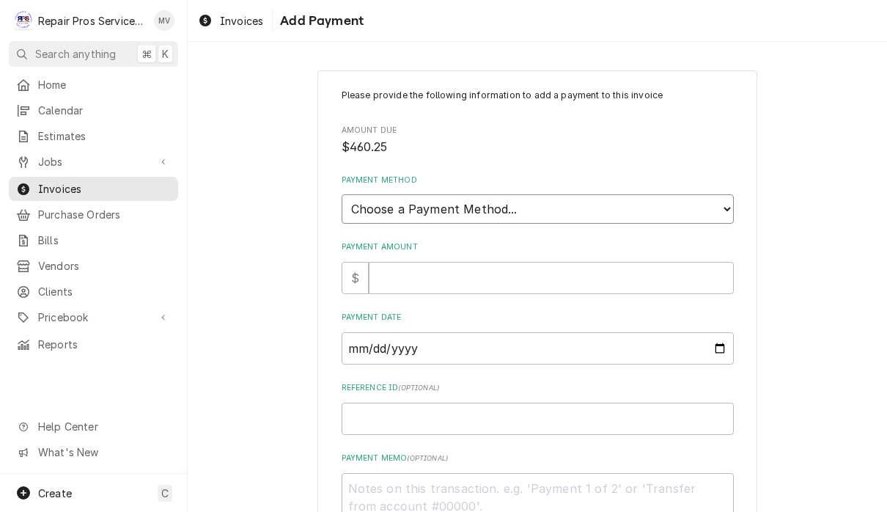
click at [663, 205] on select "Choose a Payment Method... Cash Check Credit/Debit Card ACH/eCheck Other" at bounding box center [538, 208] width 392 height 29
select select "2"
click at [623, 271] on input "Payment Amount" at bounding box center [551, 278] width 365 height 32
type textarea "x"
type input "4"
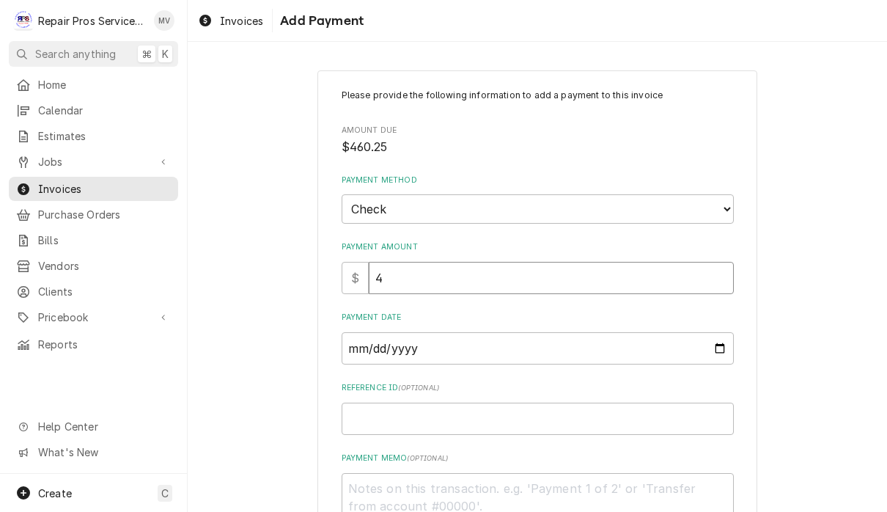
type textarea "x"
type input "46"
type textarea "x"
type input "460"
type textarea "x"
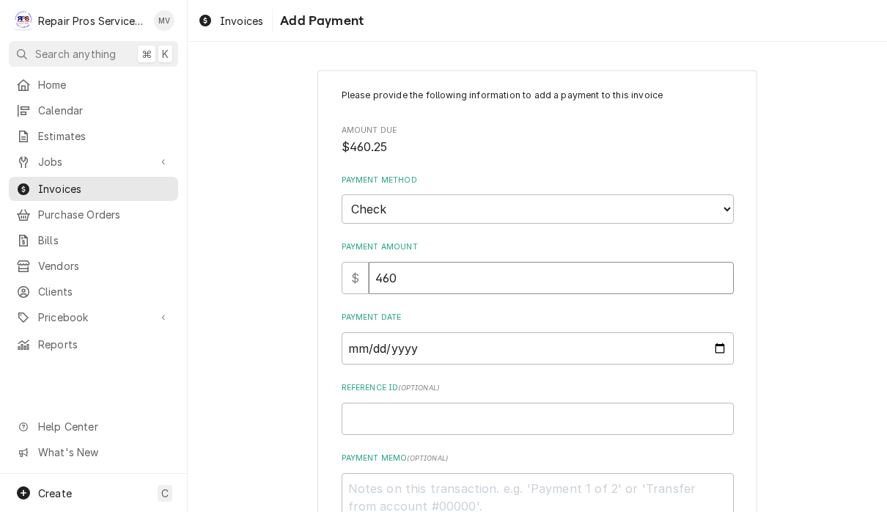
type input "460.2"
type textarea "x"
type input "460.25"
click at [581, 332] on input "Payment Date" at bounding box center [538, 348] width 392 height 32
type input "2025-09-25"
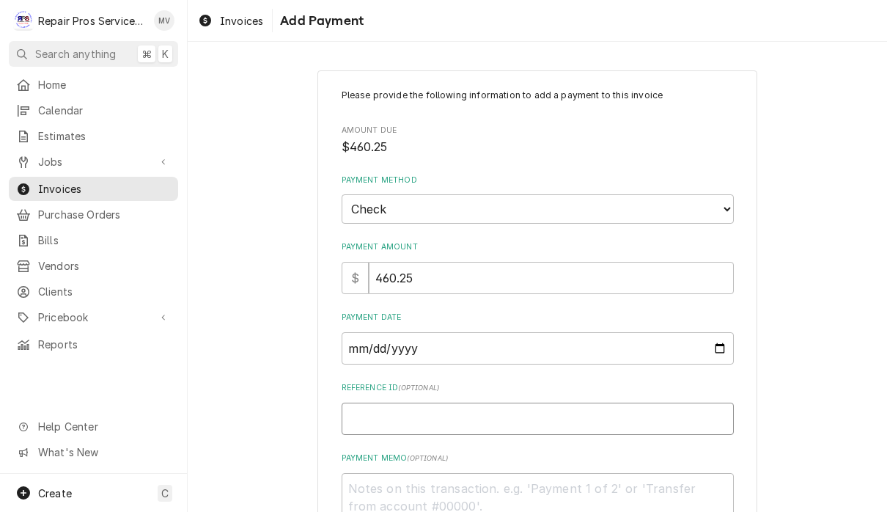
click at [583, 406] on input "Reference ID ( optional )" at bounding box center [538, 419] width 392 height 32
type textarea "x"
type input "9"
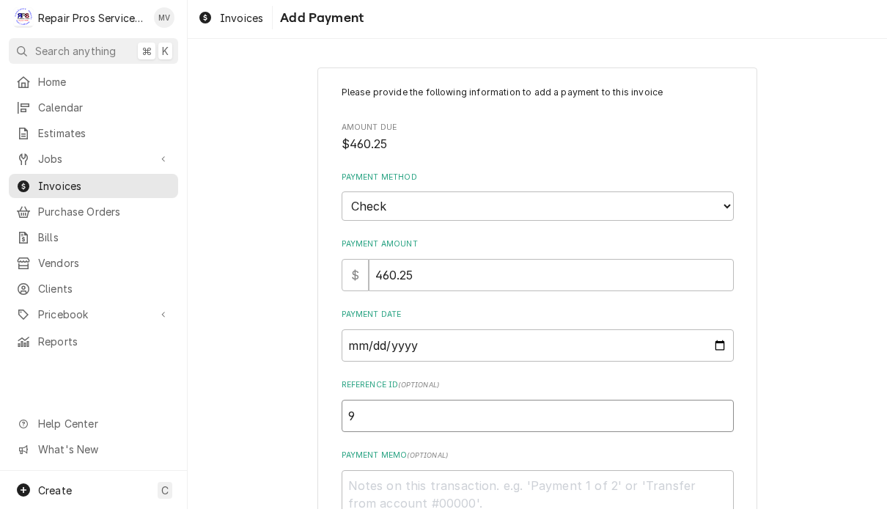
type textarea "x"
type input "99"
type textarea "x"
type input "994"
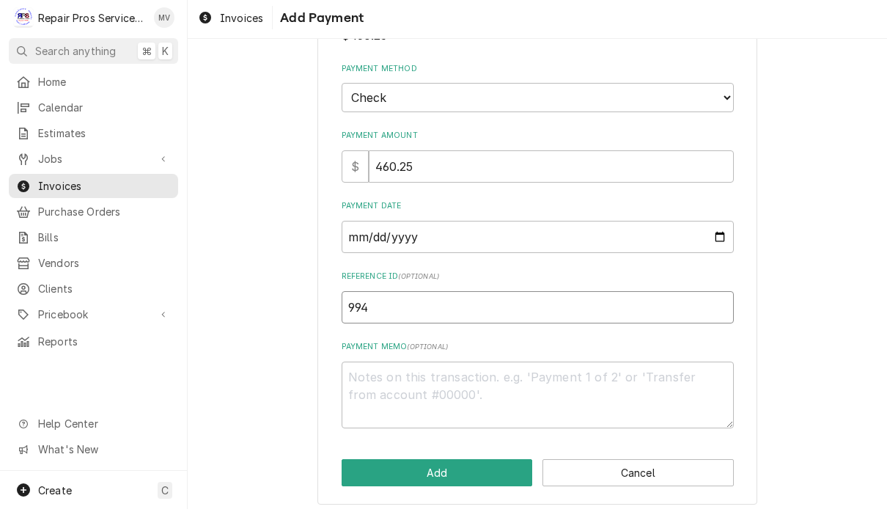
scroll to position [108, 0]
type textarea "x"
type input "9949"
click at [490, 391] on textarea "Payment Memo ( optional )" at bounding box center [538, 398] width 392 height 67
type textarea "x"
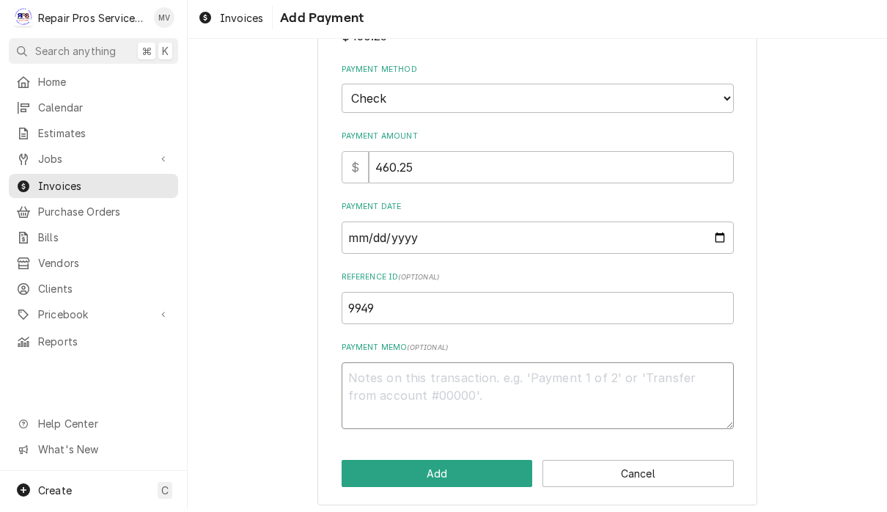
type textarea "1"
type textarea "x"
type textarea "11"
type textarea "x"
type textarea "111"
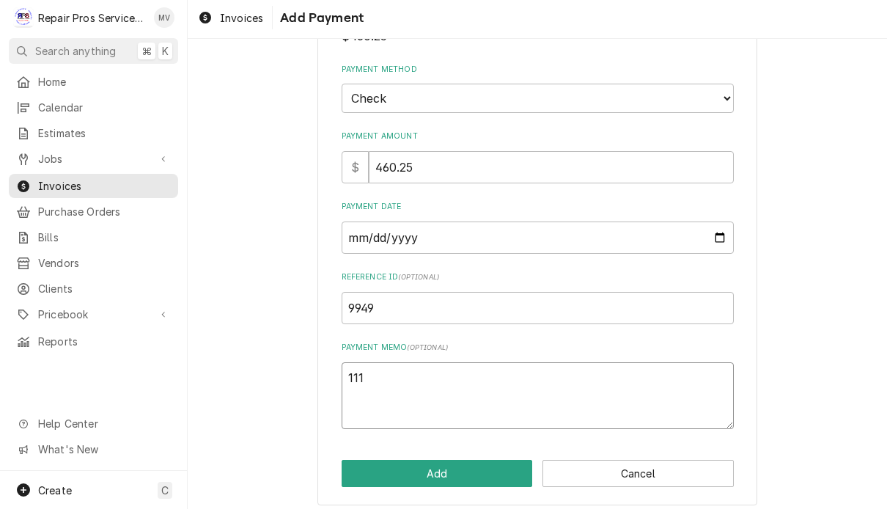
type textarea "x"
type textarea "1110"
type textarea "x"
type textarea "11101"
type textarea "x"
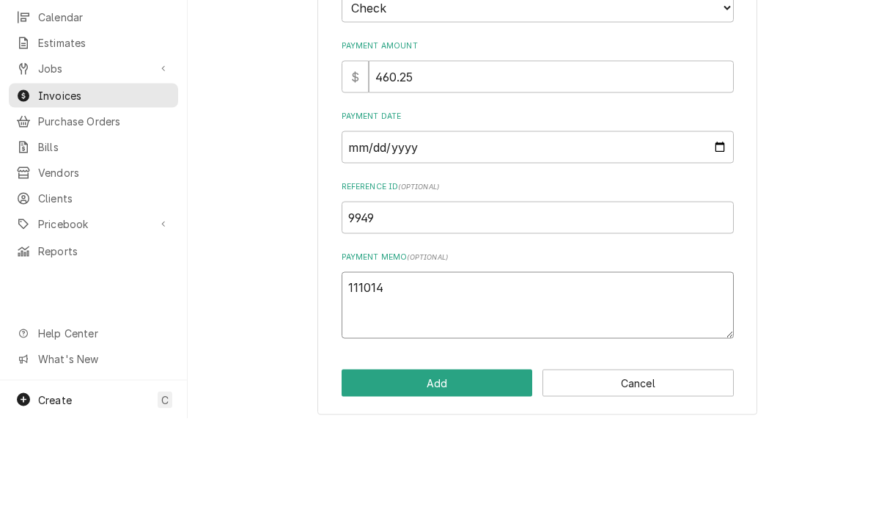
scroll to position [1, 0]
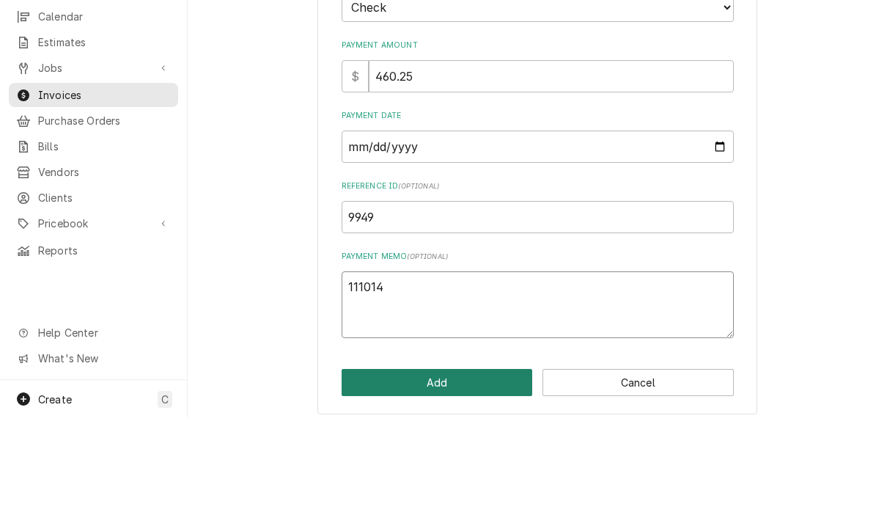
type textarea "111014"
click at [508, 463] on button "Add" at bounding box center [437, 476] width 191 height 27
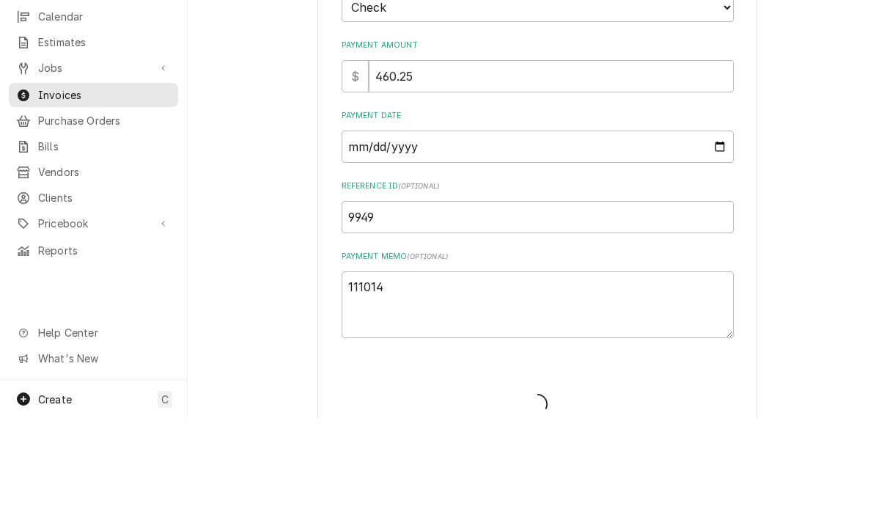
type textarea "x"
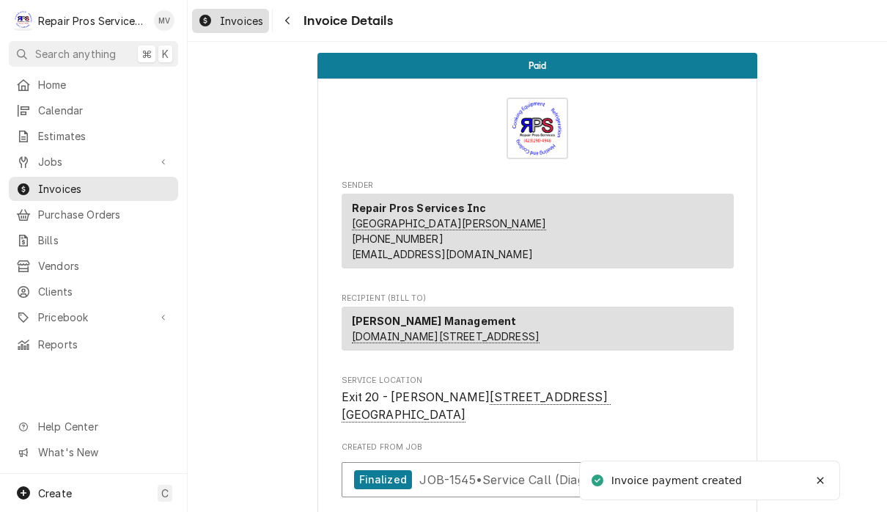
click at [232, 32] on link "Invoices" at bounding box center [230, 21] width 77 height 24
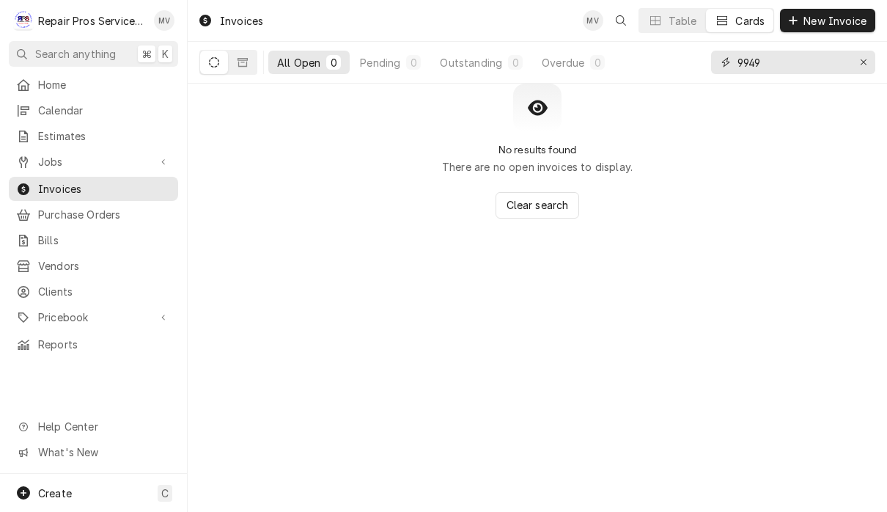
click at [812, 56] on input "9949" at bounding box center [793, 62] width 110 height 23
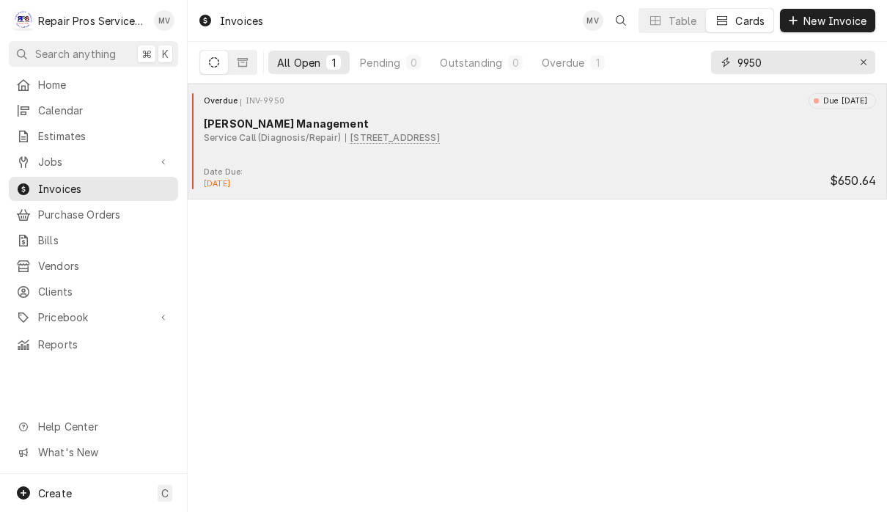
type input "9950"
click at [637, 152] on div "Overdue INV-9950 Due 4 days ago Smith Management Service Call (Diagnosis/Repair…" at bounding box center [538, 129] width 688 height 73
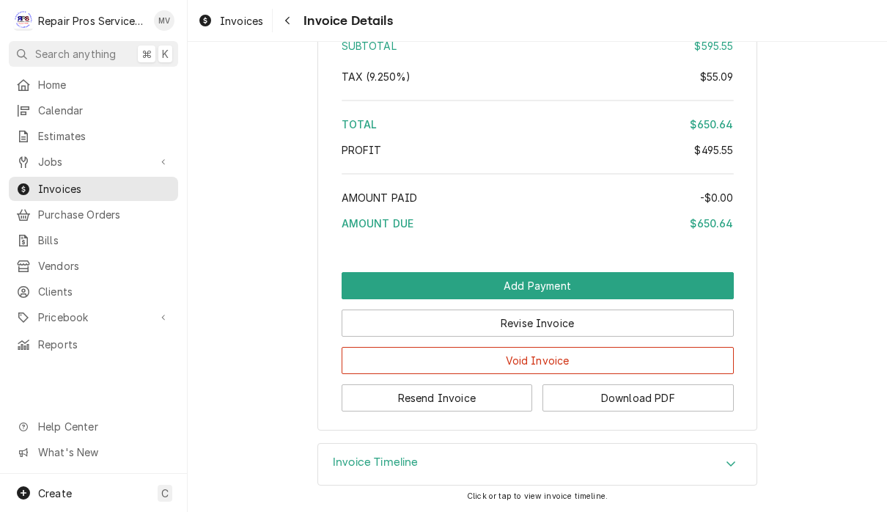
scroll to position [2897, 0]
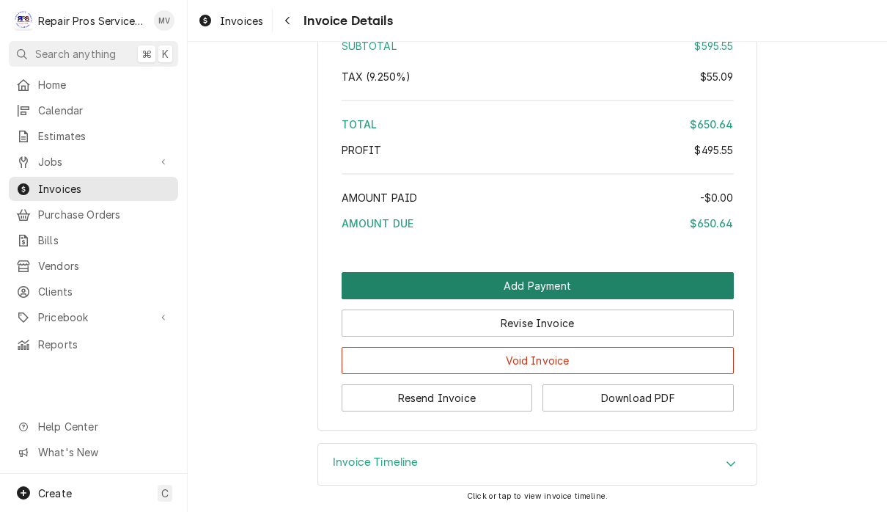
click at [689, 287] on button "Add Payment" at bounding box center [538, 285] width 392 height 27
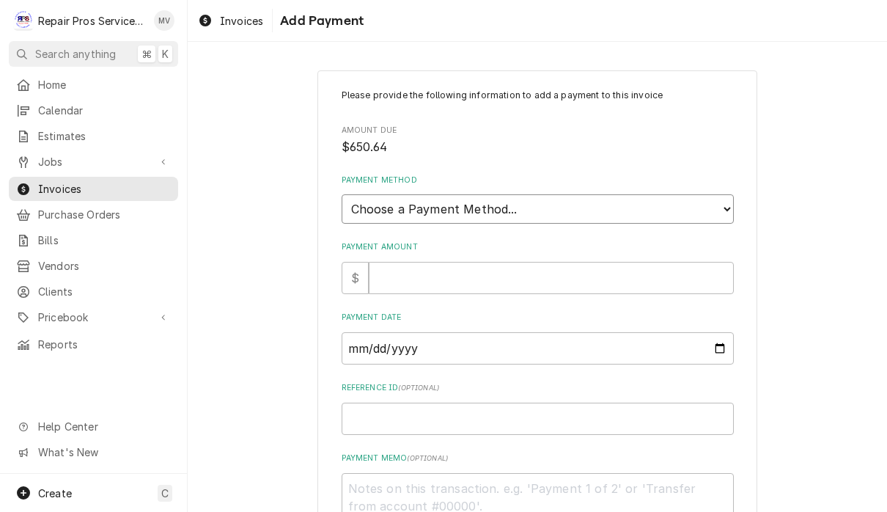
click at [672, 206] on select "Choose a Payment Method... Cash Check Credit/Debit Card ACH/eCheck Other" at bounding box center [538, 208] width 392 height 29
select select "2"
click at [650, 263] on input "Payment Amount" at bounding box center [551, 278] width 365 height 32
type textarea "x"
type input "6"
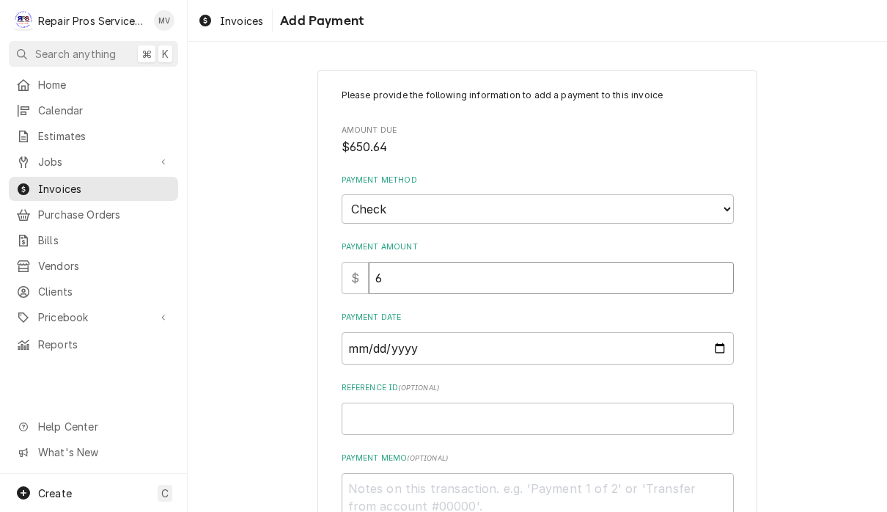
type textarea "x"
type input "65"
type textarea "x"
type input "650"
type textarea "x"
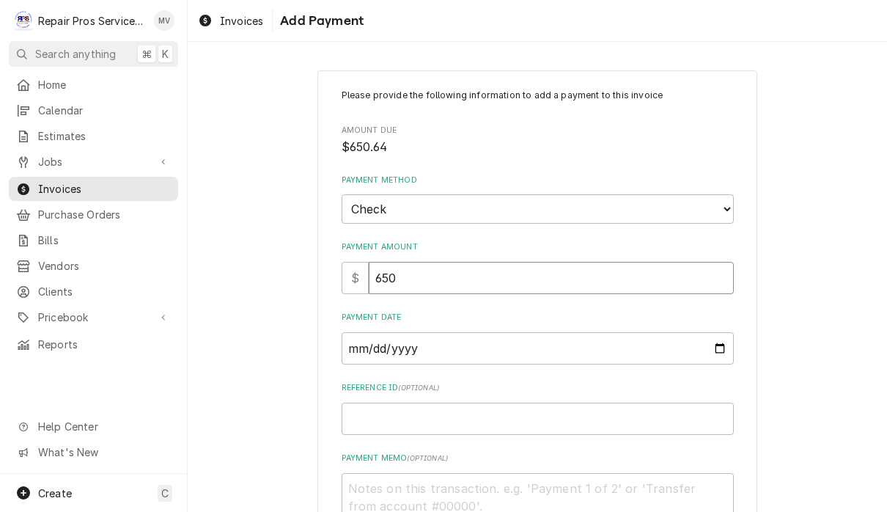
type input "650.6"
type textarea "x"
type input "650.64"
click at [648, 350] on input "Payment Date" at bounding box center [538, 348] width 392 height 32
type input "2025-09-25"
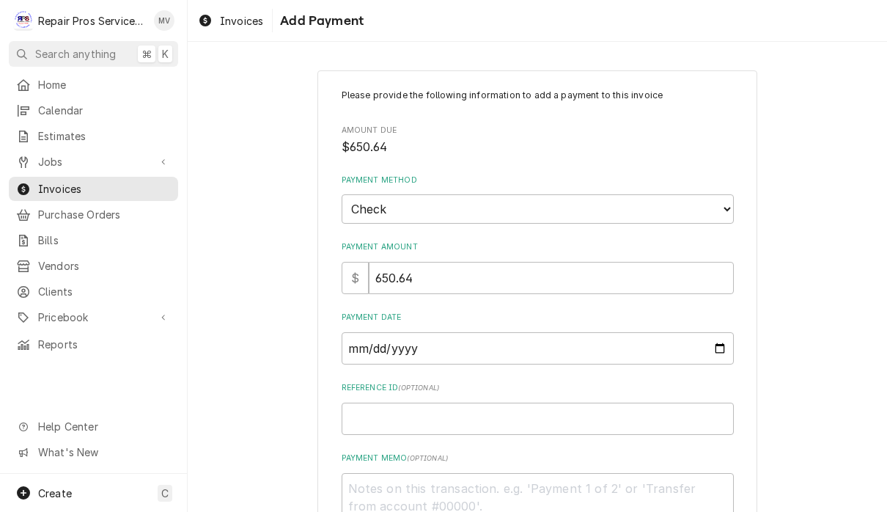
click at [662, 415] on input "Reference ID ( optional )" at bounding box center [538, 419] width 392 height 32
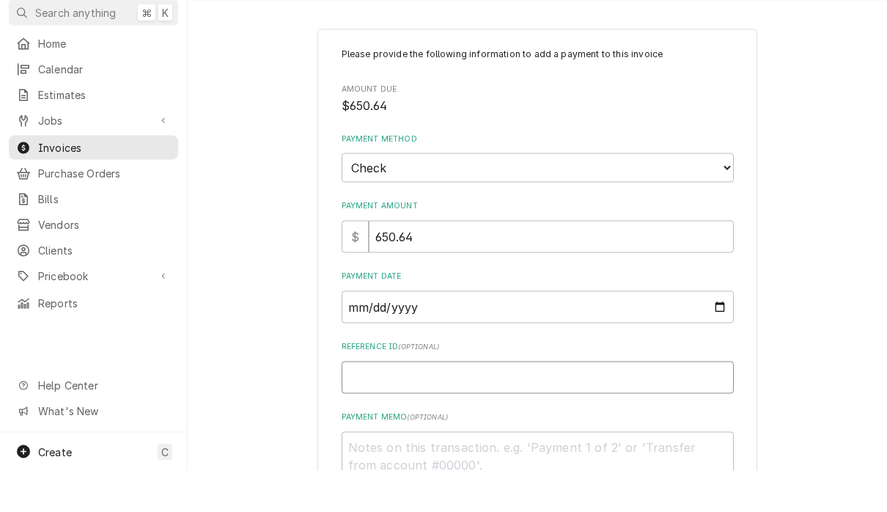
type textarea "x"
type input "9"
type textarea "x"
type input "99"
type textarea "x"
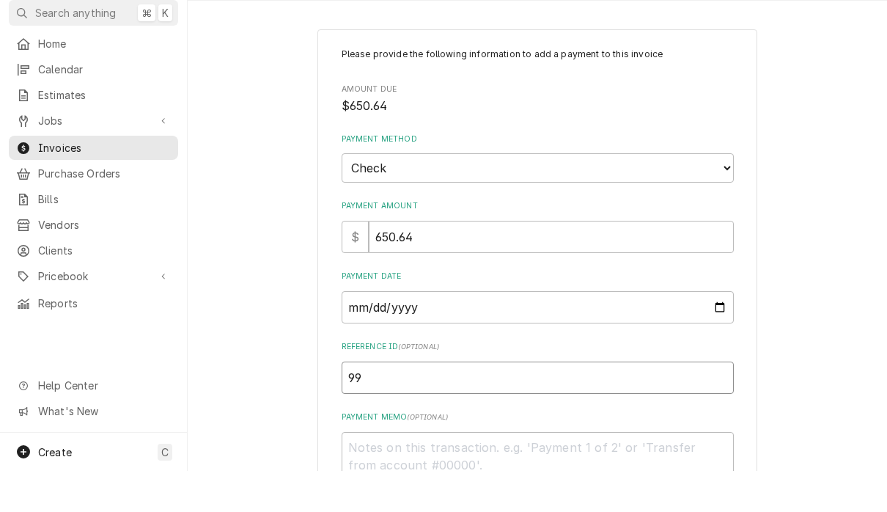
type input "995"
type textarea "x"
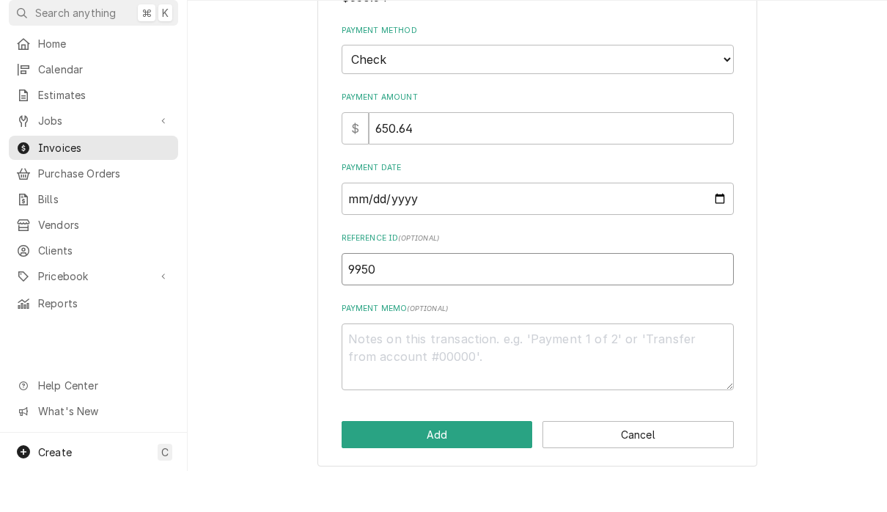
scroll to position [108, 0]
type input "9950"
click at [395, 378] on textarea "Payment Memo ( optional )" at bounding box center [538, 398] width 392 height 67
type textarea "x"
type textarea "1"
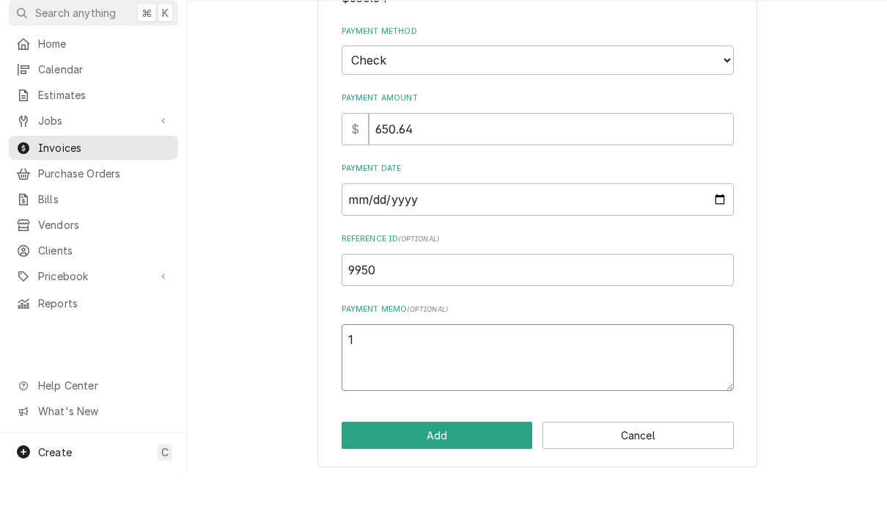
type textarea "x"
type textarea "11"
type textarea "x"
type textarea "111"
type textarea "x"
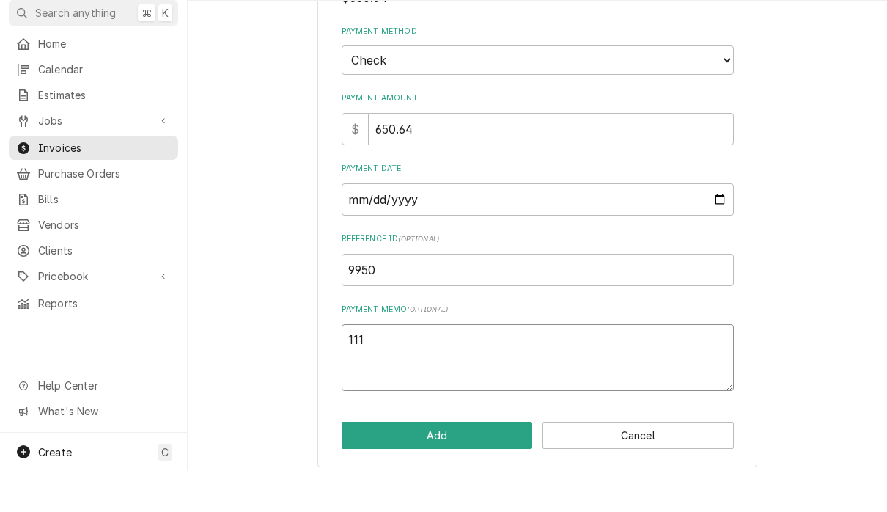
type textarea "1110"
type textarea "x"
type textarea "11101"
type textarea "x"
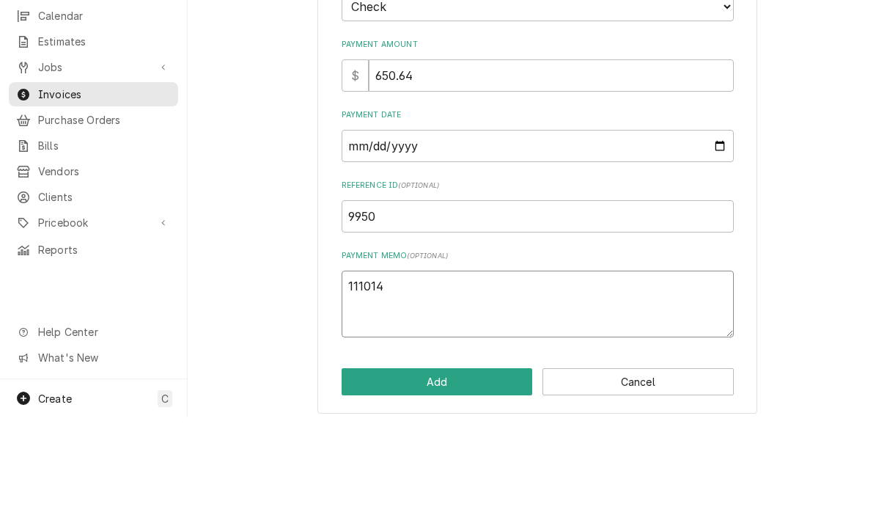
scroll to position [1, 0]
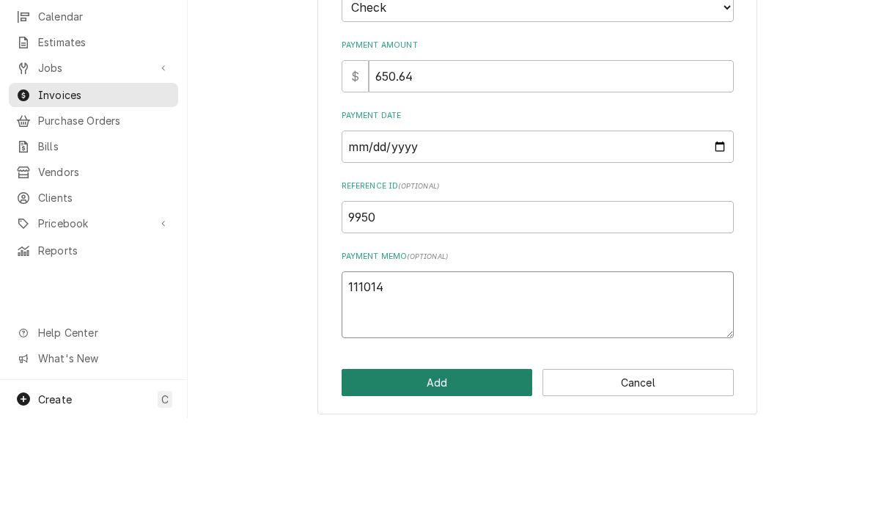
type textarea "111014"
click at [491, 463] on button "Add" at bounding box center [437, 476] width 191 height 27
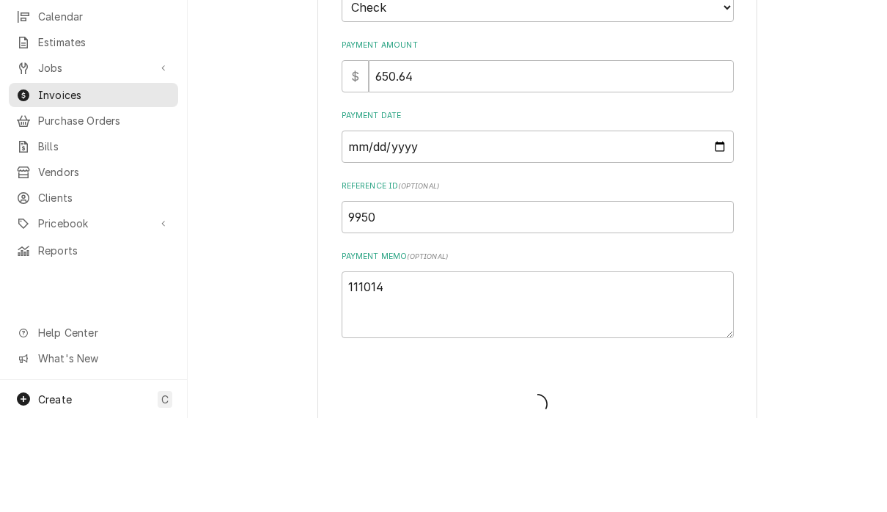
type textarea "x"
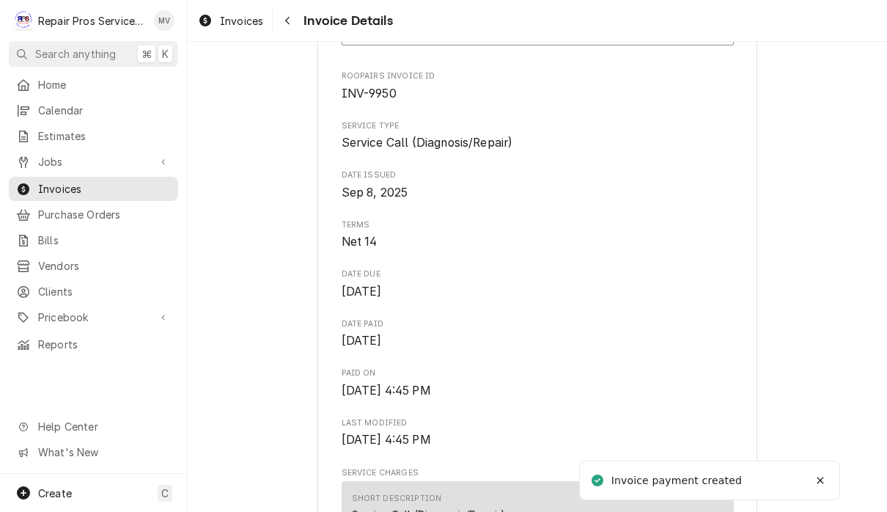
scroll to position [406, 0]
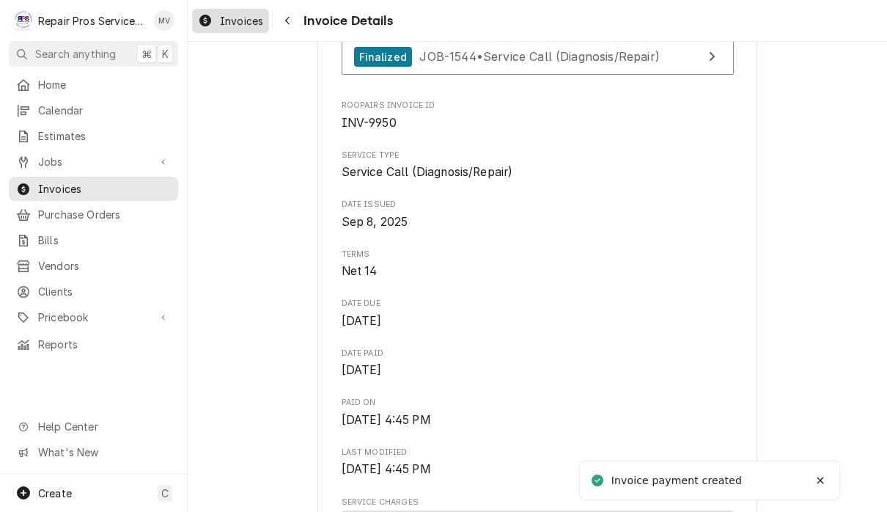
click at [247, 23] on span "Invoices" at bounding box center [241, 20] width 43 height 15
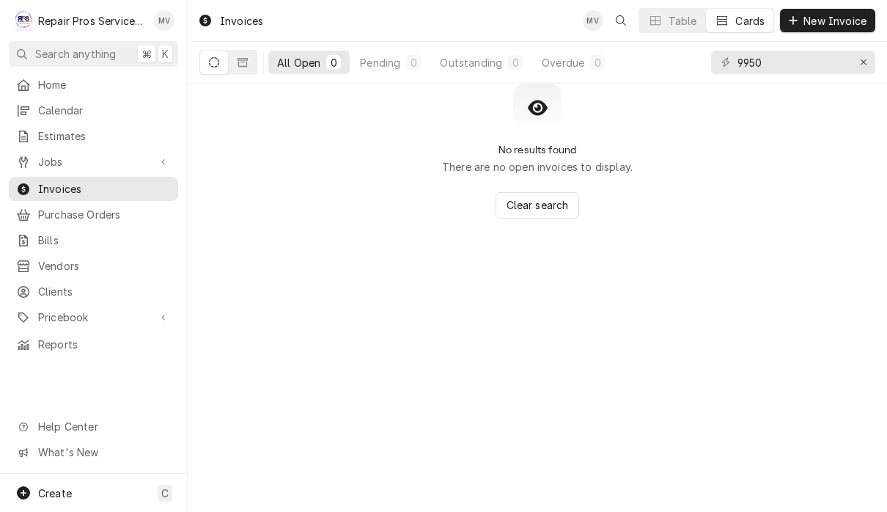
click at [825, 62] on input "9950" at bounding box center [793, 62] width 110 height 23
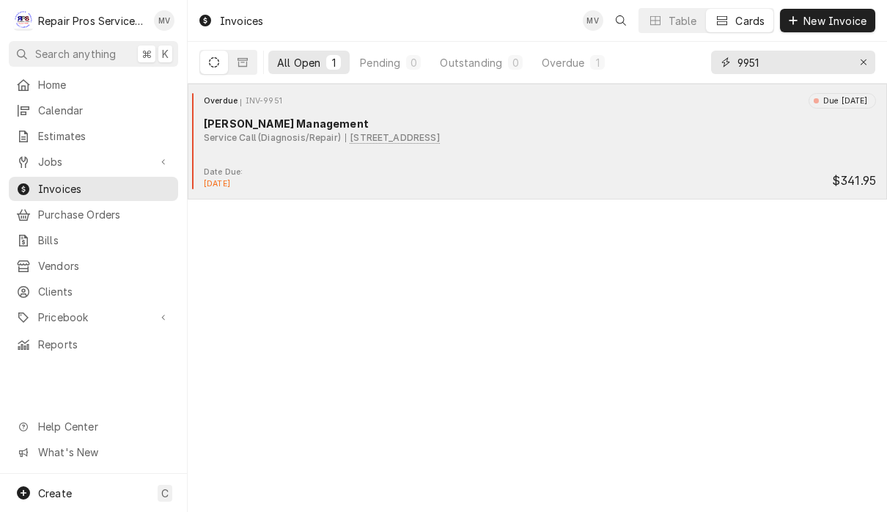
type input "9951"
click at [656, 159] on div "Overdue INV-9951 Due [DATE] [PERSON_NAME] Management Service Call (Diagnosis/Re…" at bounding box center [538, 129] width 688 height 73
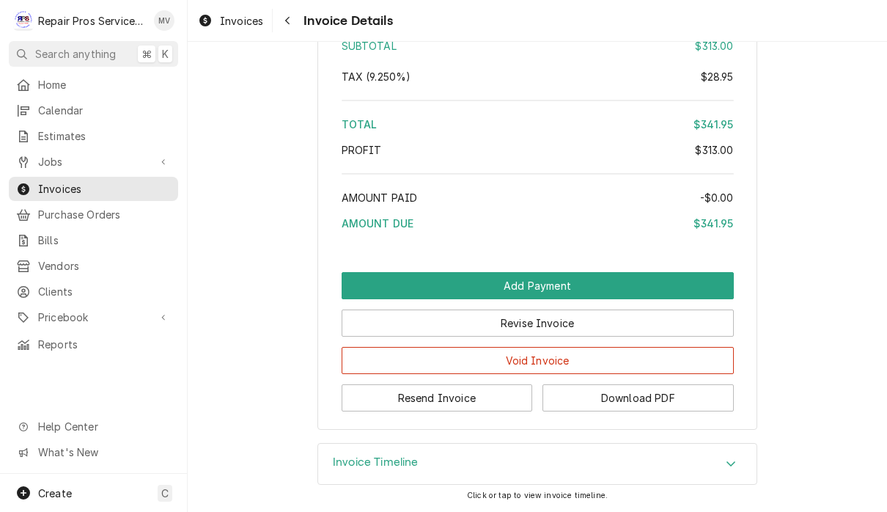
scroll to position [2416, 0]
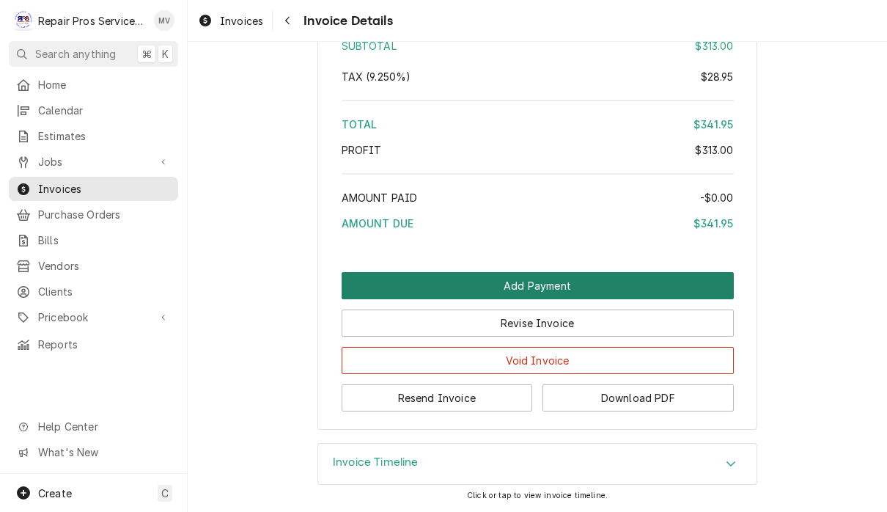
click at [674, 279] on button "Add Payment" at bounding box center [538, 285] width 392 height 27
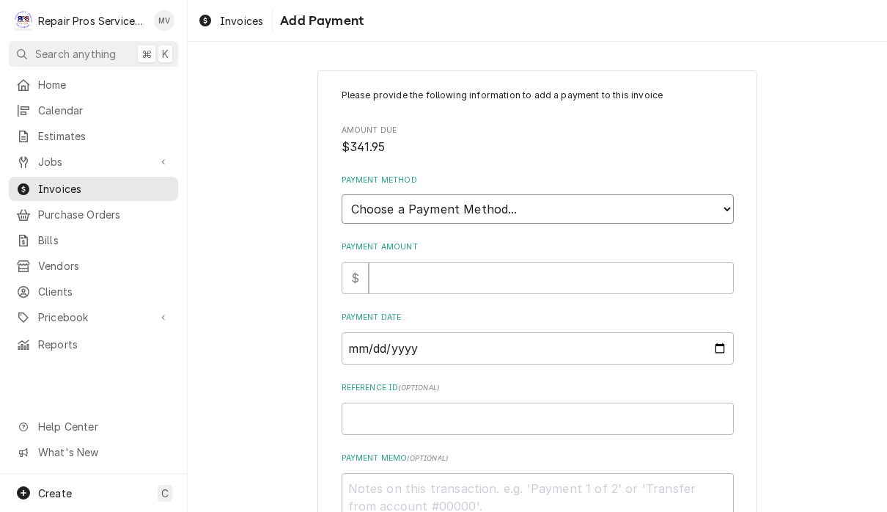
click at [651, 199] on select "Choose a Payment Method... Cash Check Credit/Debit Card ACH/eCheck Other" at bounding box center [538, 208] width 392 height 29
select select "2"
click at [637, 267] on input "Payment Amount" at bounding box center [551, 278] width 365 height 32
type textarea "x"
type input "3"
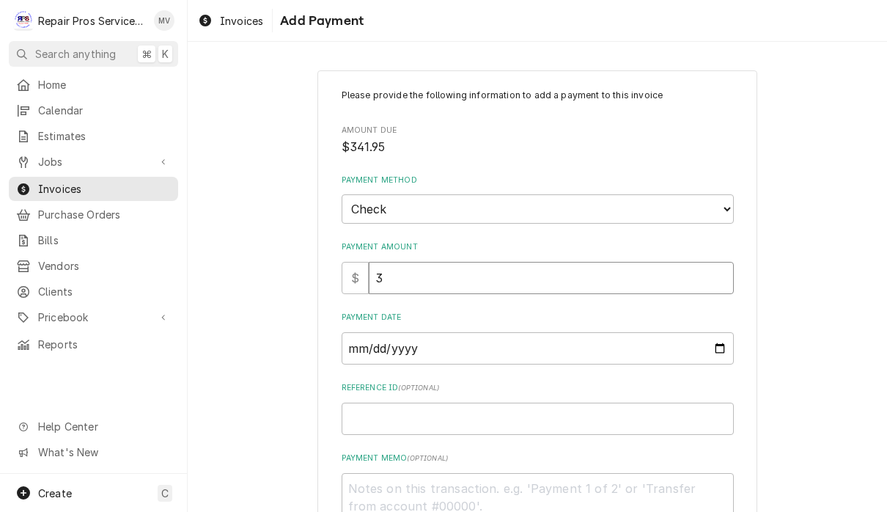
type textarea "x"
type input "34"
type textarea "x"
type input "341"
type textarea "x"
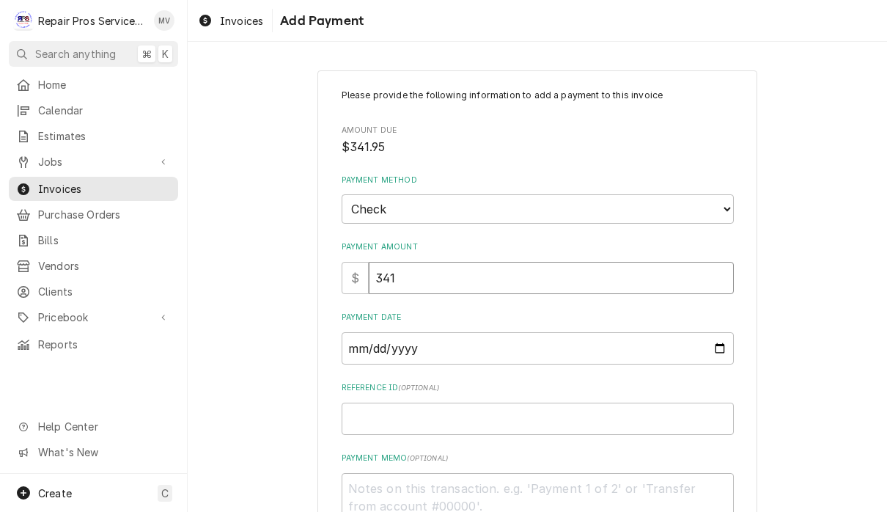
type input "341.9"
type textarea "x"
type input "341.95"
click at [493, 349] on input "Payment Date" at bounding box center [538, 348] width 392 height 32
type input "2025-09-25"
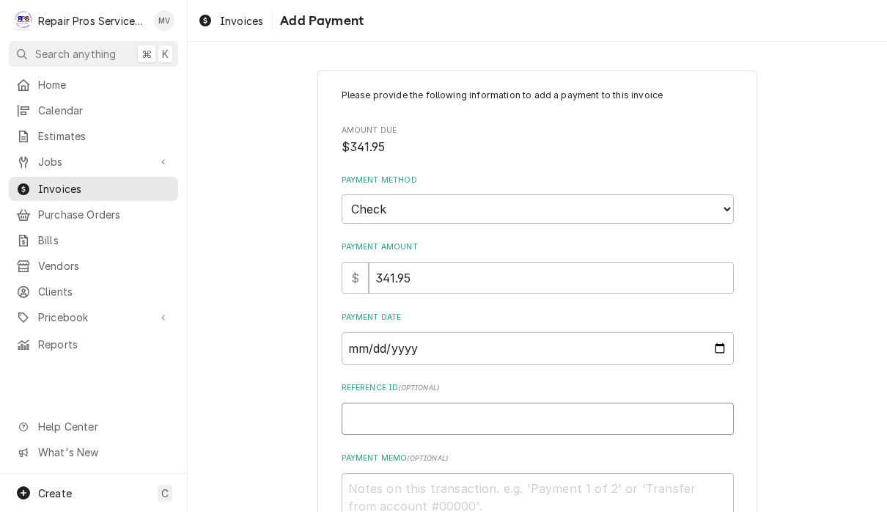
click at [616, 412] on input "Reference ID ( optional )" at bounding box center [538, 419] width 392 height 32
type textarea "x"
type input "9"
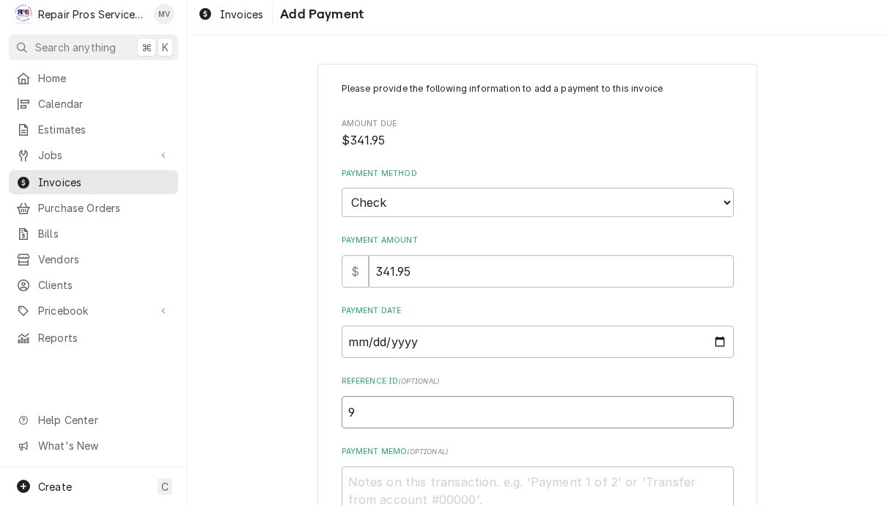
type textarea "x"
type input "99"
type textarea "x"
type input "995"
type textarea "x"
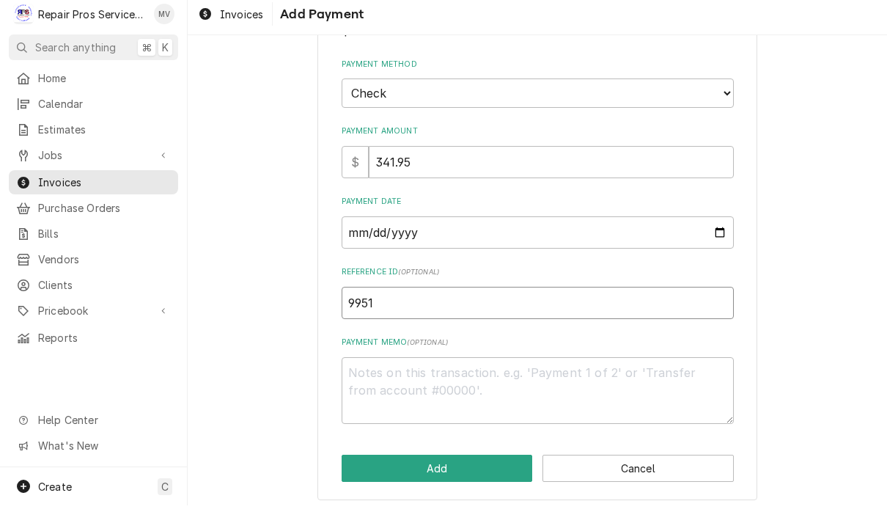
scroll to position [108, 0]
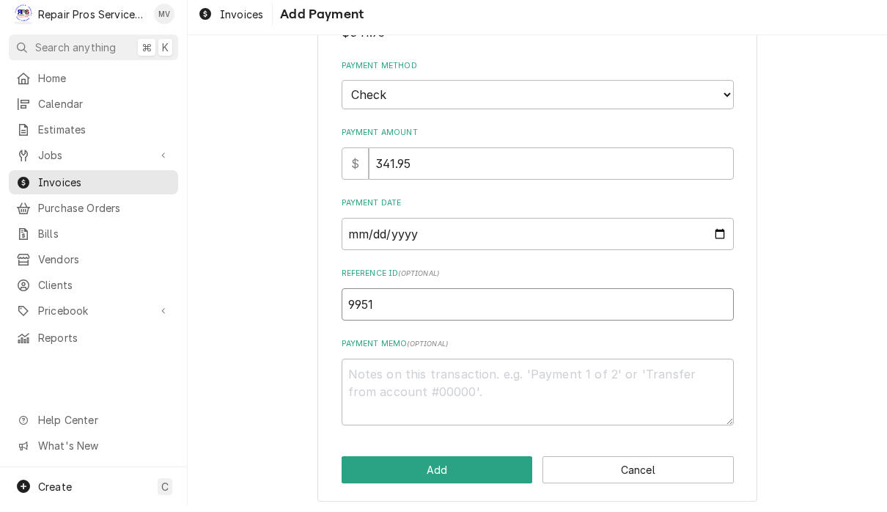
type input "9951"
click at [425, 380] on textarea "Payment Memo ( optional )" at bounding box center [538, 398] width 392 height 67
type textarea "x"
type textarea "1"
type textarea "x"
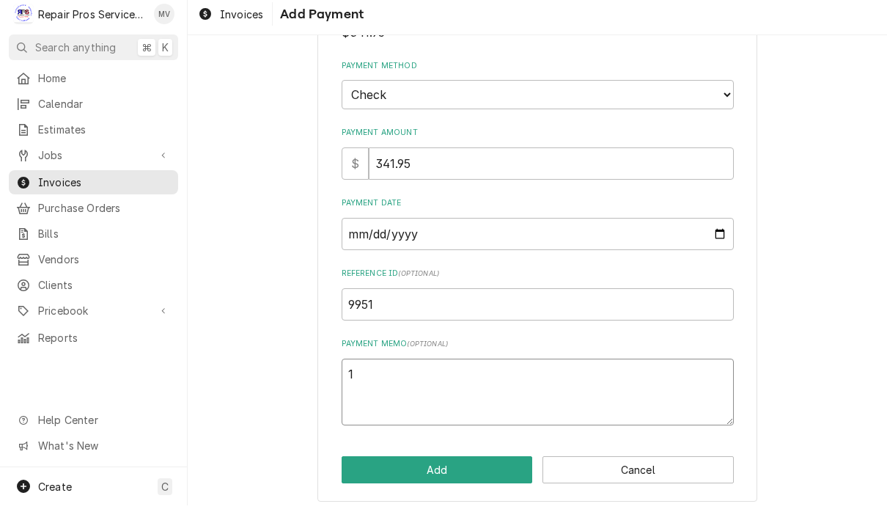
type textarea "11"
type textarea "x"
type textarea "110"
type textarea "x"
type textarea "1101"
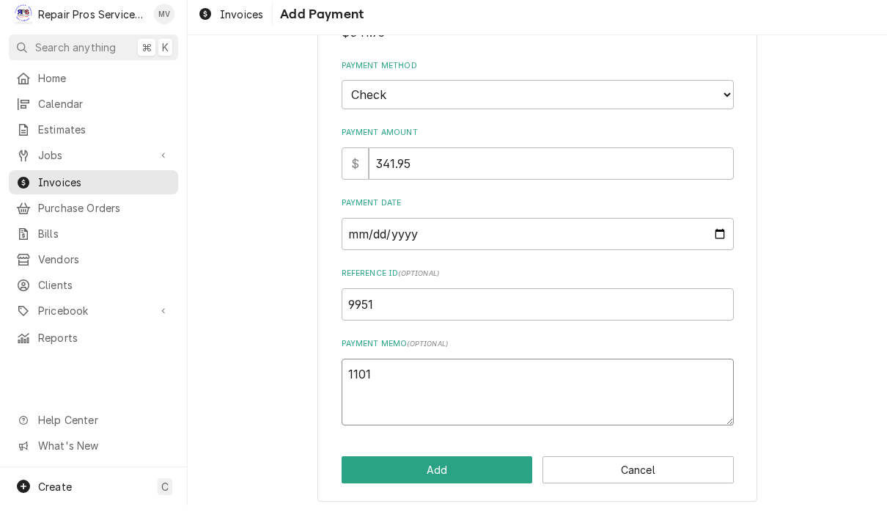
type textarea "x"
type textarea "110"
type textarea "x"
type textarea "11"
type textarea "x"
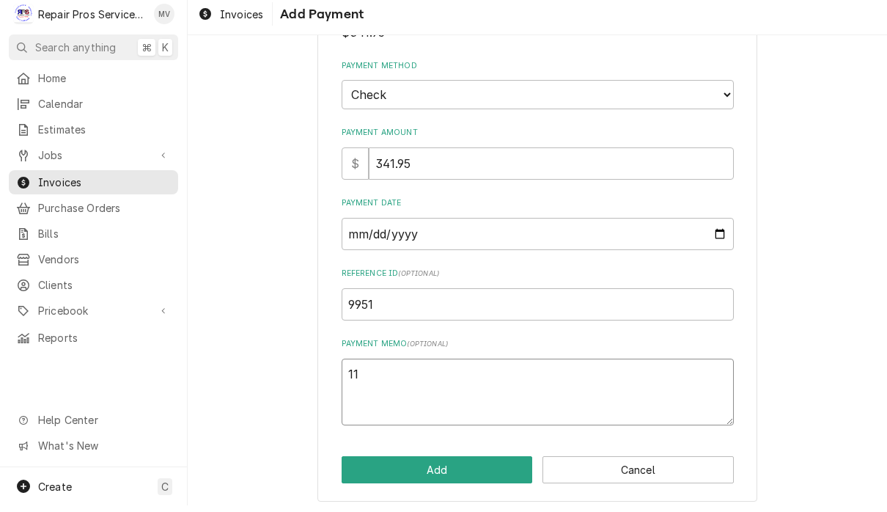
type textarea "111"
type textarea "x"
type textarea "1110"
type textarea "x"
type textarea "11101"
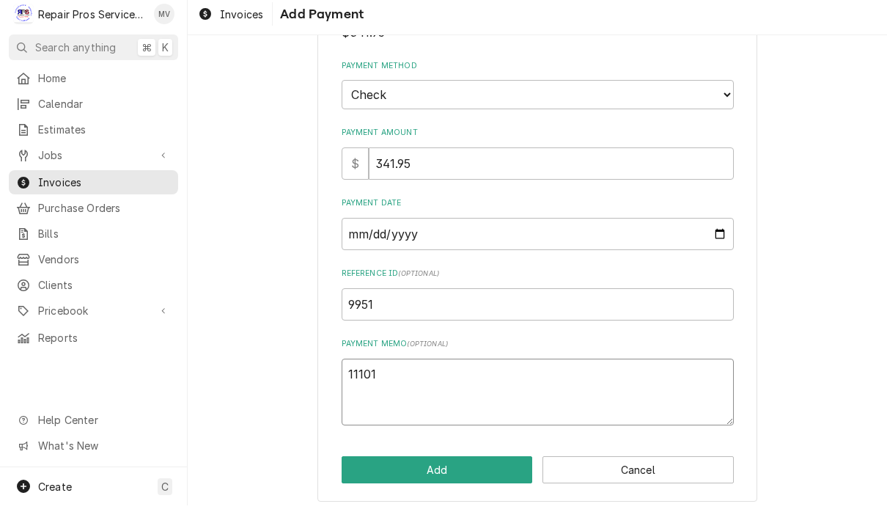
type textarea "x"
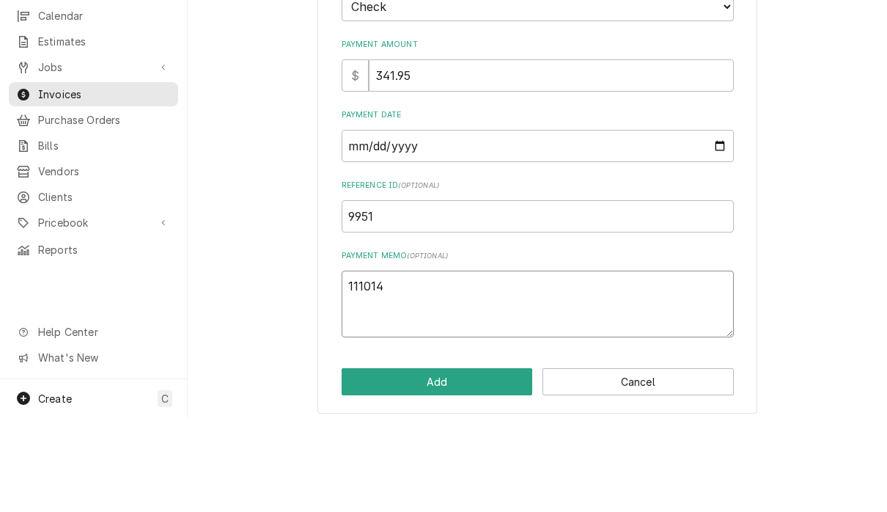
scroll to position [1, 0]
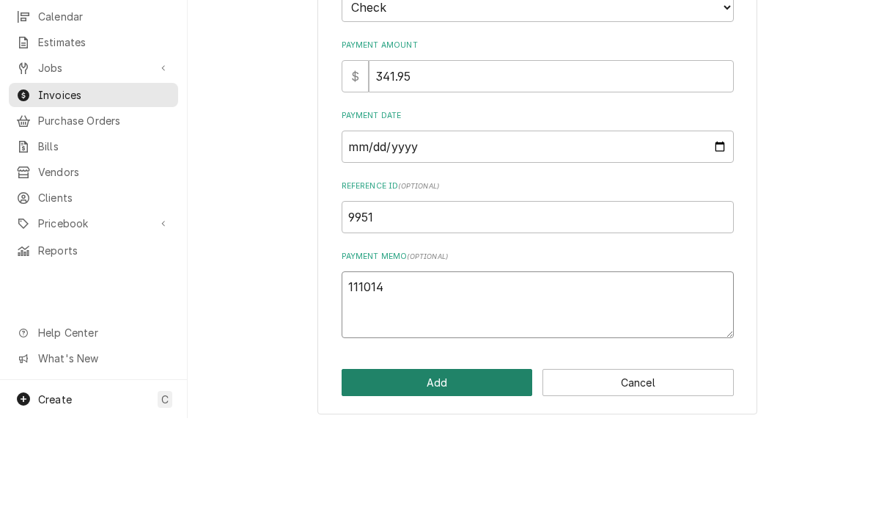
type textarea "111014"
click at [463, 463] on button "Add" at bounding box center [437, 476] width 191 height 27
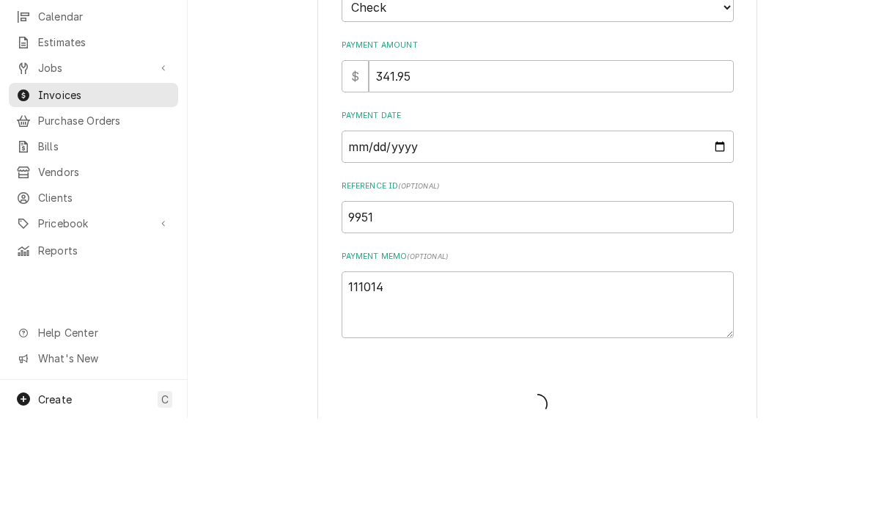
type textarea "x"
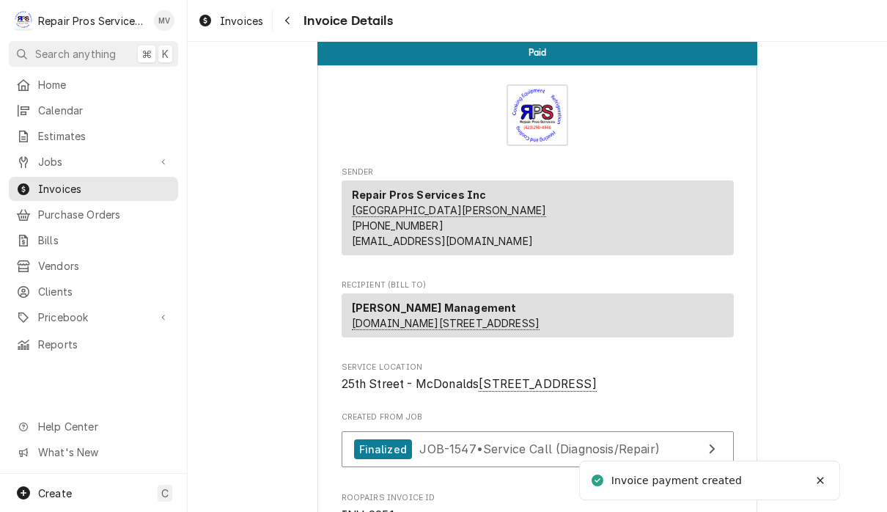
scroll to position [10, 0]
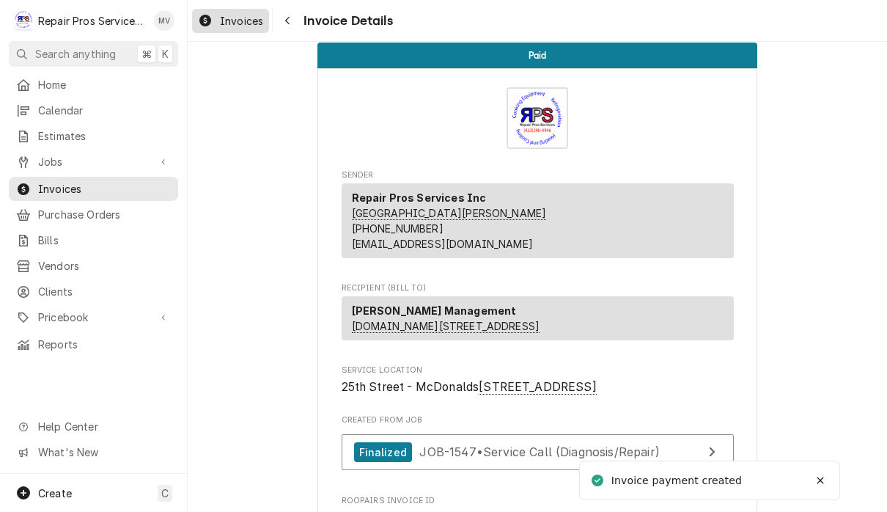
click at [241, 16] on span "Invoices" at bounding box center [241, 20] width 43 height 15
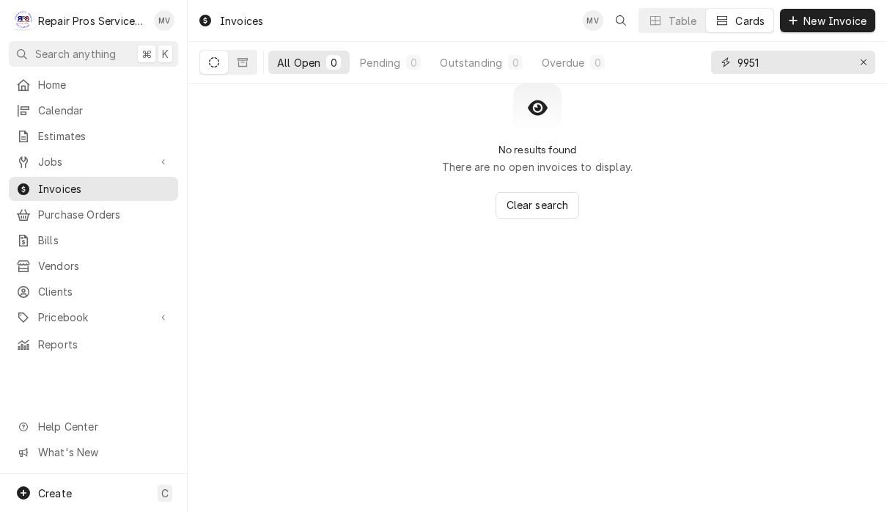
click at [798, 61] on input "9951" at bounding box center [793, 62] width 110 height 23
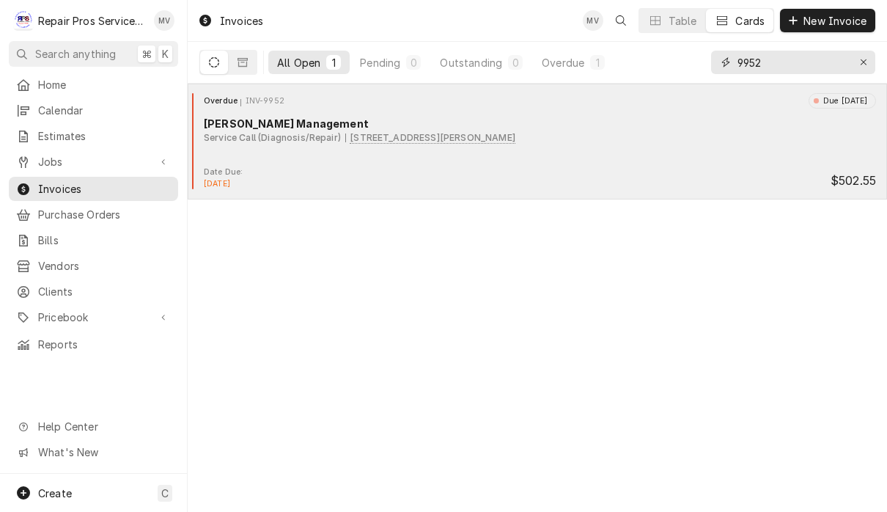
type input "9952"
click at [626, 163] on div "Overdue INV-9952 Due [DATE] [PERSON_NAME] Management Service Call (Diagnosis/Re…" at bounding box center [538, 129] width 688 height 73
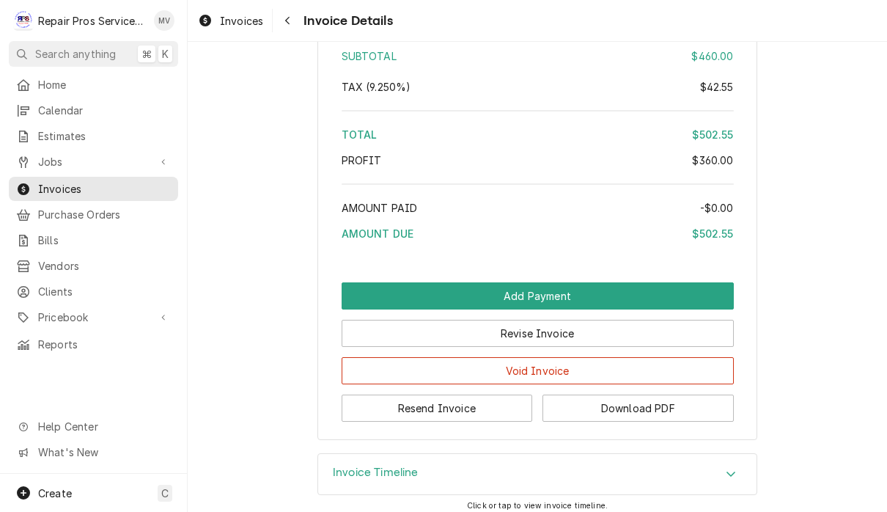
scroll to position [2709, 0]
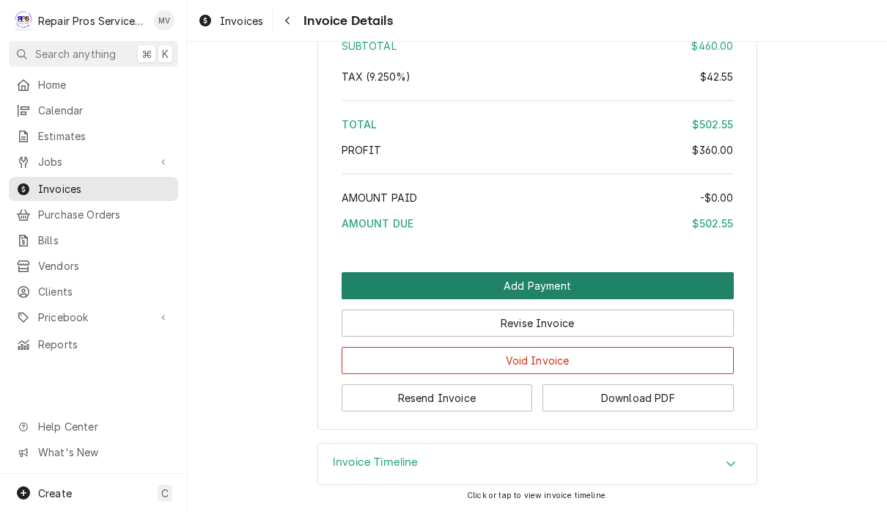
click at [653, 287] on button "Add Payment" at bounding box center [538, 285] width 392 height 27
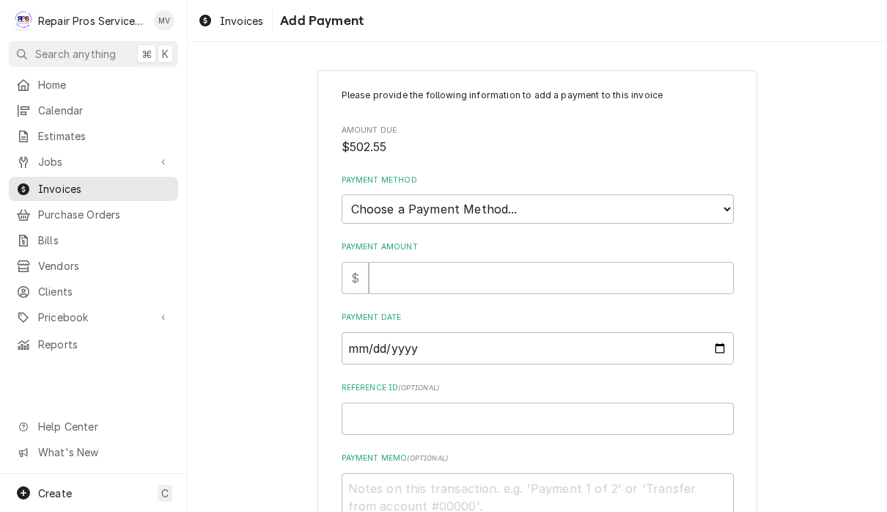
click at [619, 202] on select "Choose a Payment Method... Cash Check Credit/Debit Card ACH/eCheck Other" at bounding box center [538, 208] width 392 height 29
select select "2"
click at [597, 268] on input "Payment Amount" at bounding box center [551, 278] width 365 height 32
type textarea "x"
type input "5"
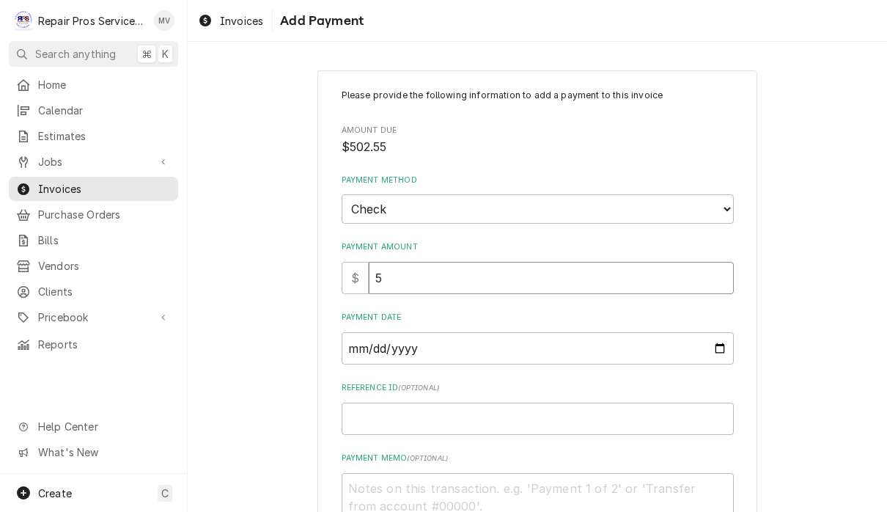
type textarea "x"
type input "50"
type textarea "x"
type input "502"
type textarea "x"
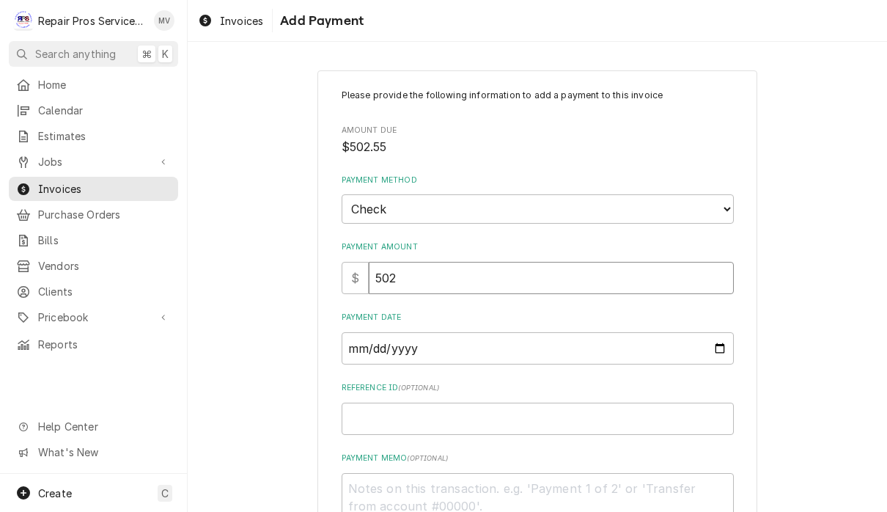
type input "502.5"
type textarea "x"
type input "502.55"
click at [450, 351] on input "Payment Date" at bounding box center [538, 348] width 392 height 32
type input "2025-09-25"
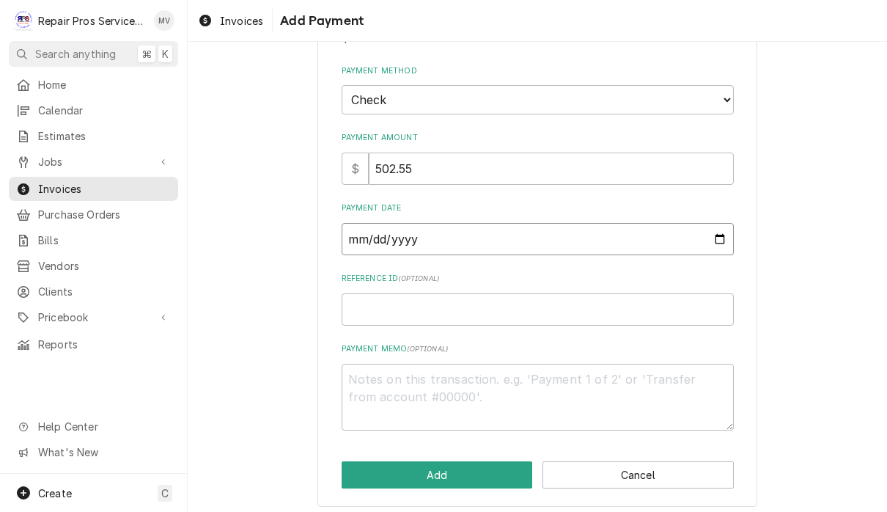
scroll to position [108, 0]
click at [621, 309] on input "Reference ID ( optional )" at bounding box center [538, 311] width 392 height 32
type textarea "x"
type input "9"
type textarea "x"
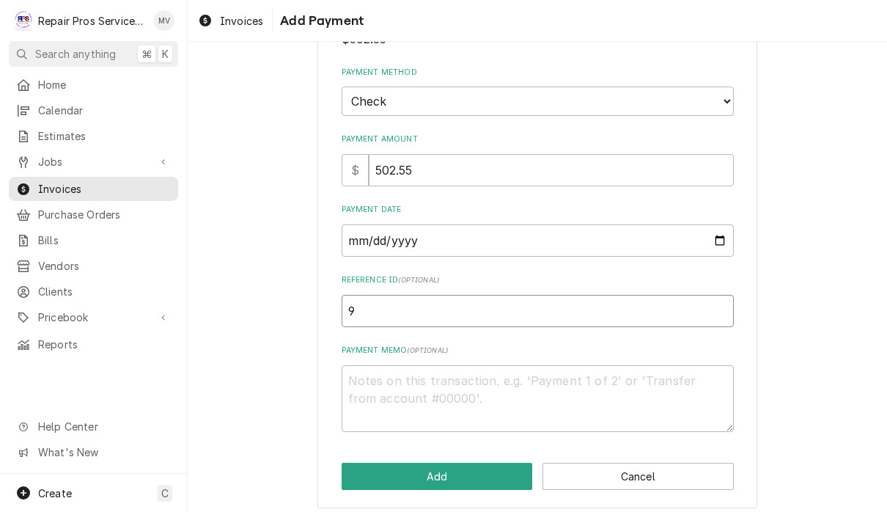
type input "99"
type textarea "x"
type input "995"
type textarea "x"
type input "9952"
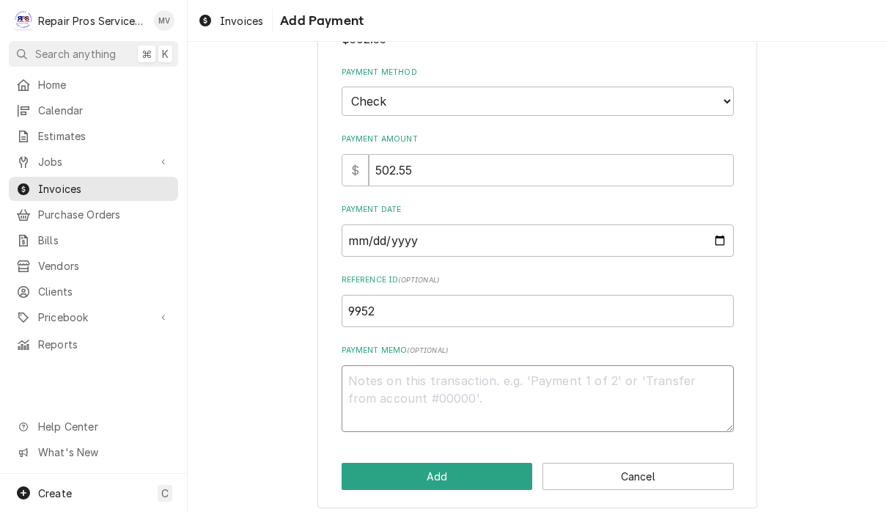
click at [592, 378] on textarea "Payment Memo ( optional )" at bounding box center [538, 398] width 392 height 67
type textarea "x"
type textarea "1"
type textarea "x"
type textarea "11"
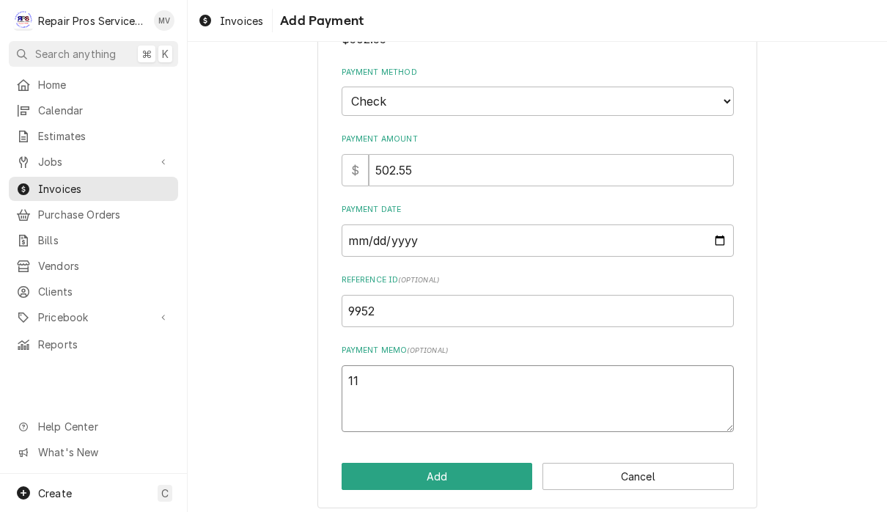
type textarea "x"
type textarea "111"
type textarea "x"
type textarea "1110"
type textarea "x"
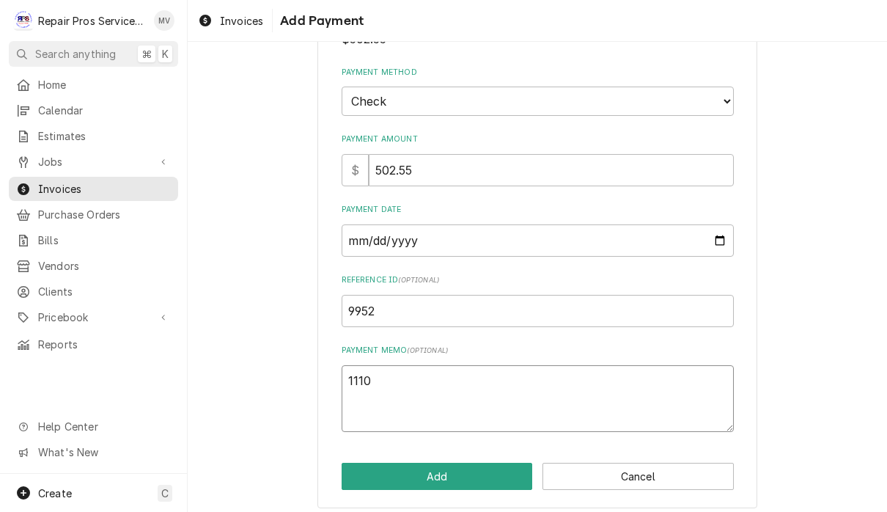
type textarea "11101"
type textarea "x"
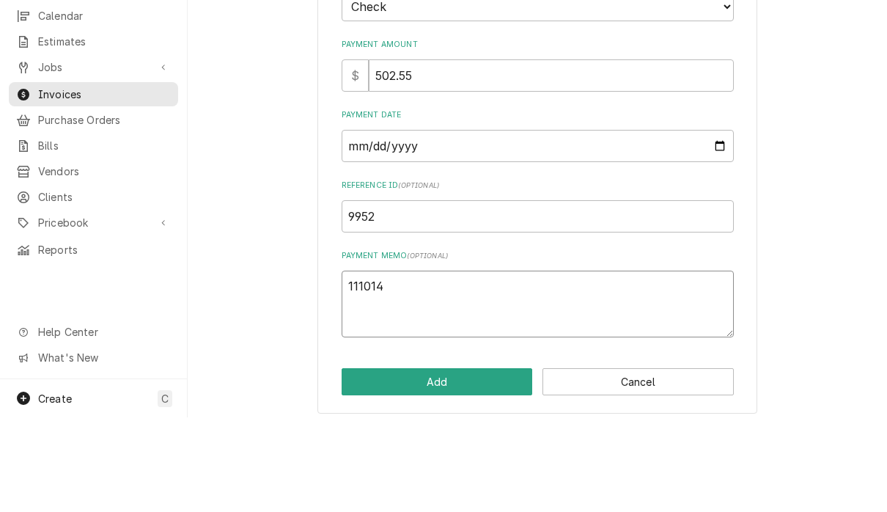
scroll to position [1, 0]
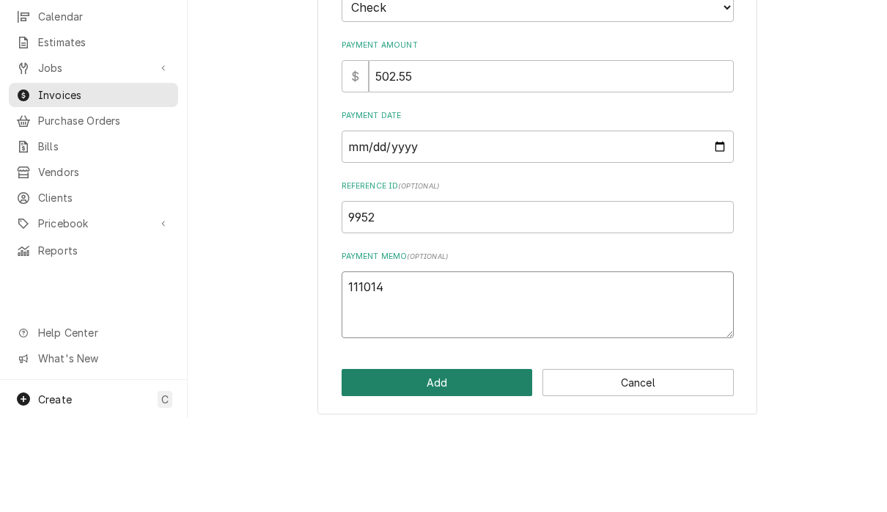
type textarea "111014"
click at [452, 463] on button "Add" at bounding box center [437, 476] width 191 height 27
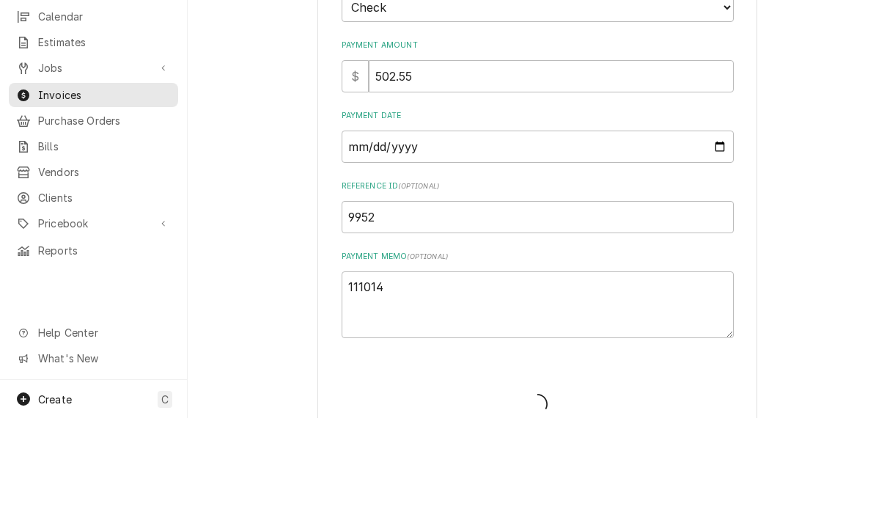
type textarea "x"
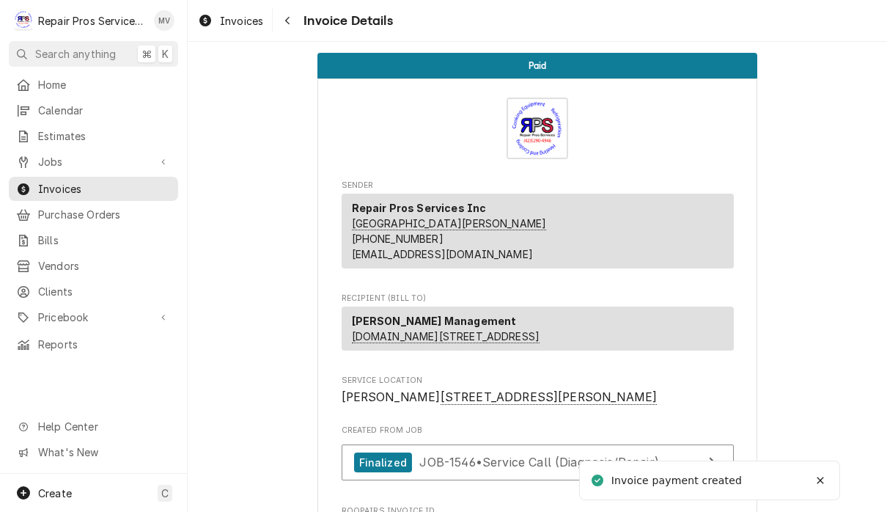
click at [246, 29] on div "Invoices" at bounding box center [230, 21] width 71 height 18
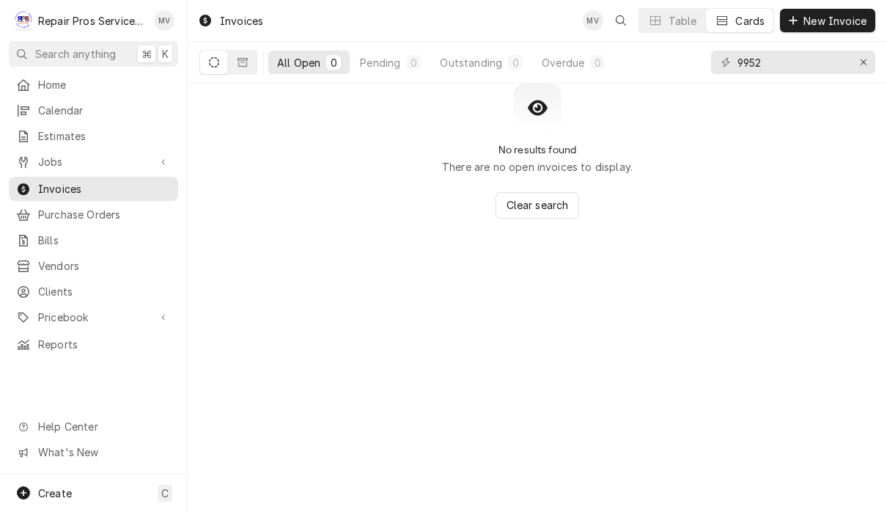
click at [794, 65] on input "9952" at bounding box center [793, 62] width 110 height 23
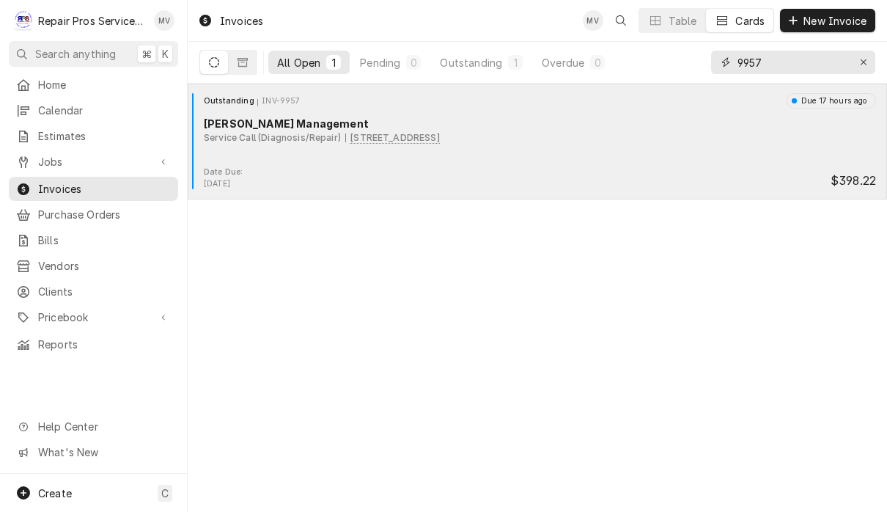
type input "9957"
click at [612, 174] on div "Date Due: Sep 25, 2025 $398.22" at bounding box center [538, 177] width 688 height 23
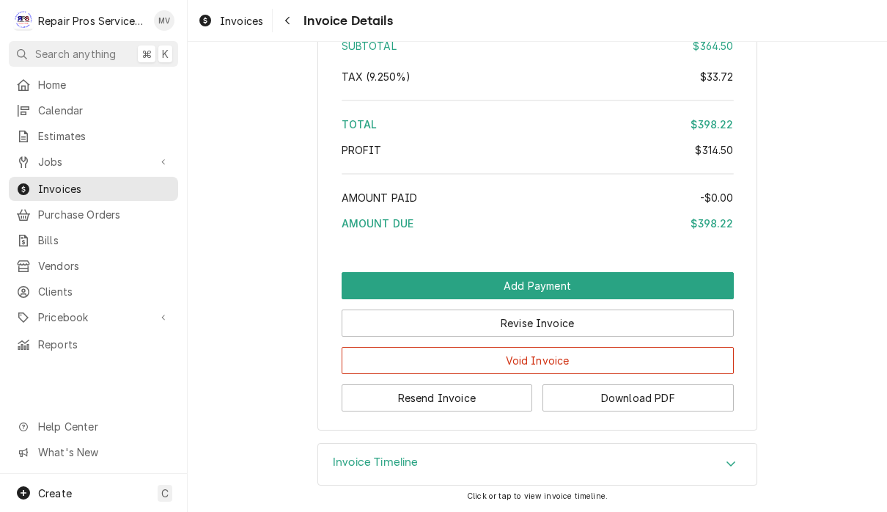
scroll to position [2836, 0]
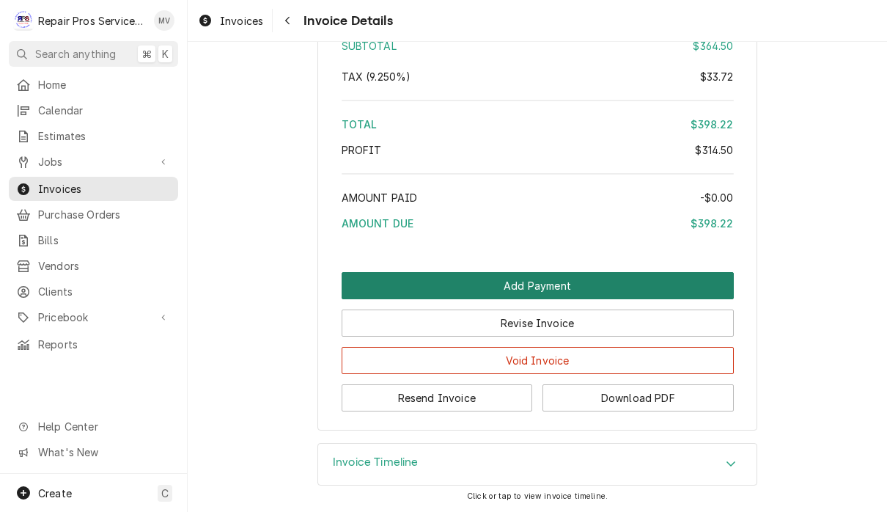
click at [658, 280] on button "Add Payment" at bounding box center [538, 285] width 392 height 27
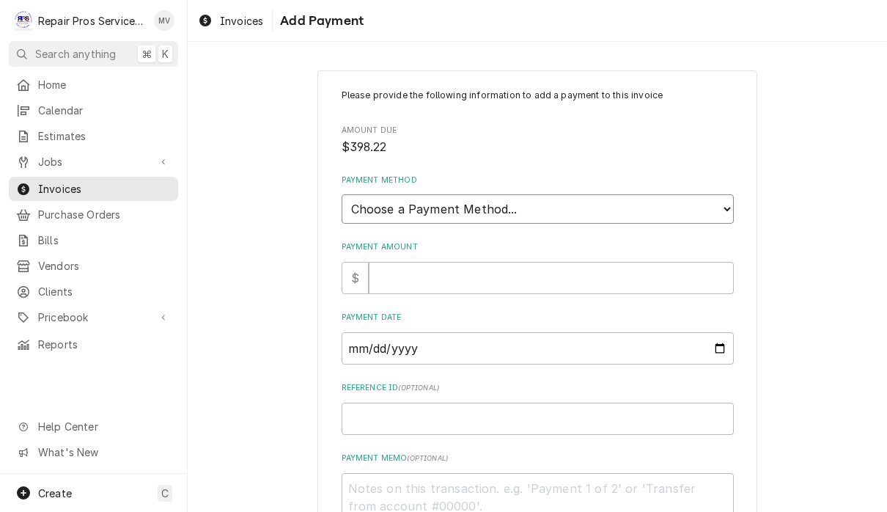
click at [584, 202] on select "Choose a Payment Method... Cash Check Credit/Debit Card ACH/eCheck Other" at bounding box center [538, 208] width 392 height 29
select select "2"
click at [568, 262] on input "Payment Amount" at bounding box center [551, 278] width 365 height 32
type textarea "x"
type input "3"
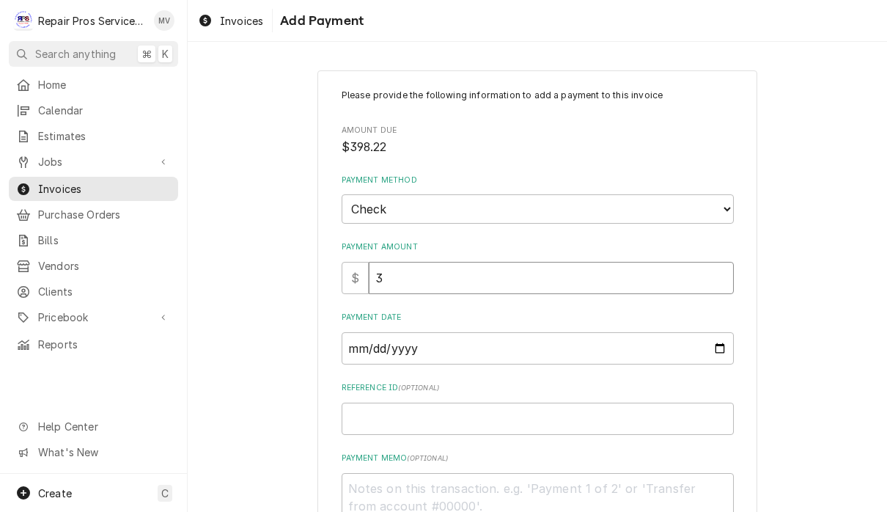
type textarea "x"
type input "39"
type textarea "x"
type input "398"
type textarea "x"
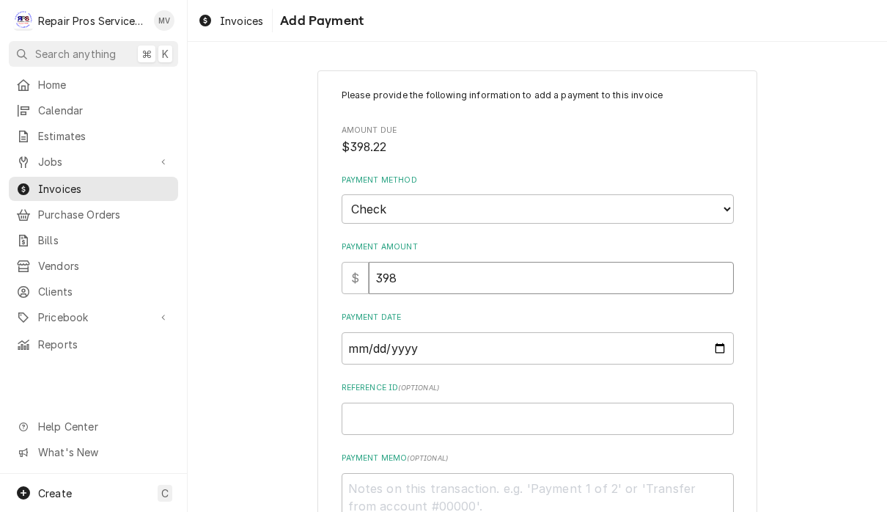
type input "398.2"
type textarea "x"
type input "398.22"
click at [587, 340] on input "Payment Date" at bounding box center [538, 348] width 392 height 32
type input "2025-09-25"
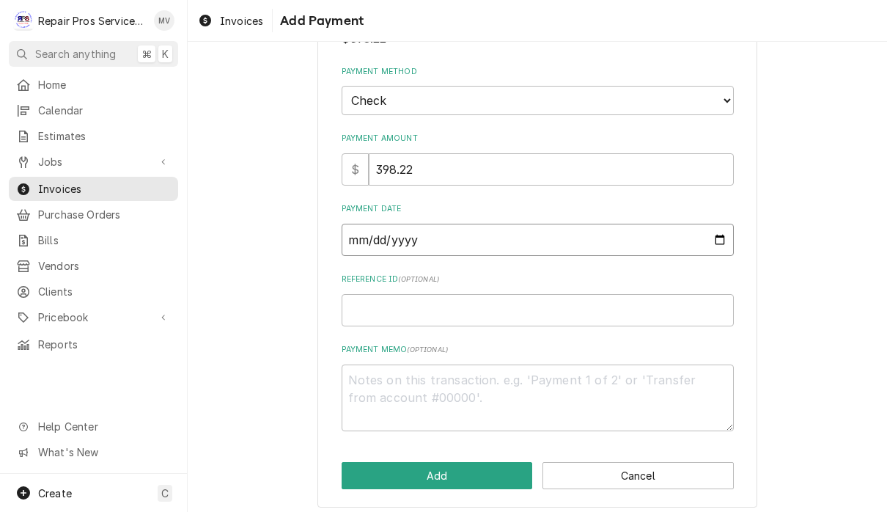
scroll to position [108, 0]
click at [639, 307] on input "Reference ID ( optional )" at bounding box center [538, 311] width 392 height 32
type textarea "x"
type input "9"
type textarea "x"
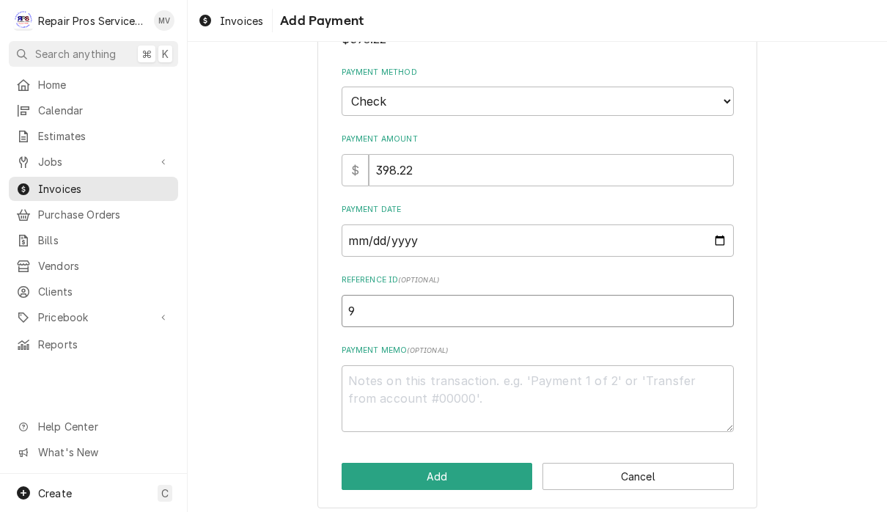
type input "99"
type textarea "x"
type input "996"
type textarea "x"
type input "99"
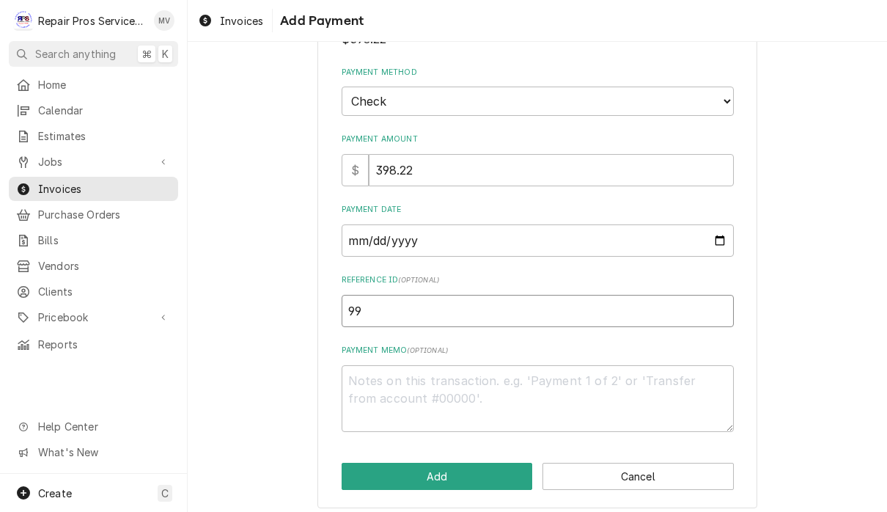
type textarea "x"
type input "995"
type textarea "x"
type input "9957"
click at [605, 378] on textarea "Payment Memo ( optional )" at bounding box center [538, 398] width 392 height 67
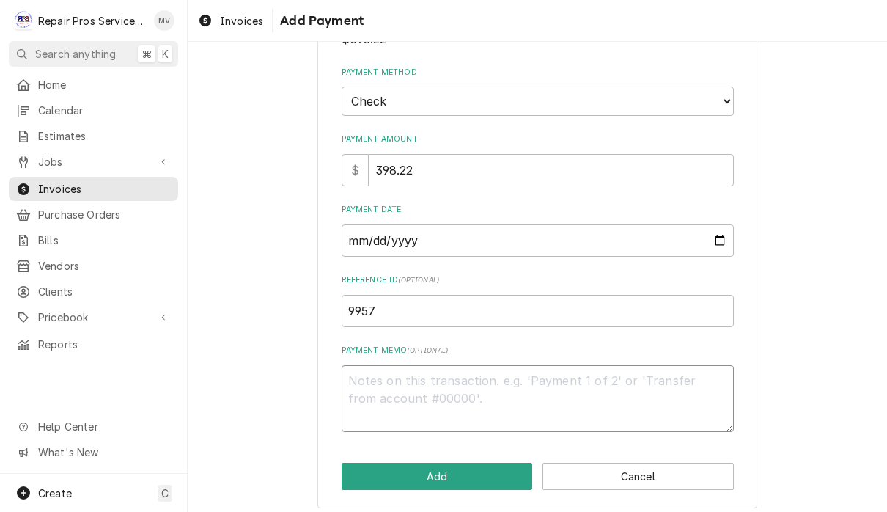
type textarea "x"
type textarea "1"
type textarea "x"
type textarea "11"
type textarea "x"
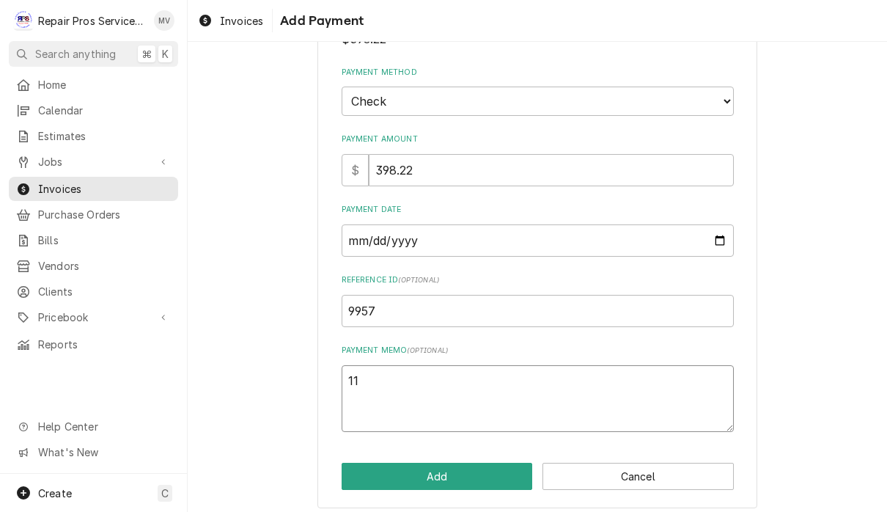
type textarea "111"
type textarea "x"
type textarea "1110"
type textarea "x"
type textarea "11101"
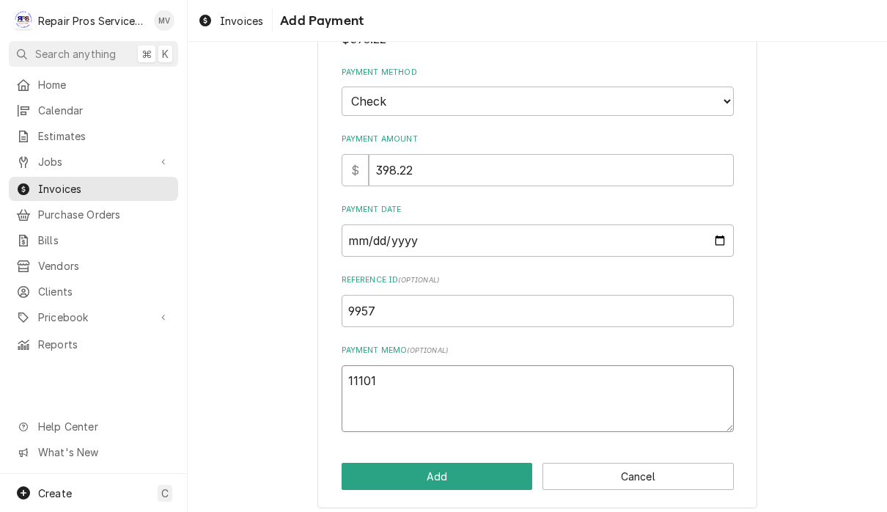
type textarea "x"
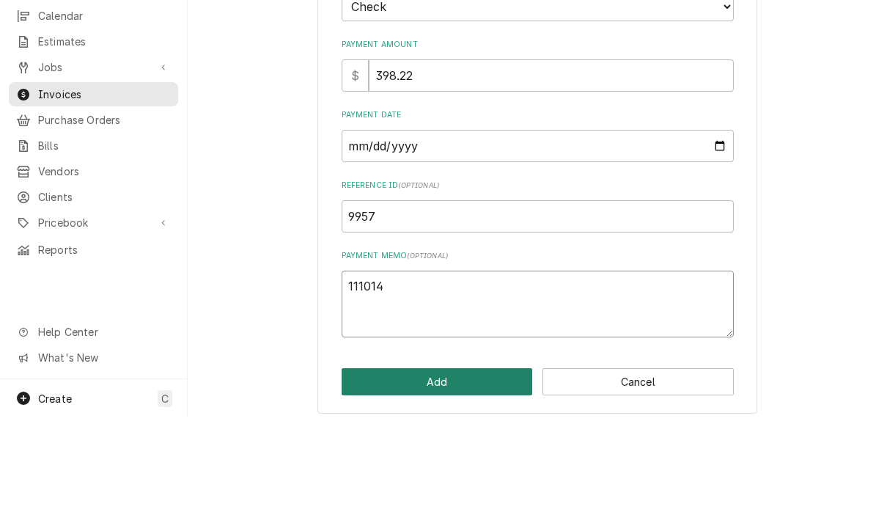
type textarea "111014"
click at [512, 463] on button "Add" at bounding box center [437, 476] width 191 height 27
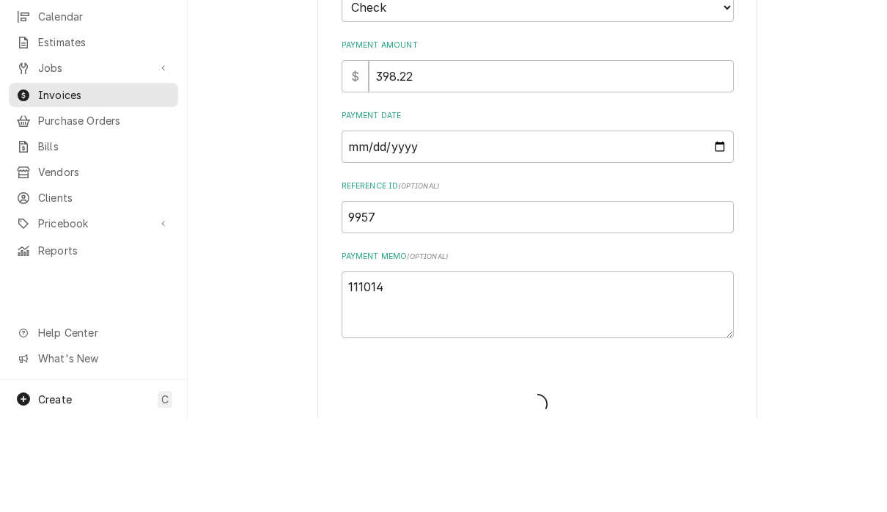
type textarea "x"
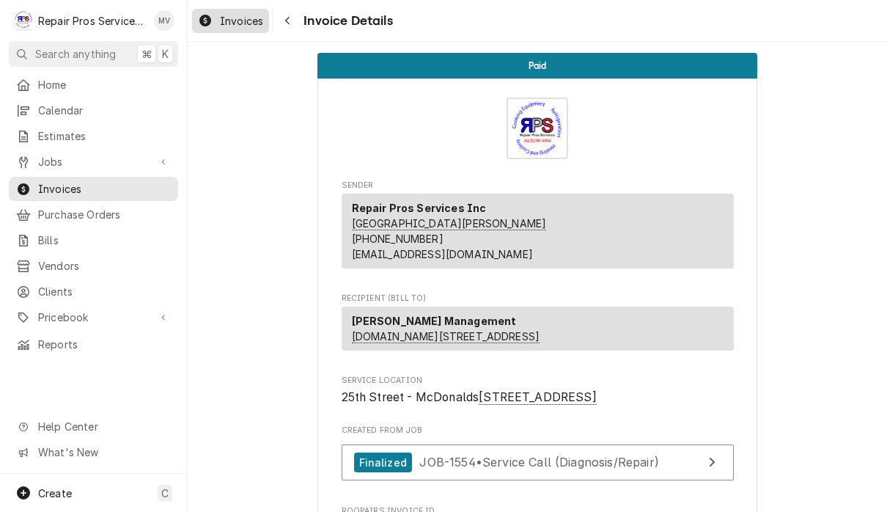
click at [237, 21] on span "Invoices" at bounding box center [241, 20] width 43 height 15
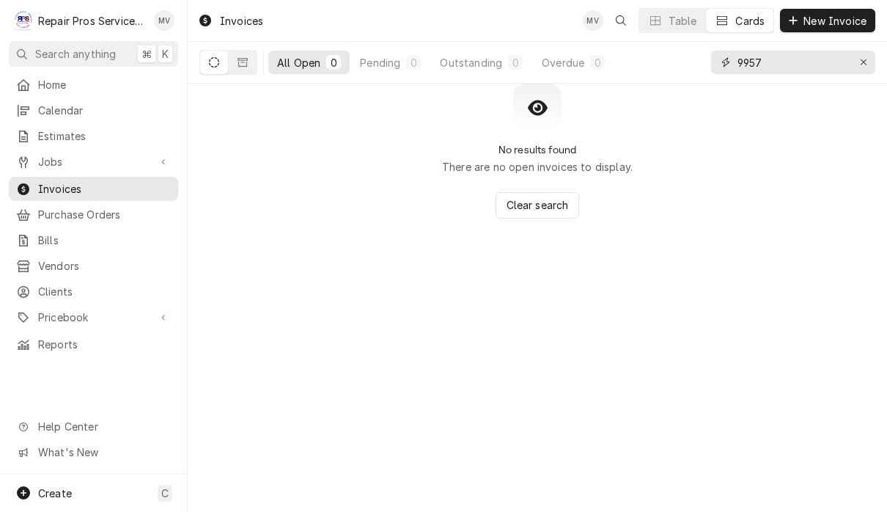
click at [802, 65] on input "9957" at bounding box center [793, 62] width 110 height 23
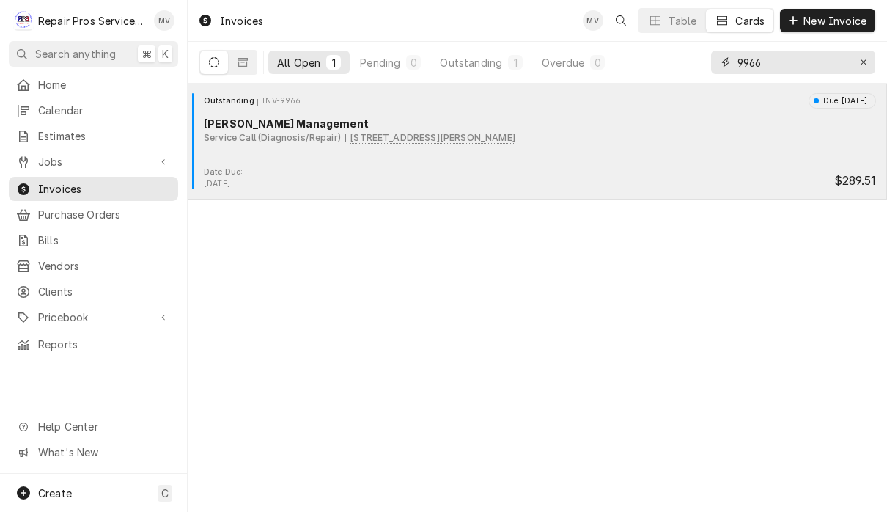
type input "9966"
click at [647, 164] on div "Outstanding INV-9966 Due in 4 days Smith Management Service Call (Diagnosis/Rep…" at bounding box center [538, 129] width 688 height 73
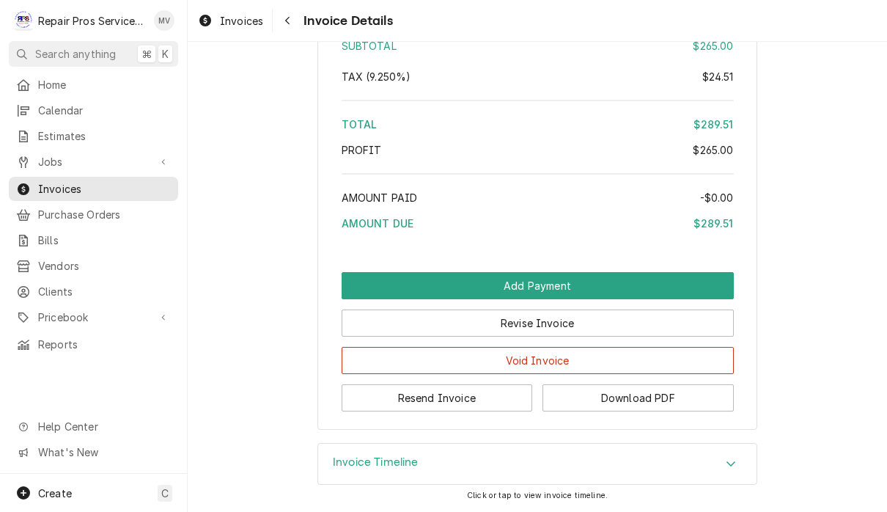
scroll to position [2211, 0]
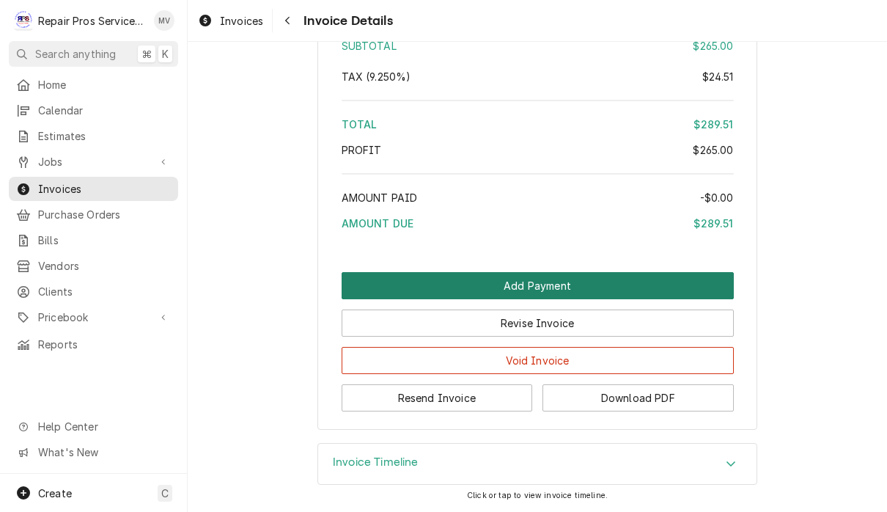
click at [662, 299] on button "Add Payment" at bounding box center [538, 285] width 392 height 27
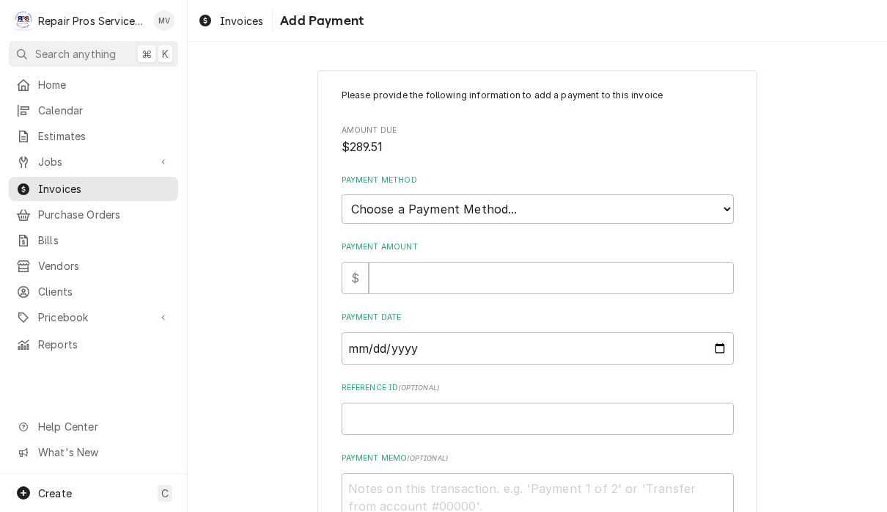
click at [617, 213] on select "Choose a Payment Method... Cash Check Credit/Debit Card ACH/eCheck Other" at bounding box center [538, 208] width 392 height 29
select select "2"
click at [494, 262] on input "Payment Amount" at bounding box center [551, 278] width 365 height 32
type textarea "x"
type input "2"
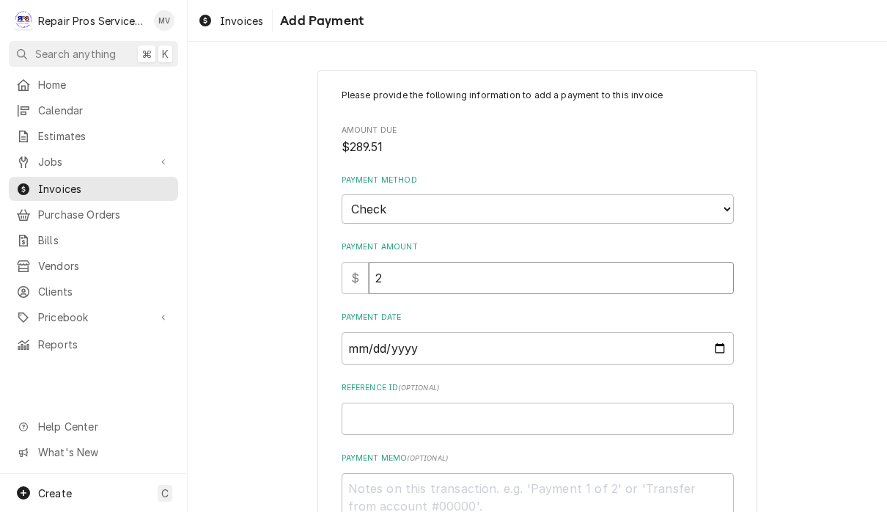
type textarea "x"
type input "28"
type textarea "x"
type input "289"
type textarea "x"
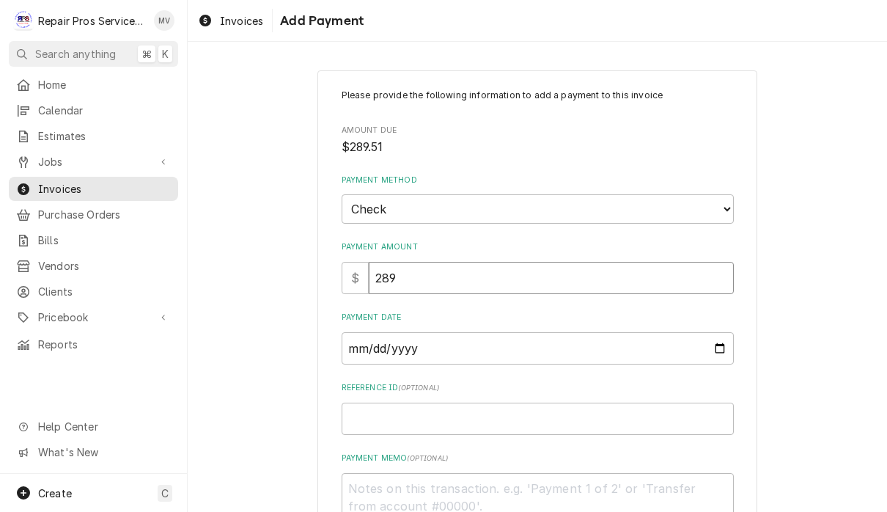
type input "289.5"
type textarea "x"
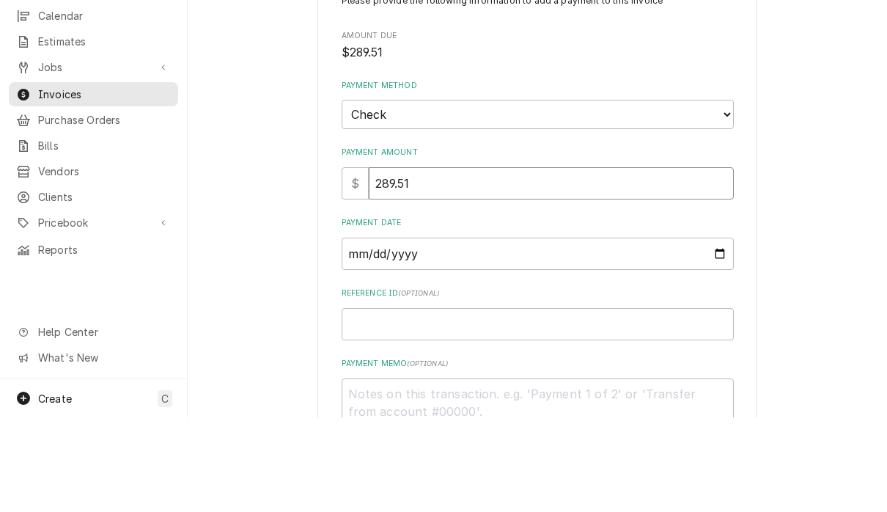
type input "289.51"
click at [626, 332] on input "Payment Date" at bounding box center [538, 348] width 392 height 32
type input "2025-09-25"
click at [563, 403] on input "Reference ID ( optional )" at bounding box center [538, 419] width 392 height 32
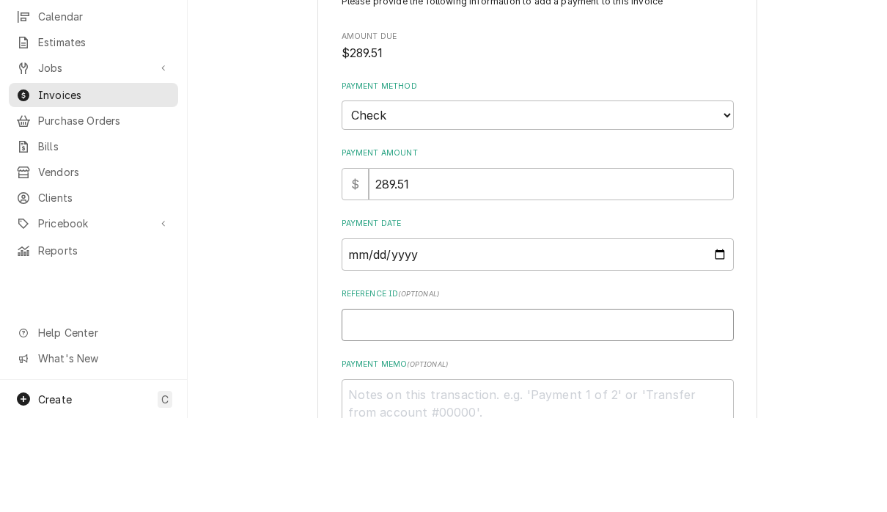
scroll to position [0, 0]
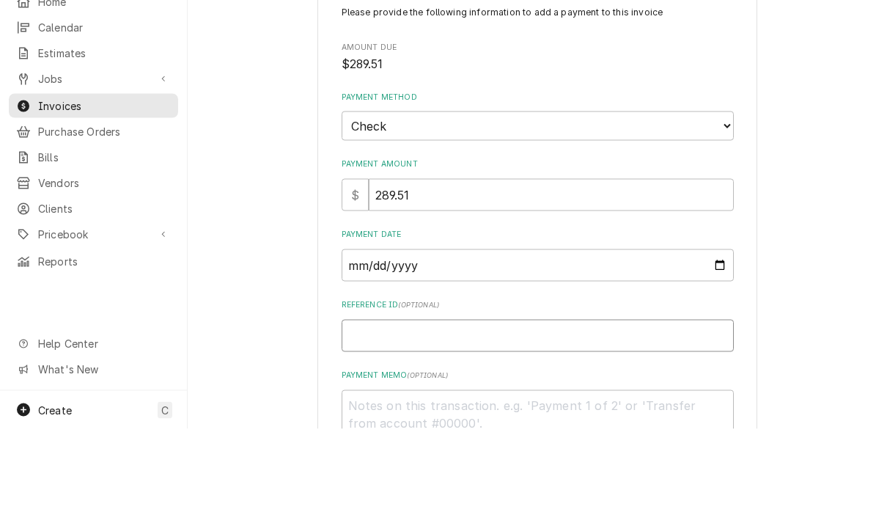
type textarea "x"
type input "9"
type textarea "x"
type input "99"
type textarea "x"
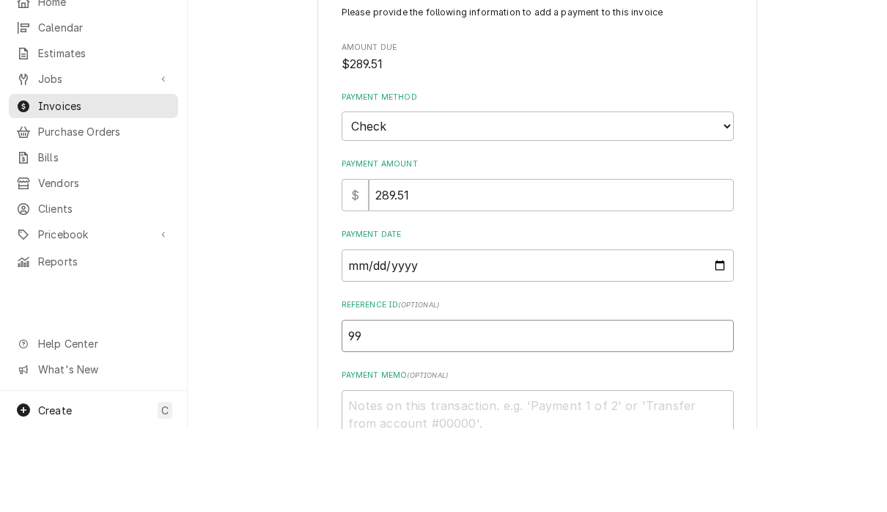
type input "996"
type textarea "x"
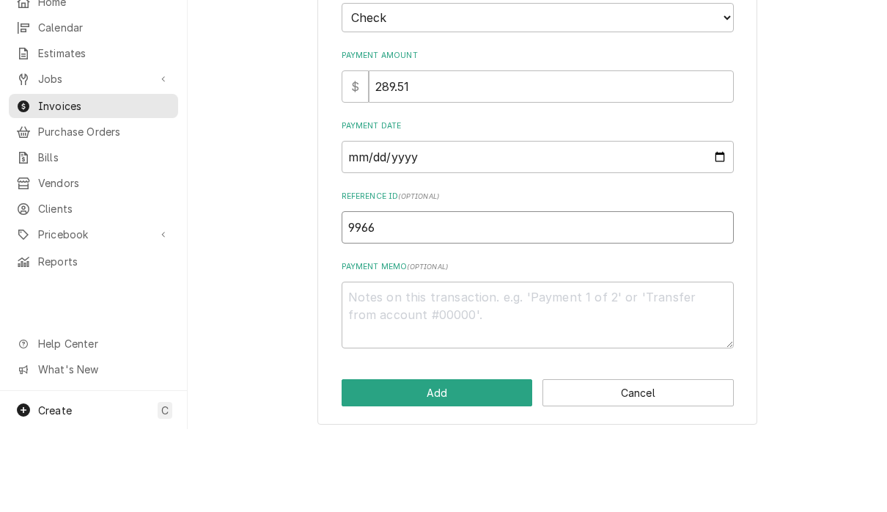
scroll to position [108, 0]
type input "9966"
click at [573, 365] on textarea "Payment Memo ( optional )" at bounding box center [538, 398] width 392 height 67
type textarea "x"
type textarea "1"
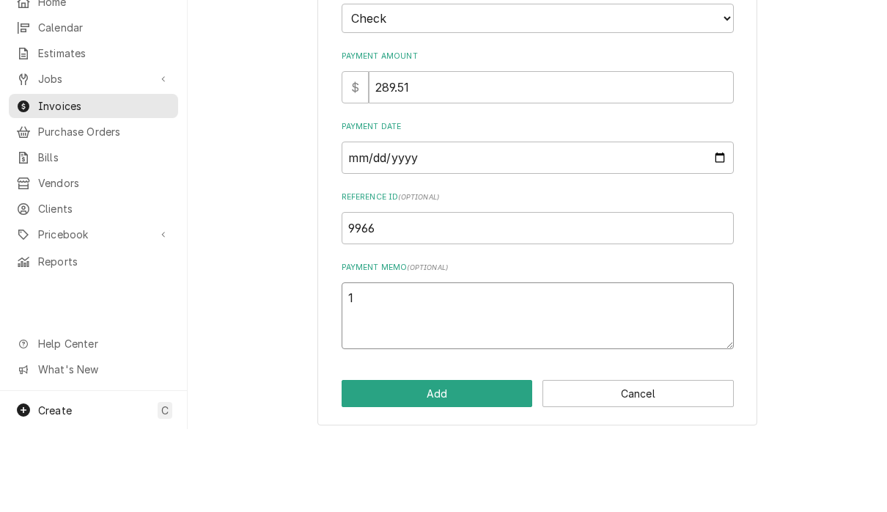
type textarea "x"
type textarea "11"
type textarea "x"
type textarea "111"
type textarea "x"
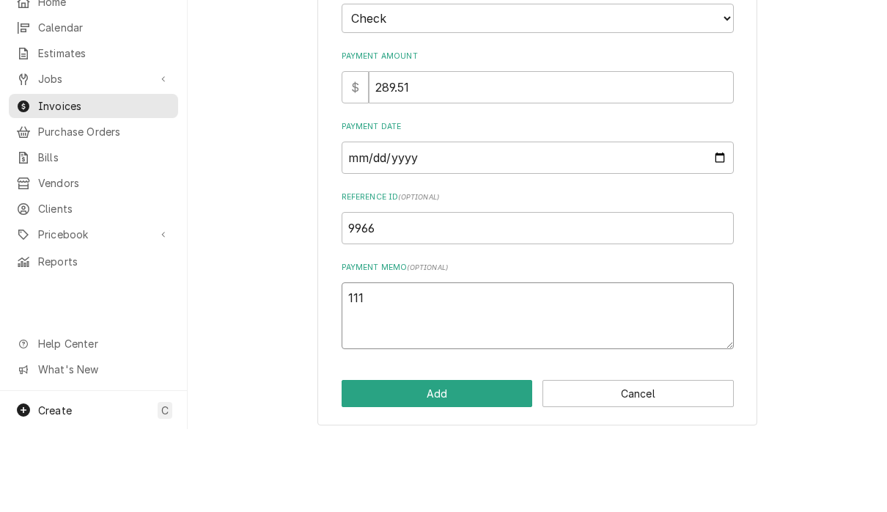
type textarea "1110"
type textarea "x"
type textarea "11101"
type textarea "x"
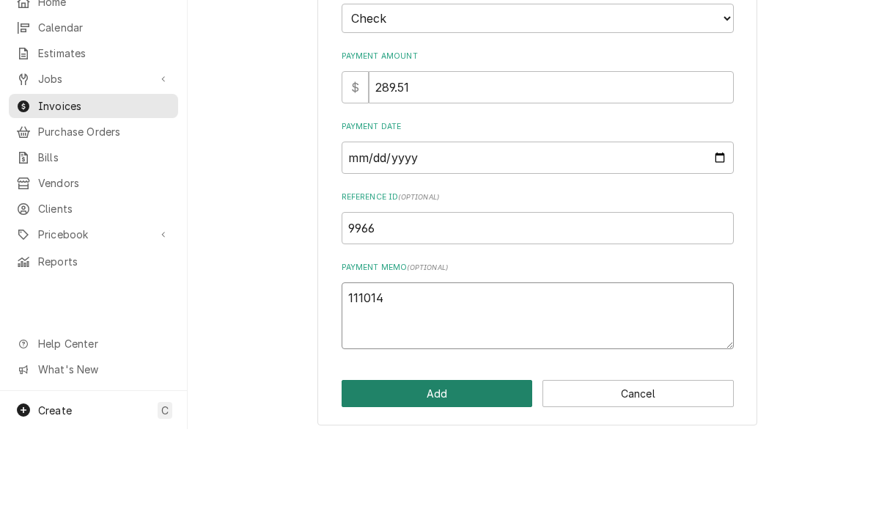
type textarea "111014"
click at [479, 463] on button "Add" at bounding box center [437, 476] width 191 height 27
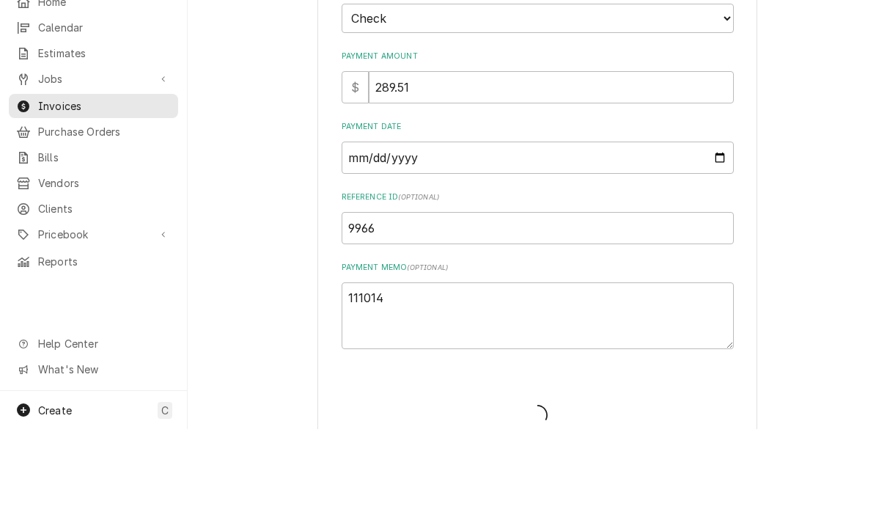
type textarea "x"
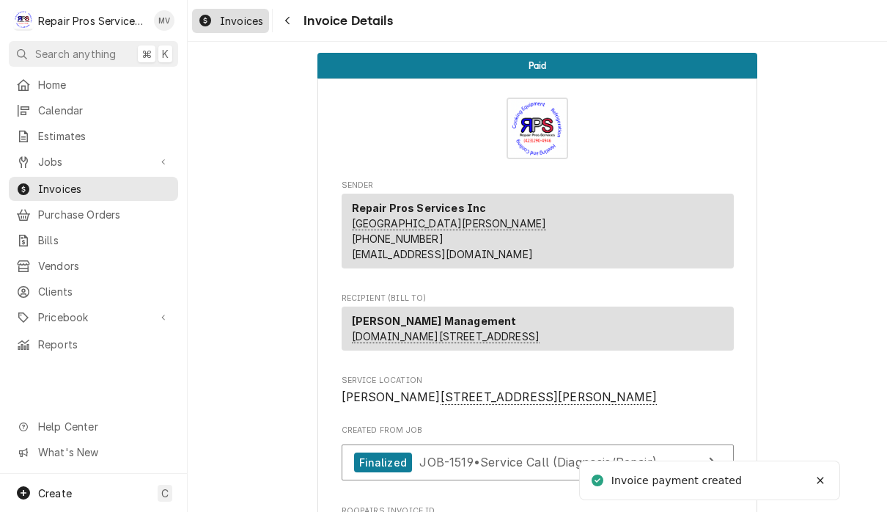
click at [256, 24] on span "Invoices" at bounding box center [241, 20] width 43 height 15
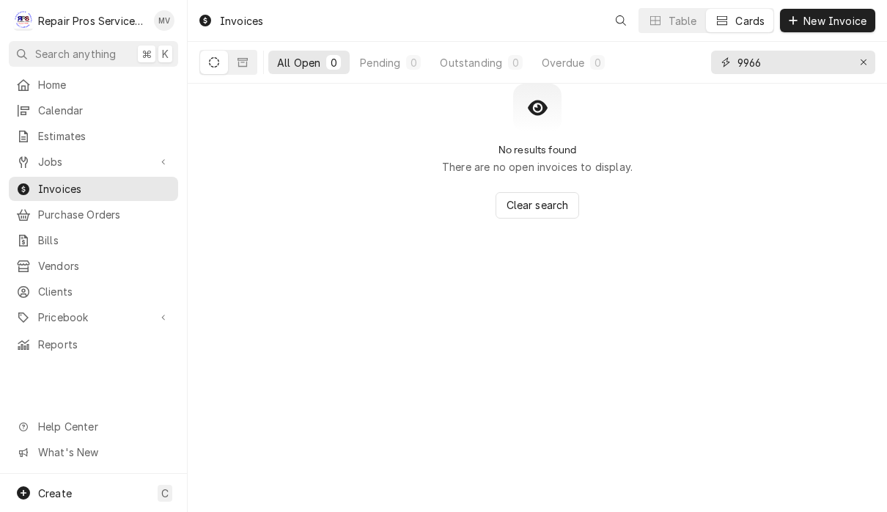
click at [804, 65] on input "9966" at bounding box center [793, 62] width 110 height 23
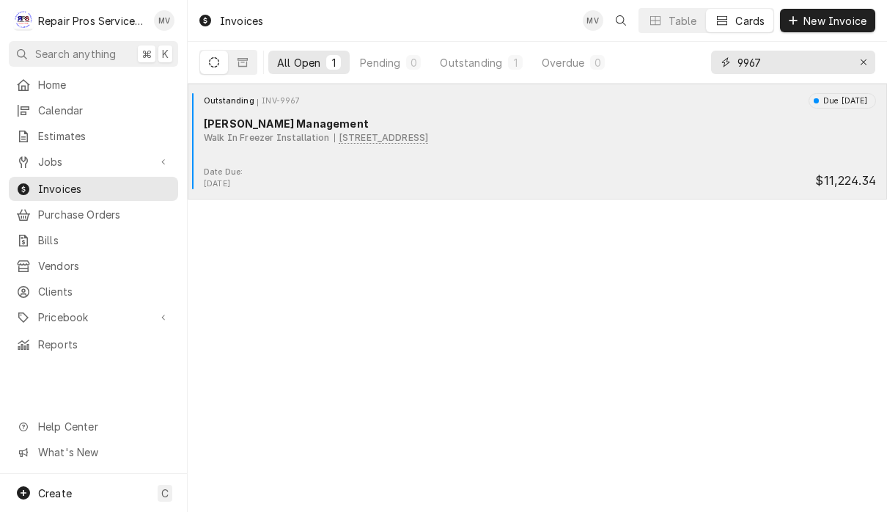
type input "9967"
click at [637, 169] on div "Date Due: [DATE] $11,224.34" at bounding box center [538, 177] width 688 height 23
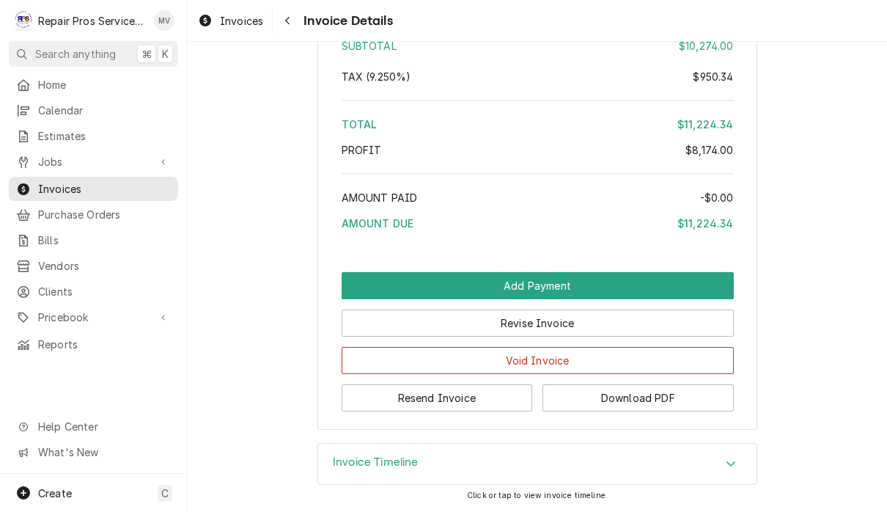
scroll to position [4381, 0]
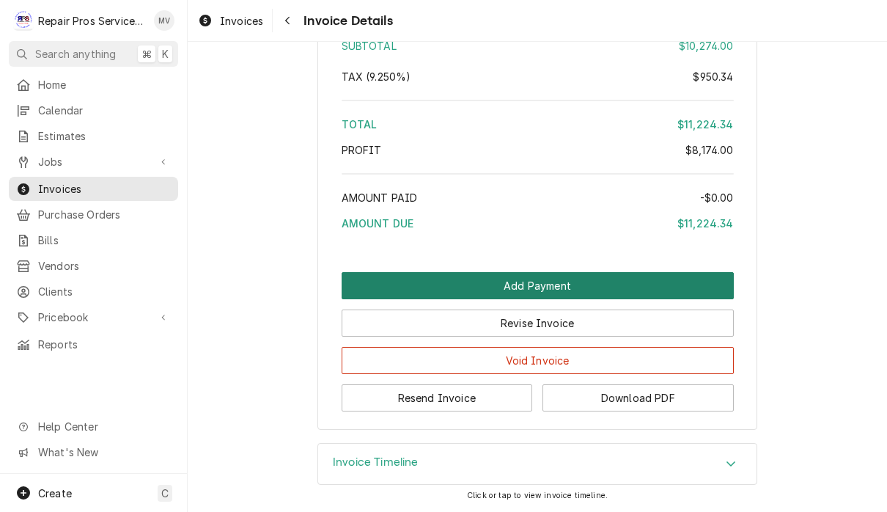
click at [657, 288] on button "Add Payment" at bounding box center [538, 285] width 392 height 27
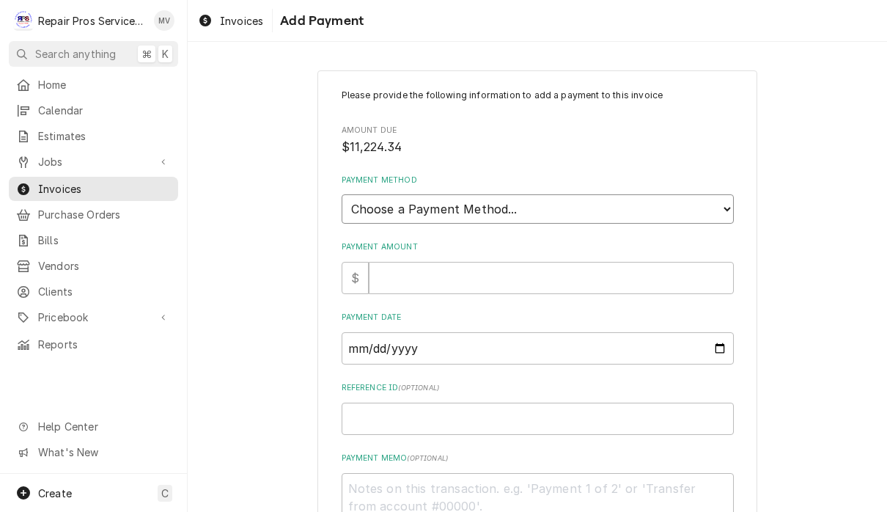
click at [637, 210] on select "Choose a Payment Method... Cash Check Credit/Debit Card ACH/eCheck Other" at bounding box center [538, 208] width 392 height 29
select select "2"
click at [524, 267] on input "Payment Amount" at bounding box center [551, 278] width 365 height 32
type textarea "x"
type input "1"
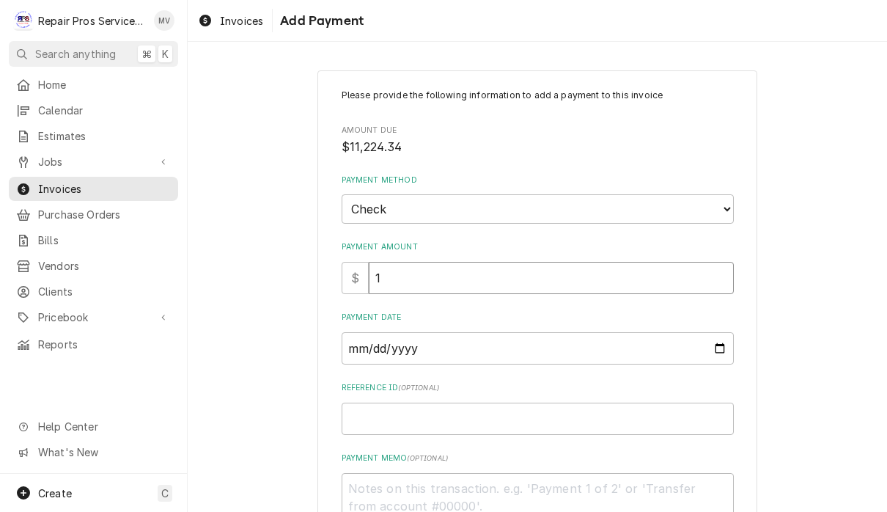
type textarea "x"
type input "11"
type textarea "x"
type input "112"
type textarea "x"
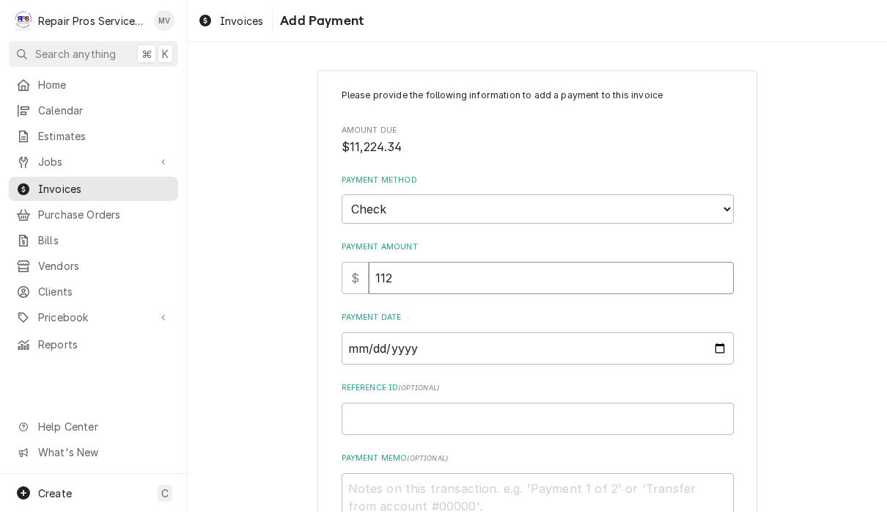
type input "1122"
type textarea "x"
type input "11224"
type textarea "x"
type input "11224.3"
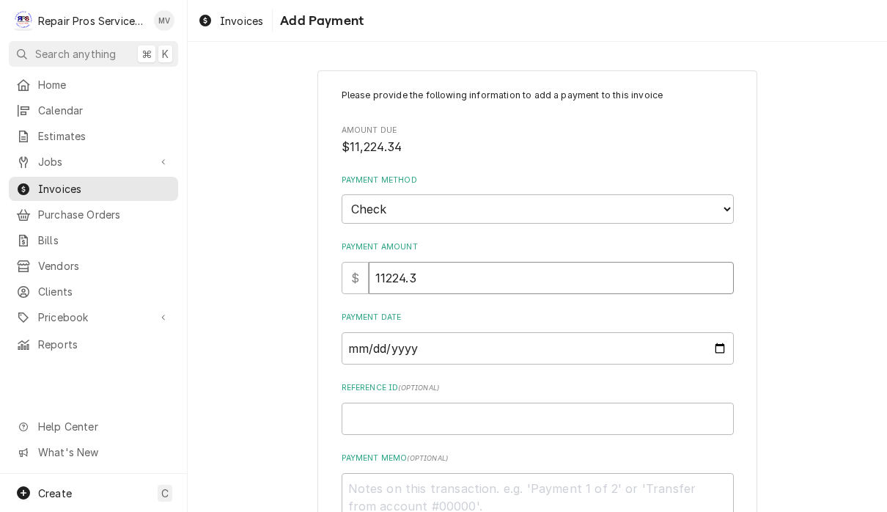
type textarea "x"
type input "11224.34"
click at [662, 347] on input "Payment Date" at bounding box center [538, 348] width 392 height 32
type input "[DATE]"
click at [684, 411] on input "Reference ID ( optional )" at bounding box center [538, 419] width 392 height 32
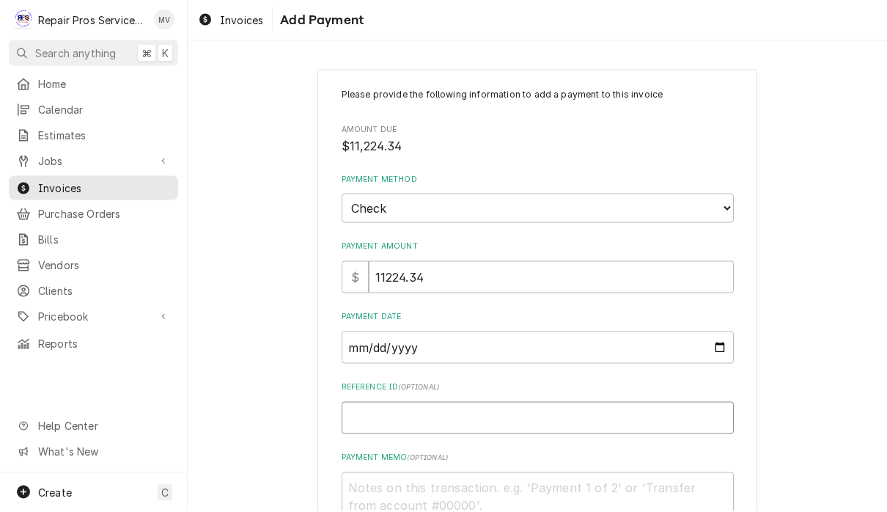
type textarea "x"
type input "9"
type textarea "x"
type input "99"
type textarea "x"
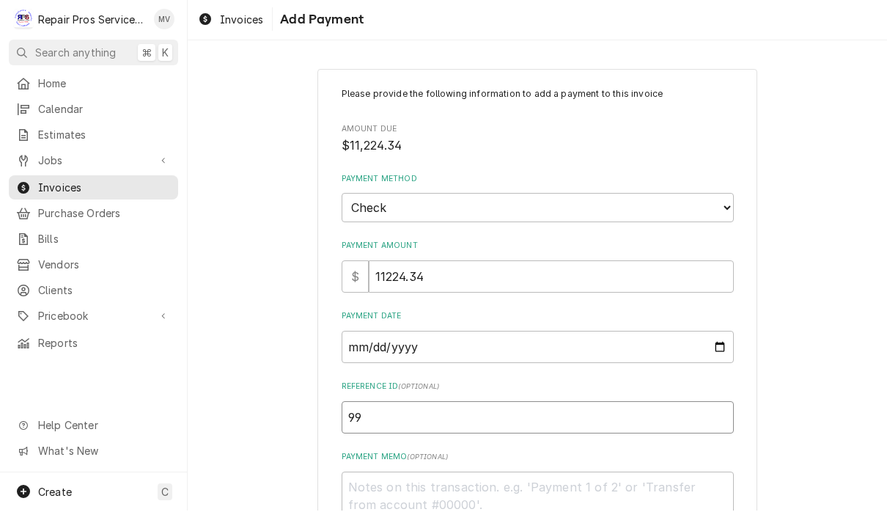
type input "996"
type textarea "x"
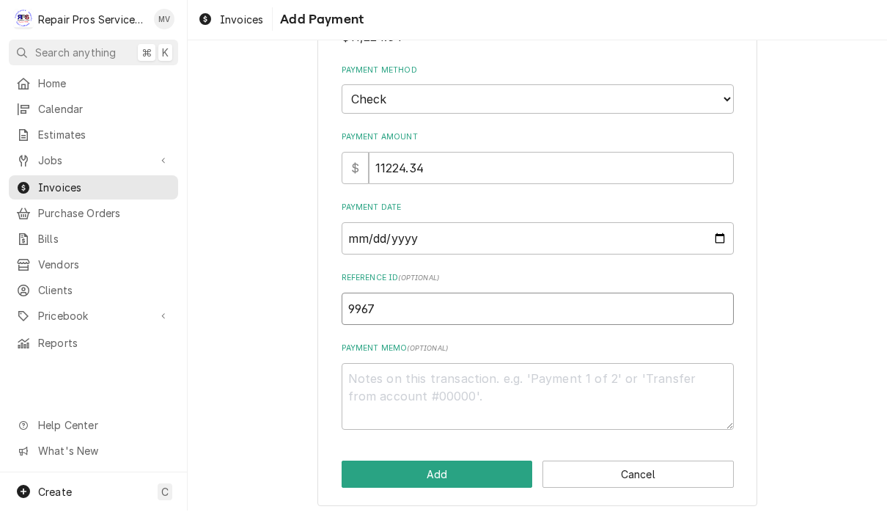
scroll to position [108, 0]
type input "9967"
click at [516, 393] on textarea "Payment Memo ( optional )" at bounding box center [538, 398] width 392 height 67
type textarea "x"
type textarea "1"
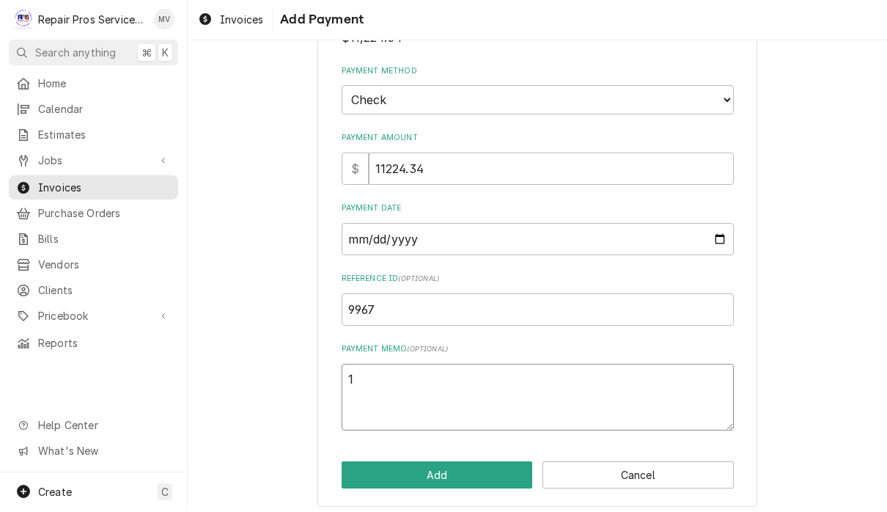
type textarea "x"
type textarea "11"
type textarea "x"
type textarea "111"
type textarea "x"
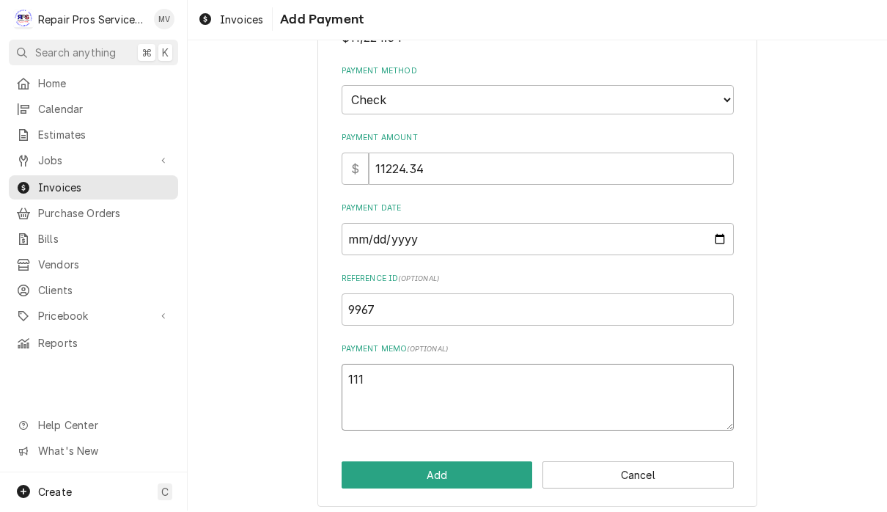
type textarea "1110"
type textarea "x"
type textarea "11101"
type textarea "x"
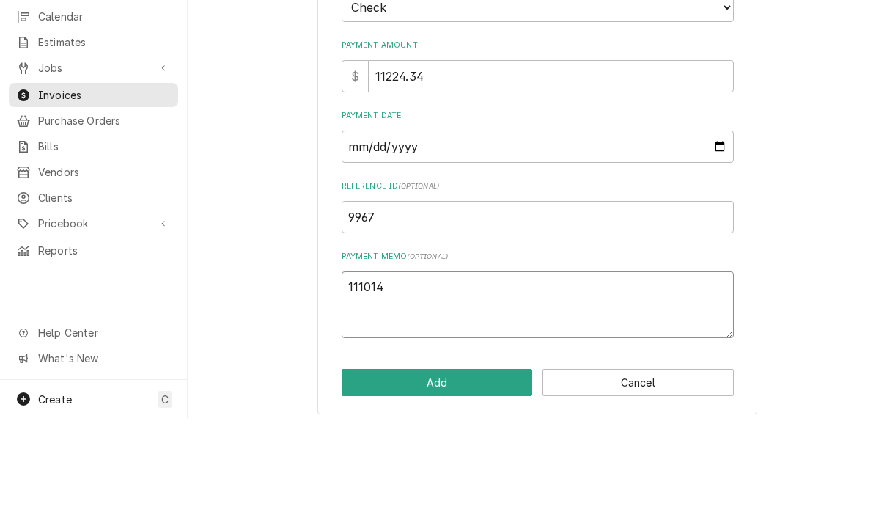
scroll to position [1, 0]
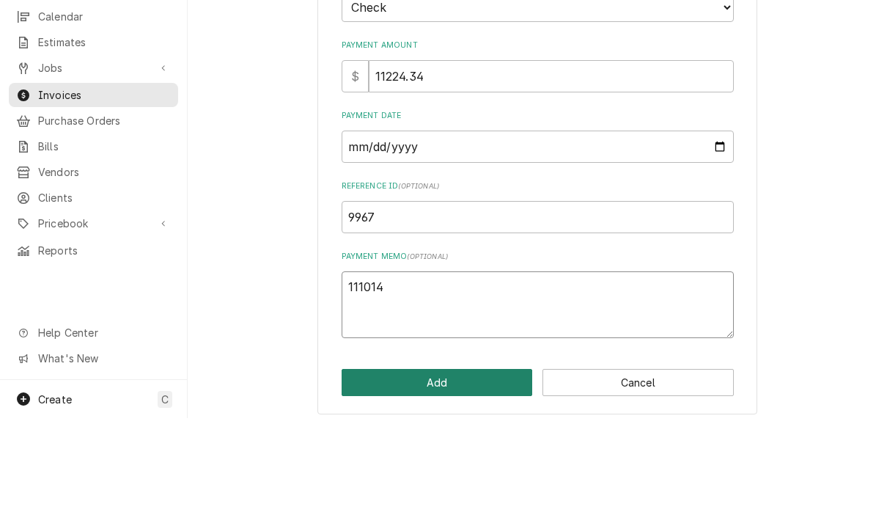
type textarea "111014"
click at [485, 463] on button "Add" at bounding box center [437, 476] width 191 height 27
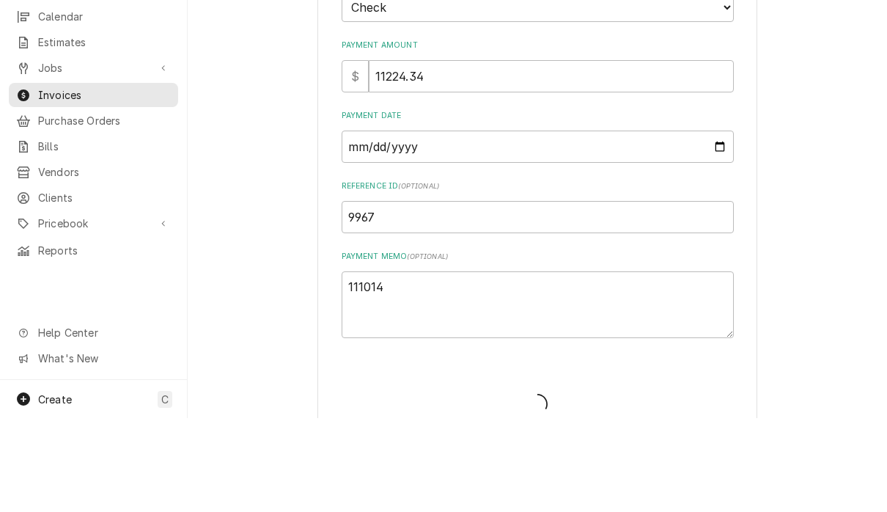
type textarea "x"
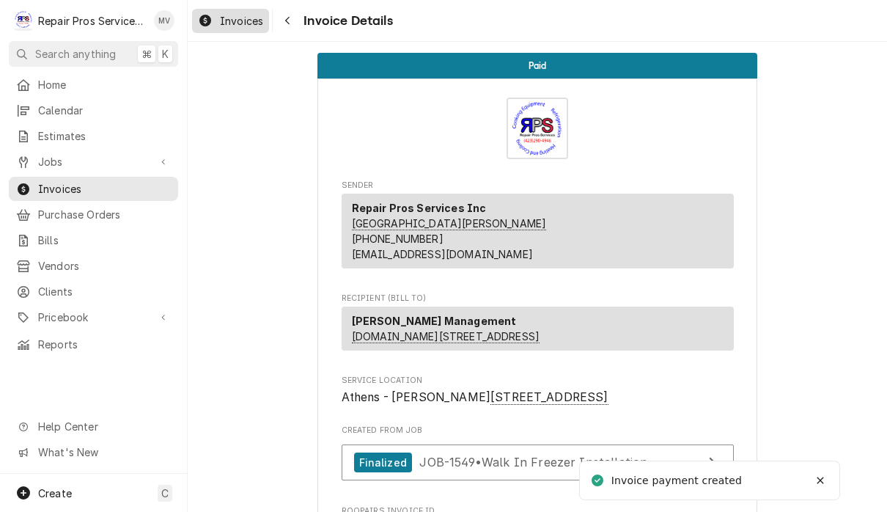
click at [238, 23] on span "Invoices" at bounding box center [241, 20] width 43 height 15
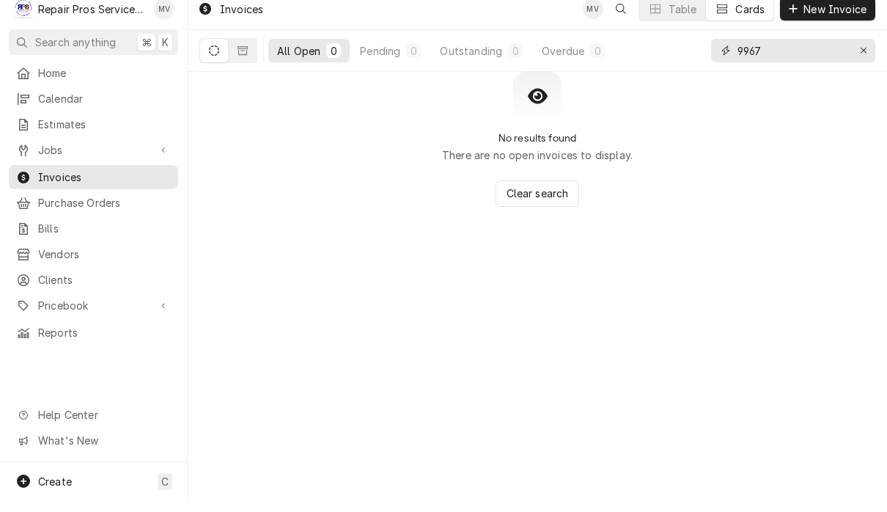
click at [793, 54] on input "9967" at bounding box center [793, 62] width 110 height 23
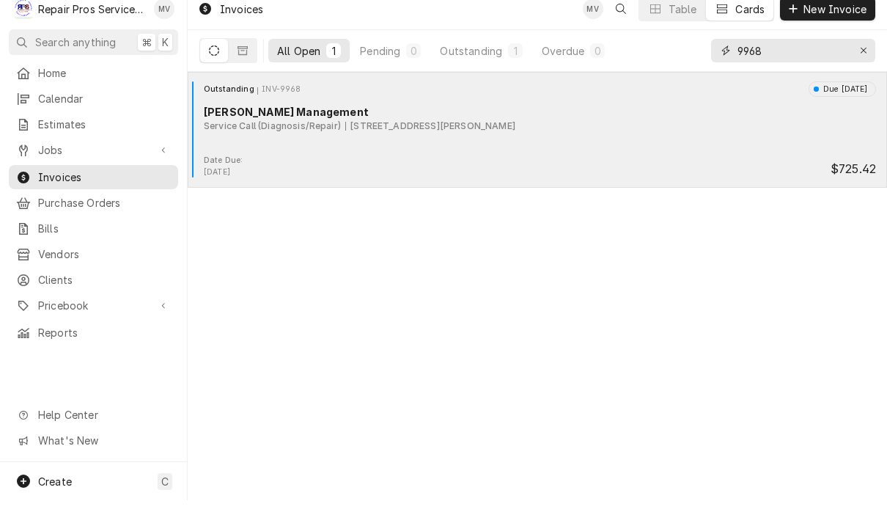
type input "9968"
click at [558, 148] on div "Outstanding INV-9968 Due [DATE] [PERSON_NAME] Management Service Call (Diagnosi…" at bounding box center [538, 129] width 688 height 73
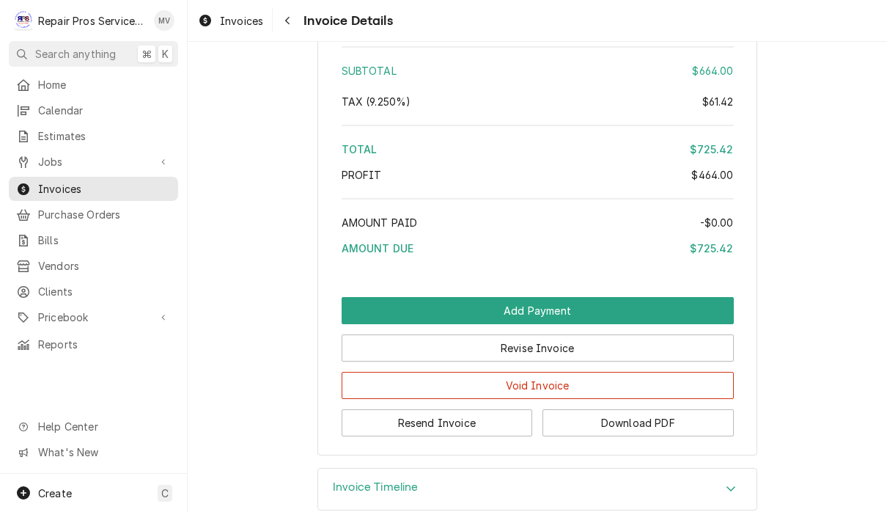
scroll to position [2686, 0]
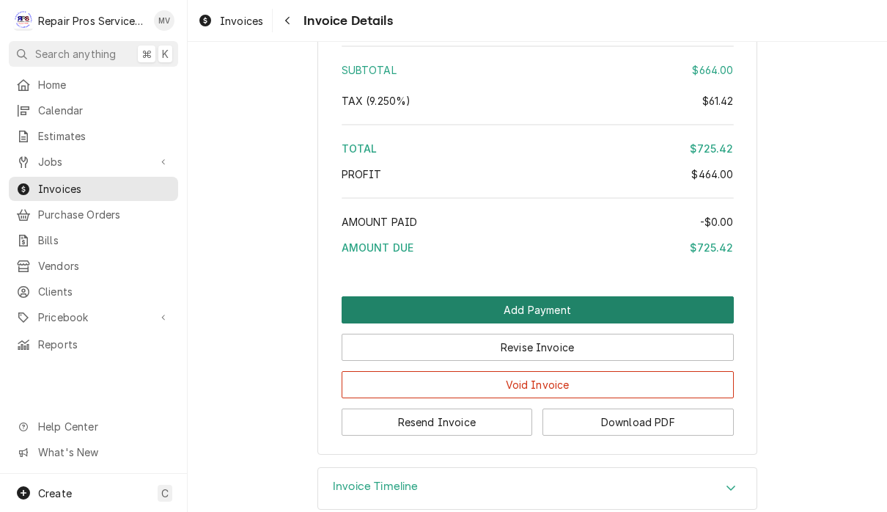
click at [630, 323] on button "Add Payment" at bounding box center [538, 309] width 392 height 27
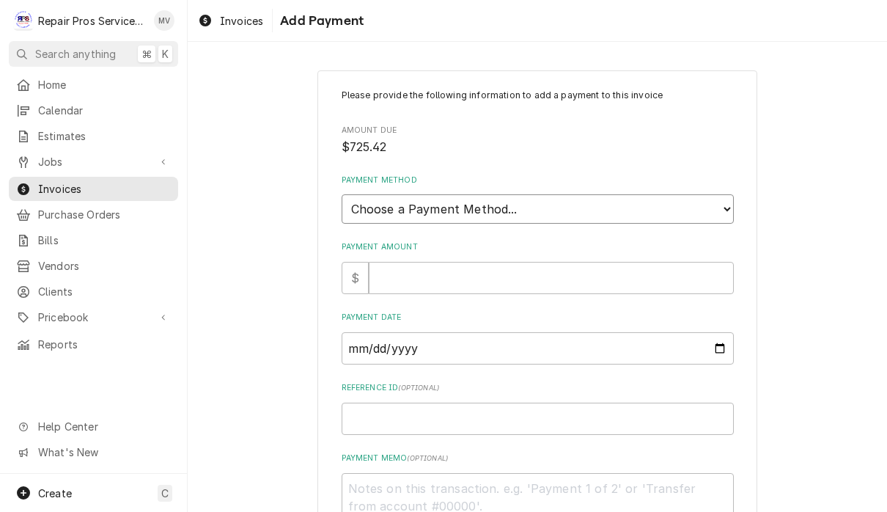
click at [584, 210] on select "Choose a Payment Method... Cash Check Credit/Debit Card ACH/eCheck Other" at bounding box center [538, 208] width 392 height 29
select select "2"
click at [474, 267] on input "Payment Amount" at bounding box center [551, 278] width 365 height 32
type textarea "x"
type input "7"
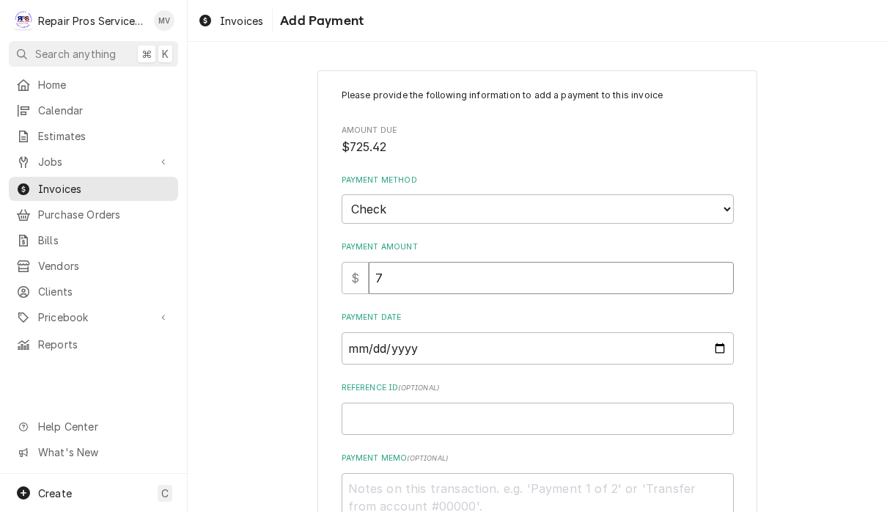
type textarea "x"
type input "72"
type textarea "x"
type input "725"
type textarea "x"
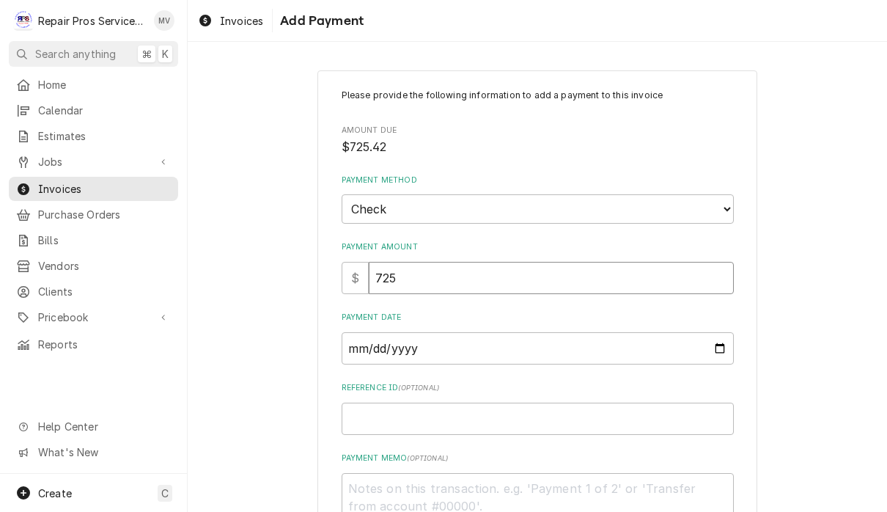
type input "725.4"
type textarea "x"
type input "725.42"
click at [503, 341] on input "Payment Date" at bounding box center [538, 348] width 392 height 32
type input "2025-09-25"
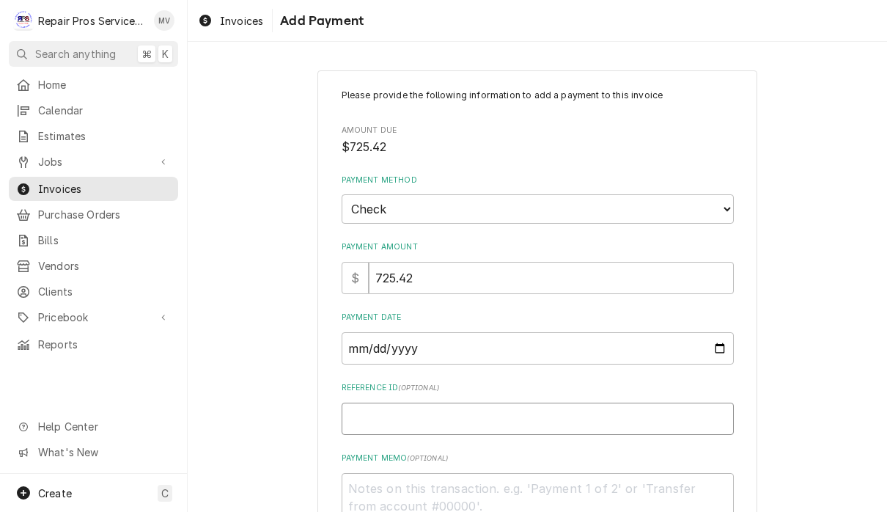
click at [508, 410] on input "Reference ID ( optional )" at bounding box center [538, 419] width 392 height 32
type textarea "x"
type input "9"
type textarea "x"
type input "99"
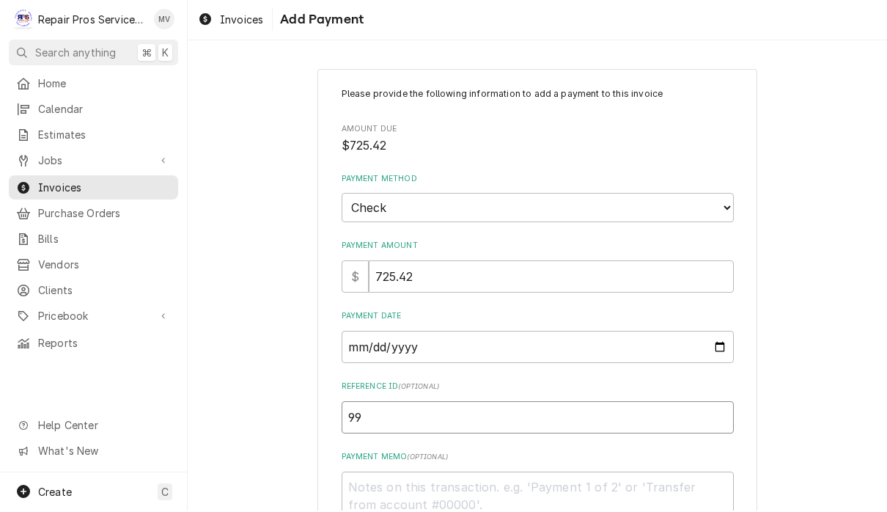
type textarea "x"
type input "996"
type textarea "x"
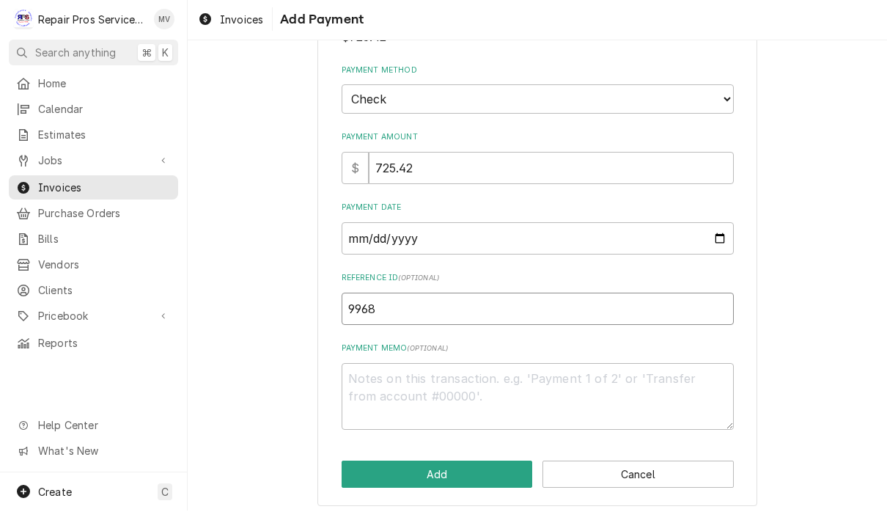
scroll to position [108, 0]
type input "9968"
click at [566, 388] on textarea "Payment Memo ( optional )" at bounding box center [538, 398] width 392 height 67
type textarea "x"
type textarea "1"
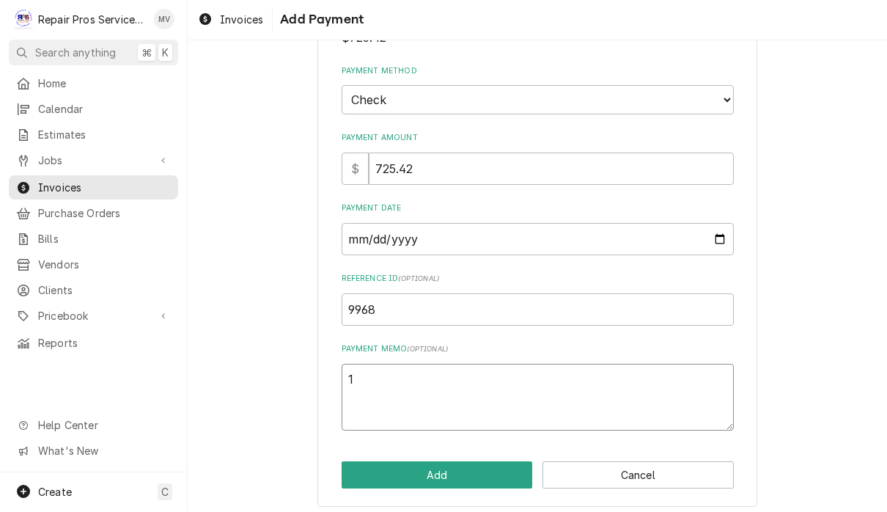
type textarea "x"
type textarea "11"
type textarea "x"
type textarea "111"
type textarea "x"
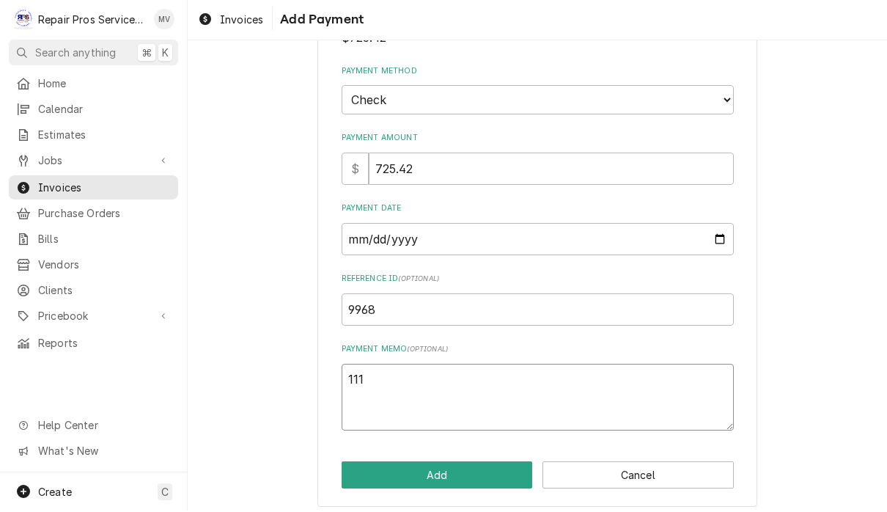
type textarea "1110"
type textarea "x"
type textarea "11101"
type textarea "x"
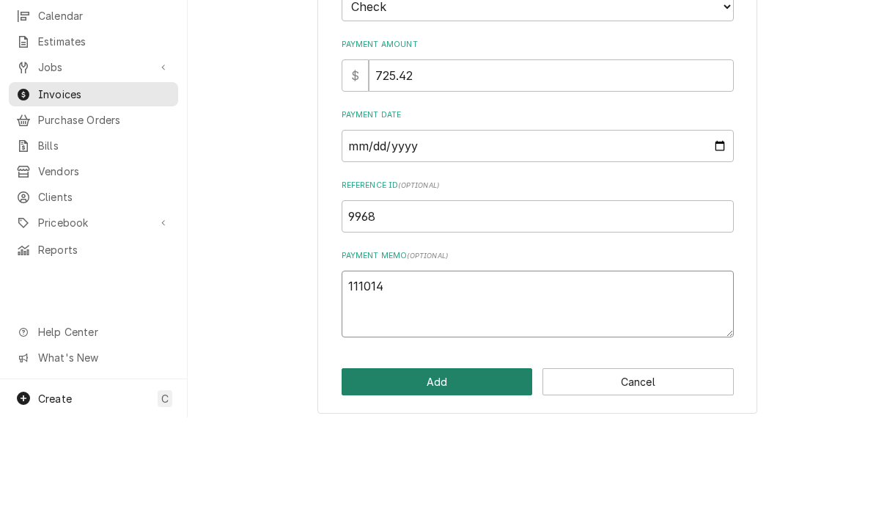
type textarea "111014"
click at [474, 463] on button "Add" at bounding box center [437, 476] width 191 height 27
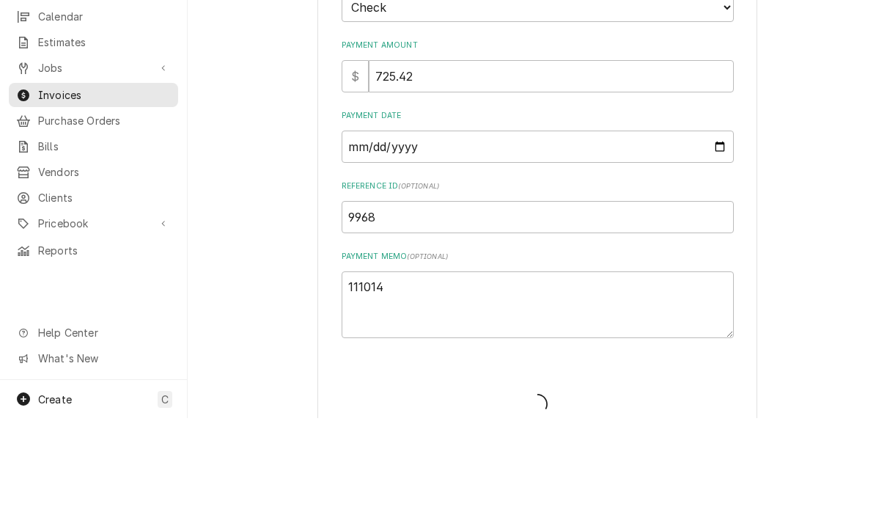
type textarea "x"
